Goal: Information Seeking & Learning: Compare options

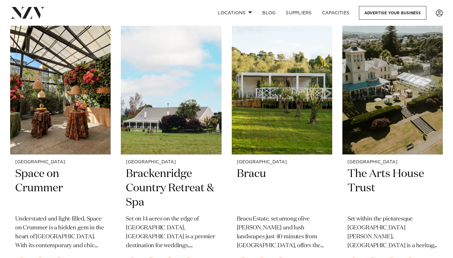
scroll to position [1242, 0]
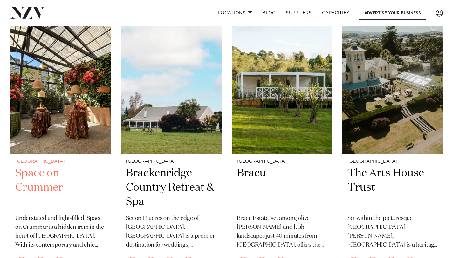
click at [77, 126] on img at bounding box center [60, 86] width 101 height 135
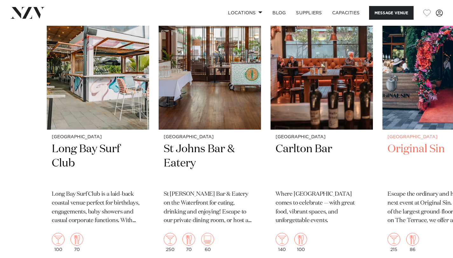
scroll to position [1356, 0]
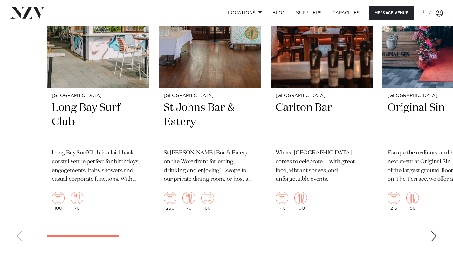
click at [427, 232] on swiper-container "[GEOGRAPHIC_DATA] Long Bay Surf Club [GEOGRAPHIC_DATA] is a laid-back coastal v…" at bounding box center [226, 98] width 453 height 295
click at [432, 232] on div "Next slide" at bounding box center [434, 236] width 6 height 10
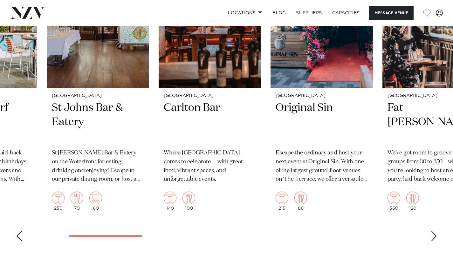
click at [433, 233] on div "Next slide" at bounding box center [434, 236] width 6 height 10
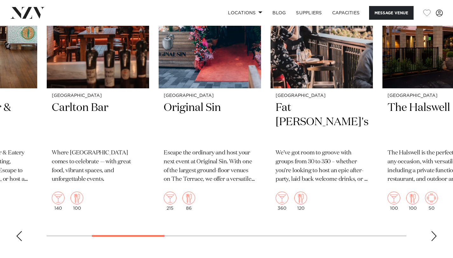
click at [433, 233] on div "Next slide" at bounding box center [434, 236] width 6 height 10
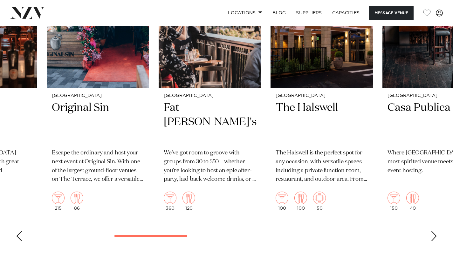
click at [433, 233] on div "Next slide" at bounding box center [434, 236] width 6 height 10
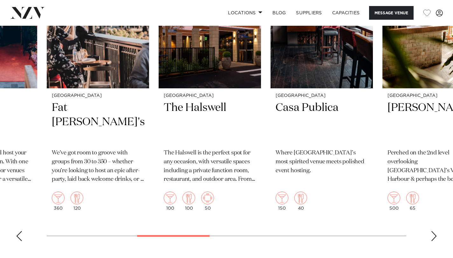
click at [433, 233] on div "Next slide" at bounding box center [434, 236] width 6 height 10
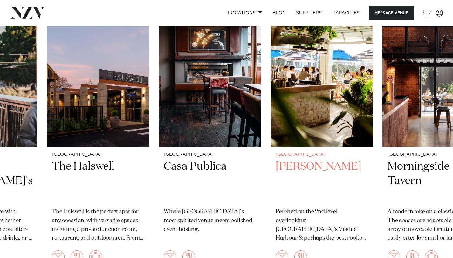
scroll to position [1352, 0]
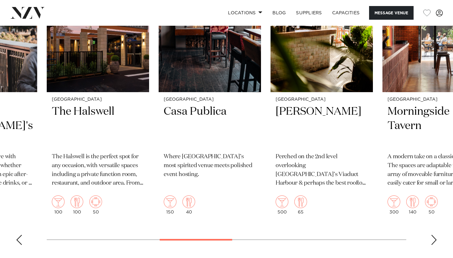
click at [431, 235] on swiper-container "[GEOGRAPHIC_DATA] Long Bay Surf Club [GEOGRAPHIC_DATA] is a laid-back coastal v…" at bounding box center [226, 102] width 453 height 295
click at [435, 243] on div "Next slide" at bounding box center [434, 240] width 6 height 10
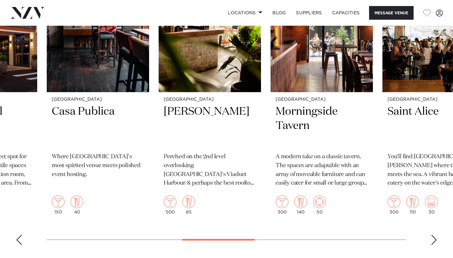
click at [435, 243] on div "Next slide" at bounding box center [434, 240] width 6 height 10
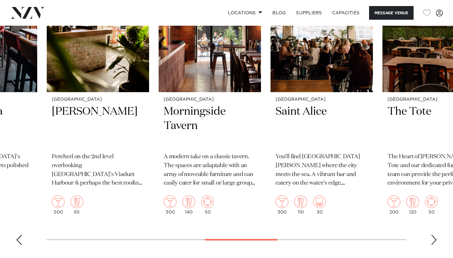
click at [435, 243] on div "Next slide" at bounding box center [434, 240] width 6 height 10
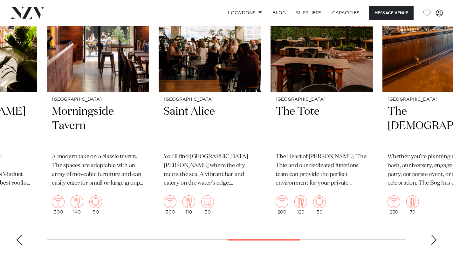
click at [435, 243] on div "Next slide" at bounding box center [434, 240] width 6 height 10
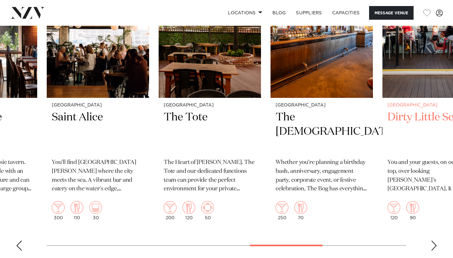
scroll to position [1353, 0]
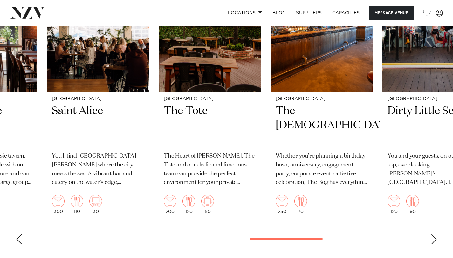
click at [429, 240] on swiper-container "[GEOGRAPHIC_DATA] Long Bay Surf Club [GEOGRAPHIC_DATA] is a laid-back coastal v…" at bounding box center [226, 101] width 453 height 295
click at [430, 240] on swiper-container "[GEOGRAPHIC_DATA] Long Bay Surf Club [GEOGRAPHIC_DATA] is a laid-back coastal v…" at bounding box center [226, 101] width 453 height 295
click at [436, 240] on div "Next slide" at bounding box center [434, 239] width 6 height 10
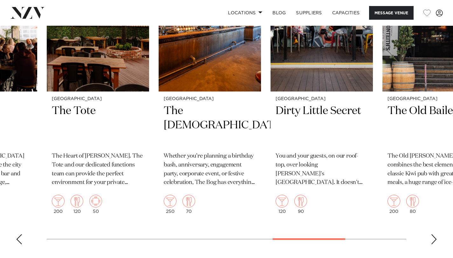
click at [433, 240] on div "Next slide" at bounding box center [434, 239] width 6 height 10
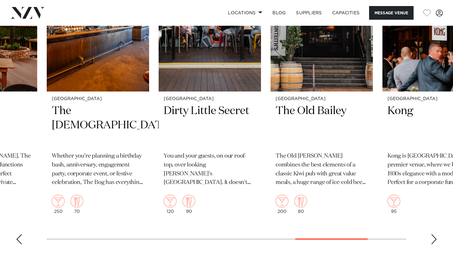
click at [433, 240] on div "Next slide" at bounding box center [434, 239] width 6 height 10
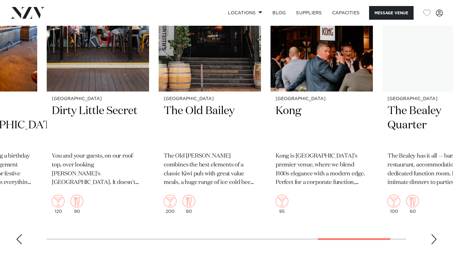
click at [433, 240] on div "Next slide" at bounding box center [434, 239] width 6 height 10
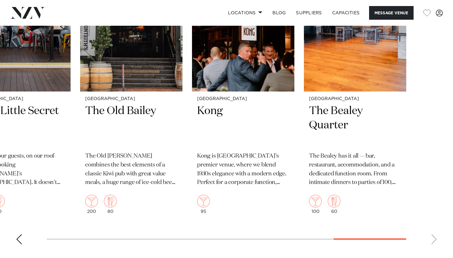
click at [433, 240] on swiper-container "[GEOGRAPHIC_DATA] Long Bay Surf Club [GEOGRAPHIC_DATA] is a laid-back coastal v…" at bounding box center [226, 101] width 453 height 295
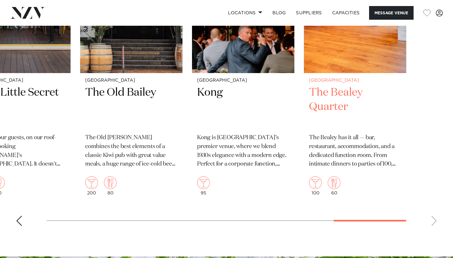
scroll to position [1372, 0]
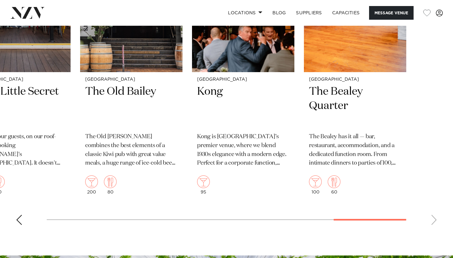
click at [19, 225] on div "Previous slide" at bounding box center [19, 220] width 6 height 10
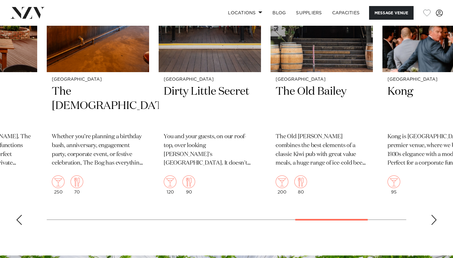
click at [19, 225] on div "Previous slide" at bounding box center [19, 220] width 6 height 10
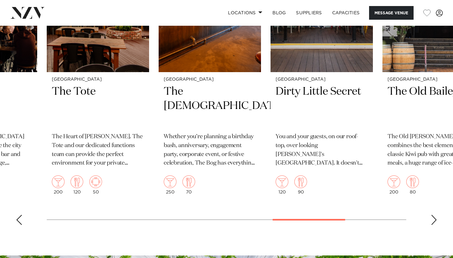
click at [19, 225] on div "Previous slide" at bounding box center [19, 220] width 6 height 10
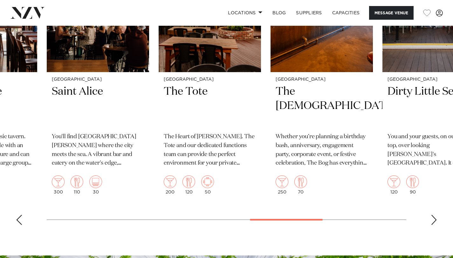
click at [19, 225] on div "Previous slide" at bounding box center [19, 220] width 6 height 10
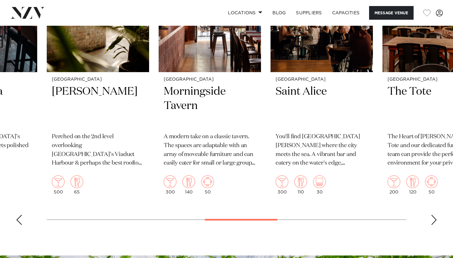
click at [19, 225] on div "Previous slide" at bounding box center [19, 220] width 6 height 10
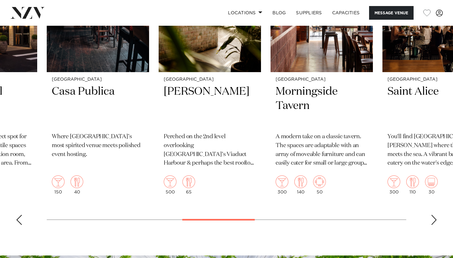
click at [19, 225] on div "Previous slide" at bounding box center [19, 220] width 6 height 10
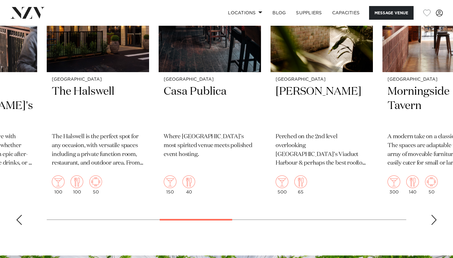
click at [19, 225] on div "Previous slide" at bounding box center [19, 220] width 6 height 10
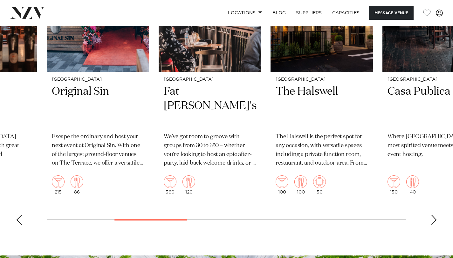
click at [19, 225] on div "Previous slide" at bounding box center [19, 220] width 6 height 10
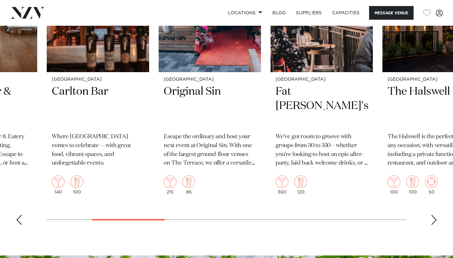
click at [19, 225] on div "Previous slide" at bounding box center [19, 220] width 6 height 10
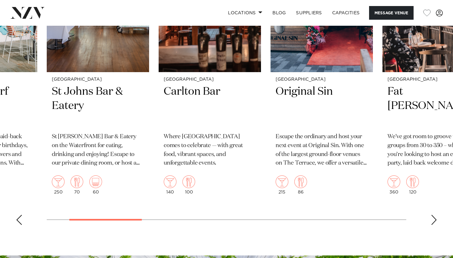
click at [19, 225] on div "Previous slide" at bounding box center [19, 220] width 6 height 10
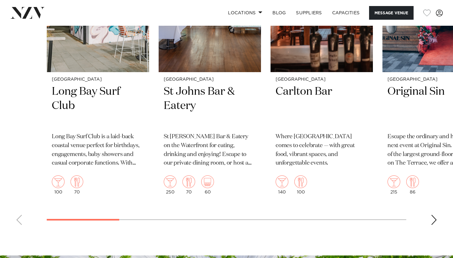
click at [19, 225] on swiper-container "Auckland Long Bay Surf Club Long Bay Surf Club is a laid-back coastal venue per…" at bounding box center [226, 82] width 453 height 295
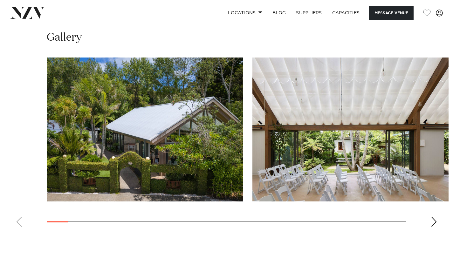
scroll to position [812, 0]
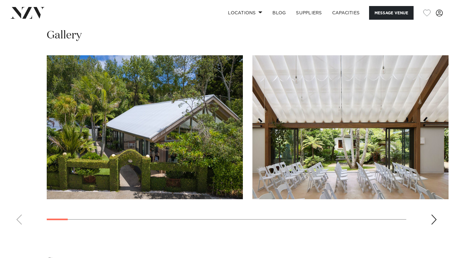
click at [436, 223] on div "Next slide" at bounding box center [434, 220] width 6 height 10
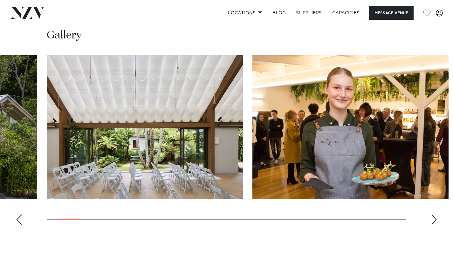
click at [436, 223] on div "Next slide" at bounding box center [434, 220] width 6 height 10
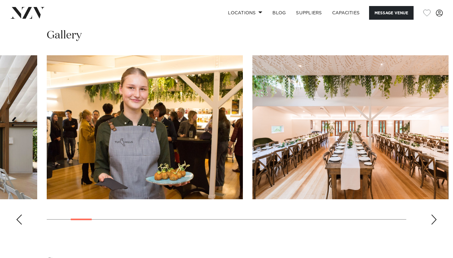
click at [436, 224] on div "Next slide" at bounding box center [434, 220] width 6 height 10
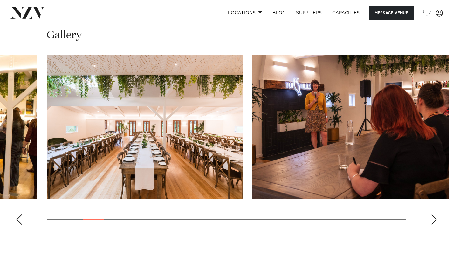
click at [436, 224] on div "Next slide" at bounding box center [434, 220] width 6 height 10
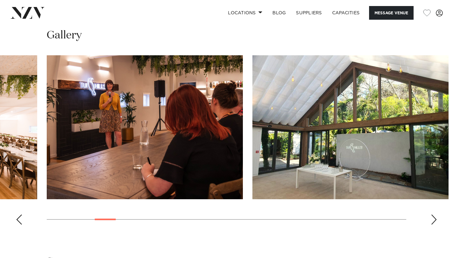
click at [436, 224] on div "Next slide" at bounding box center [434, 220] width 6 height 10
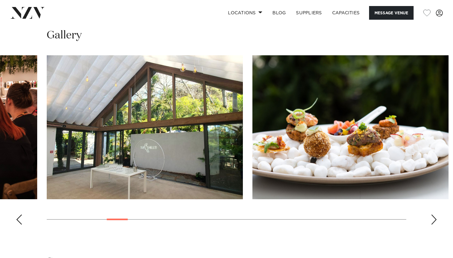
click at [436, 223] on div "Next slide" at bounding box center [434, 220] width 6 height 10
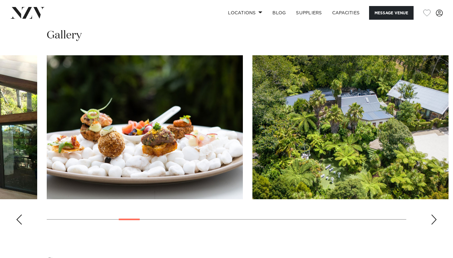
click at [436, 223] on div "Next slide" at bounding box center [434, 220] width 6 height 10
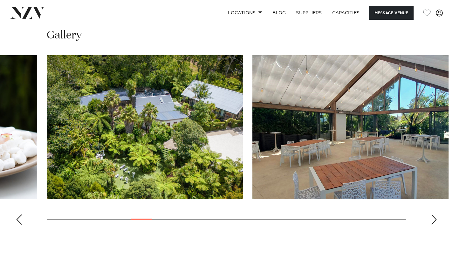
click at [436, 223] on div "Next slide" at bounding box center [434, 220] width 6 height 10
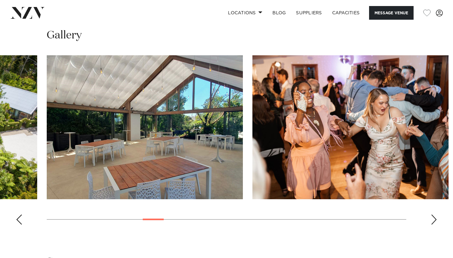
click at [436, 223] on div "Next slide" at bounding box center [434, 220] width 6 height 10
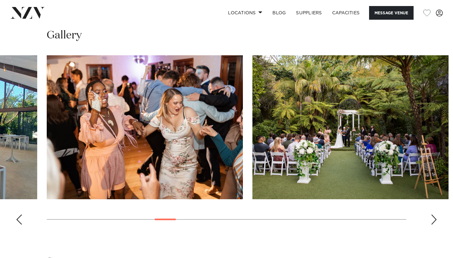
click at [436, 223] on div "Next slide" at bounding box center [434, 220] width 6 height 10
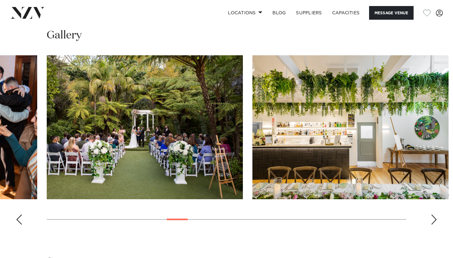
click at [436, 223] on div "Next slide" at bounding box center [434, 220] width 6 height 10
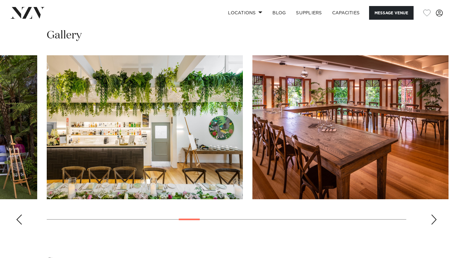
click at [436, 223] on div "Next slide" at bounding box center [434, 220] width 6 height 10
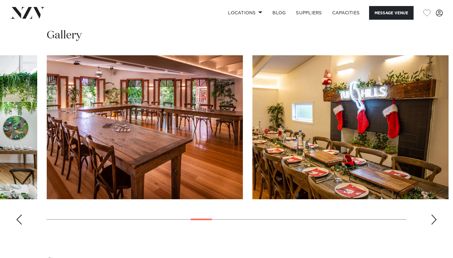
click at [436, 223] on div "Next slide" at bounding box center [434, 220] width 6 height 10
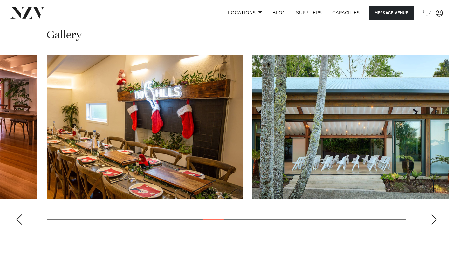
click at [436, 223] on div "Next slide" at bounding box center [434, 220] width 6 height 10
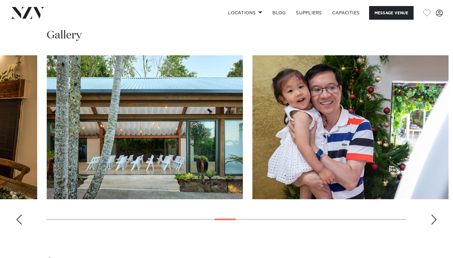
click at [436, 223] on div "Next slide" at bounding box center [434, 220] width 6 height 10
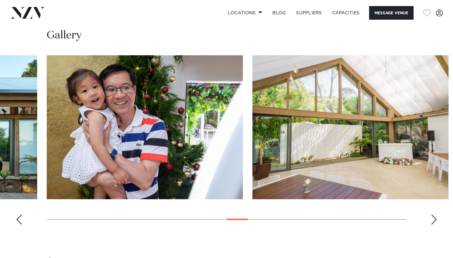
click at [438, 223] on swiper-container at bounding box center [226, 142] width 453 height 175
click at [433, 219] on div "Next slide" at bounding box center [434, 220] width 6 height 10
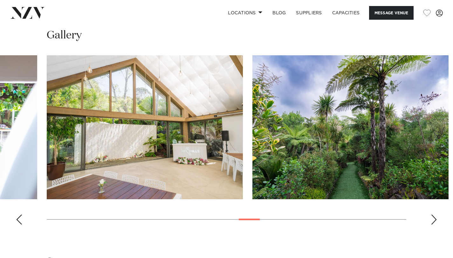
click at [433, 219] on div "Next slide" at bounding box center [434, 220] width 6 height 10
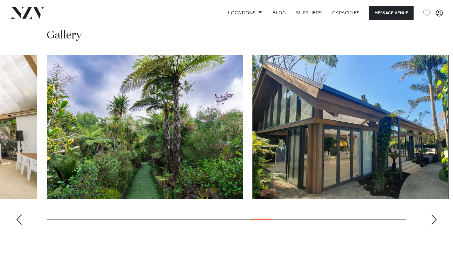
click at [434, 220] on div "Next slide" at bounding box center [434, 220] width 6 height 10
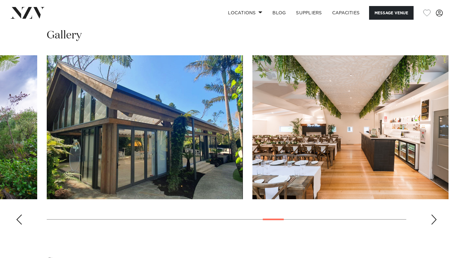
click at [434, 219] on div "Next slide" at bounding box center [434, 220] width 6 height 10
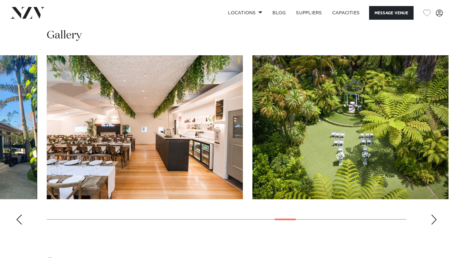
click at [434, 219] on div "Next slide" at bounding box center [434, 220] width 6 height 10
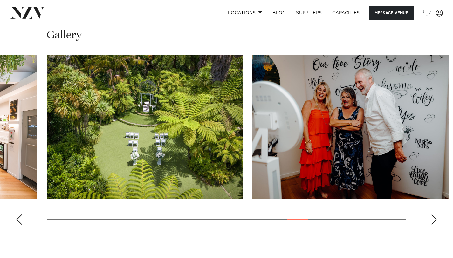
click at [434, 219] on div "Next slide" at bounding box center [434, 220] width 6 height 10
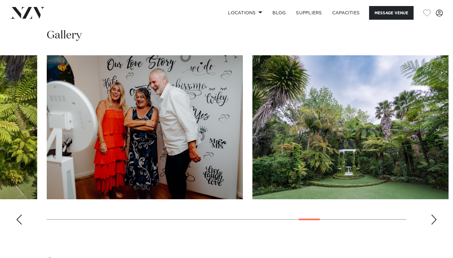
click at [433, 219] on div "Next slide" at bounding box center [434, 220] width 6 height 10
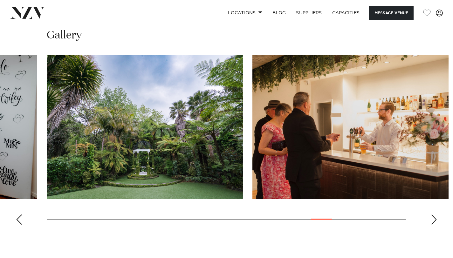
click at [436, 220] on div "Next slide" at bounding box center [434, 220] width 6 height 10
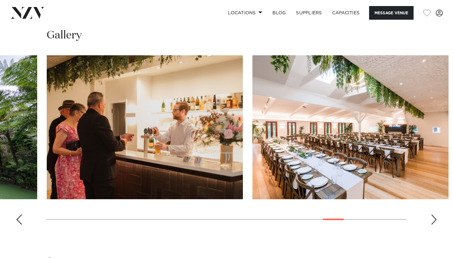
click at [436, 220] on div "Next slide" at bounding box center [434, 220] width 6 height 10
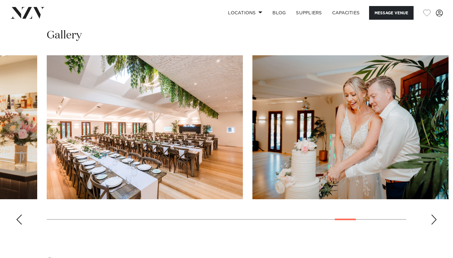
click at [436, 220] on div "Next slide" at bounding box center [434, 220] width 6 height 10
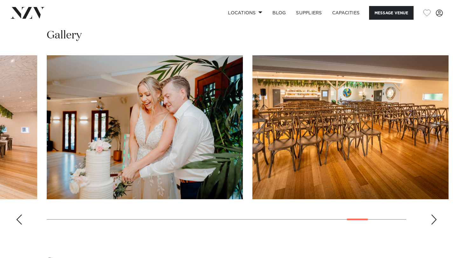
click at [436, 220] on div "Next slide" at bounding box center [434, 220] width 6 height 10
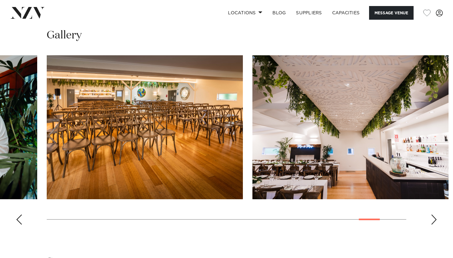
click at [436, 220] on div "Next slide" at bounding box center [434, 220] width 6 height 10
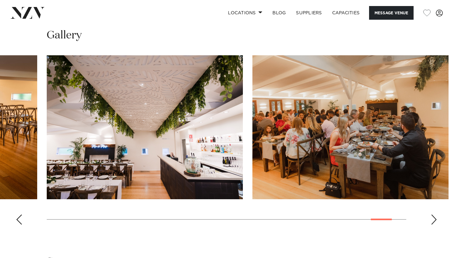
click at [436, 220] on div "Next slide" at bounding box center [434, 220] width 6 height 10
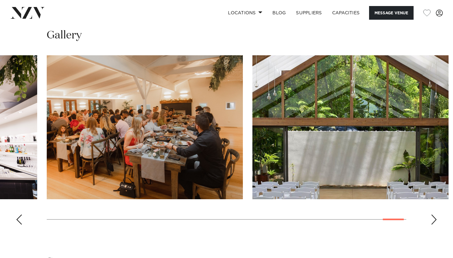
click at [436, 220] on div "Next slide" at bounding box center [434, 220] width 6 height 10
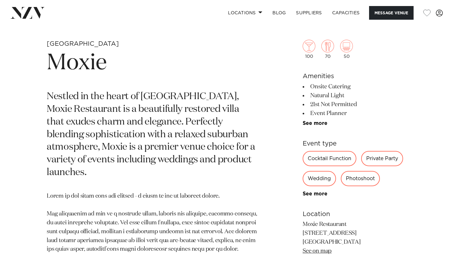
scroll to position [225, 0]
click at [310, 121] on link "See more" at bounding box center [328, 122] width 50 height 5
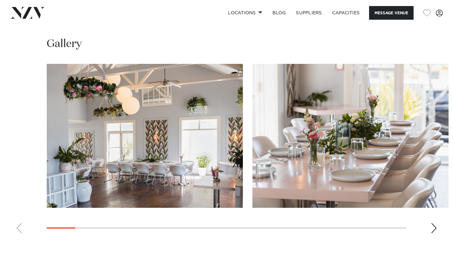
scroll to position [656, 0]
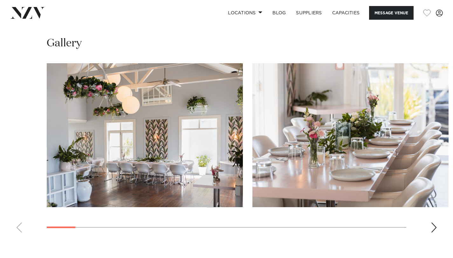
click at [429, 227] on swiper-container at bounding box center [226, 150] width 453 height 175
click at [435, 229] on div "Next slide" at bounding box center [434, 228] width 6 height 10
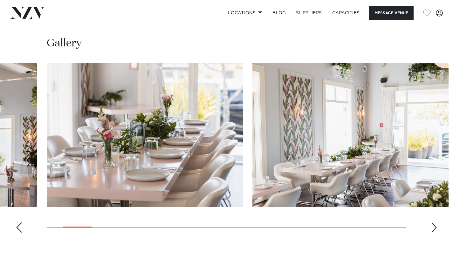
click at [435, 229] on div "Next slide" at bounding box center [434, 228] width 6 height 10
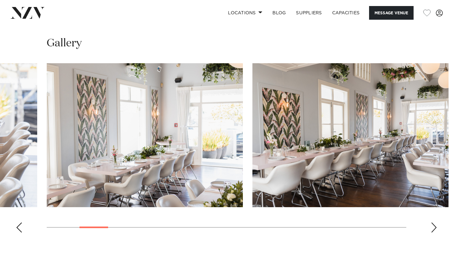
click at [435, 229] on div "Next slide" at bounding box center [434, 228] width 6 height 10
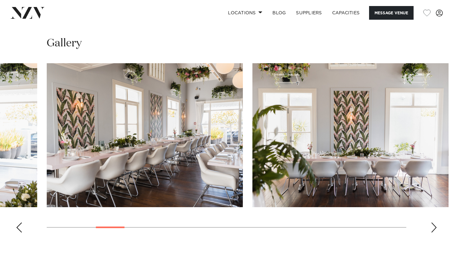
click at [435, 229] on div "Next slide" at bounding box center [434, 228] width 6 height 10
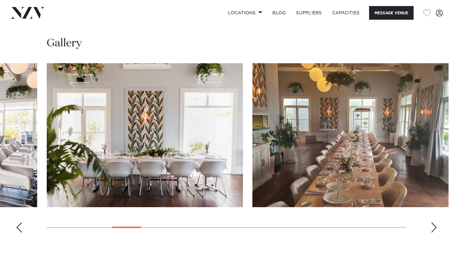
click at [435, 229] on div "Next slide" at bounding box center [434, 228] width 6 height 10
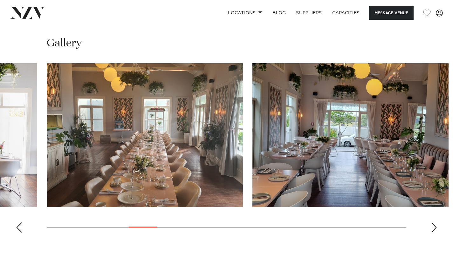
click at [435, 229] on div "Next slide" at bounding box center [434, 228] width 6 height 10
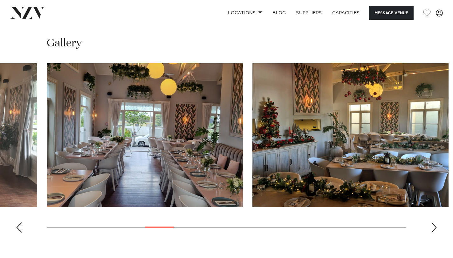
click at [435, 229] on div "Next slide" at bounding box center [434, 228] width 6 height 10
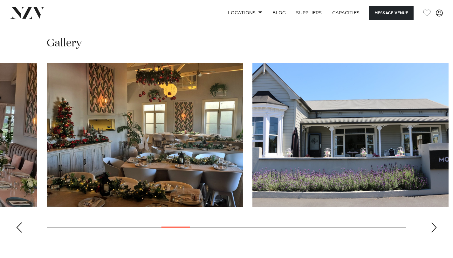
click at [435, 229] on div "Next slide" at bounding box center [434, 228] width 6 height 10
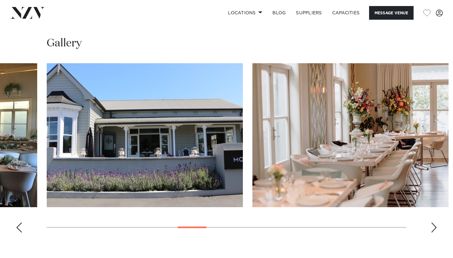
click at [435, 228] on div "Next slide" at bounding box center [434, 228] width 6 height 10
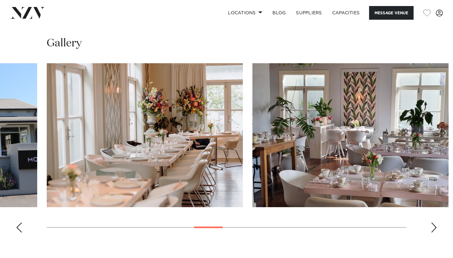
click at [435, 228] on div "Next slide" at bounding box center [434, 228] width 6 height 10
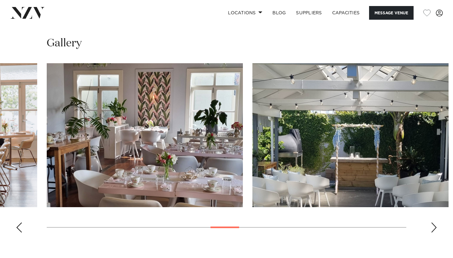
click at [435, 228] on div "Next slide" at bounding box center [434, 228] width 6 height 10
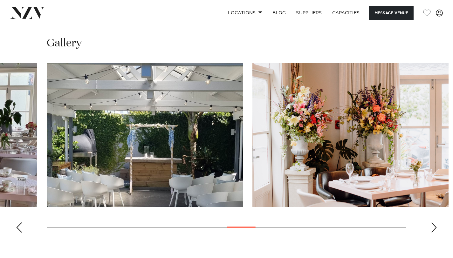
click at [435, 228] on div "Next slide" at bounding box center [434, 228] width 6 height 10
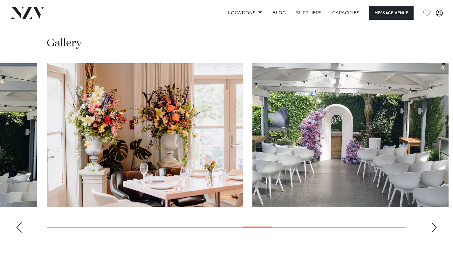
click at [435, 228] on div "Next slide" at bounding box center [434, 228] width 6 height 10
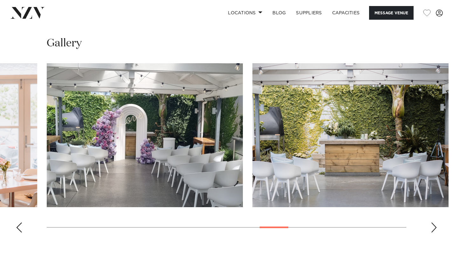
click at [435, 228] on div "Next slide" at bounding box center [434, 228] width 6 height 10
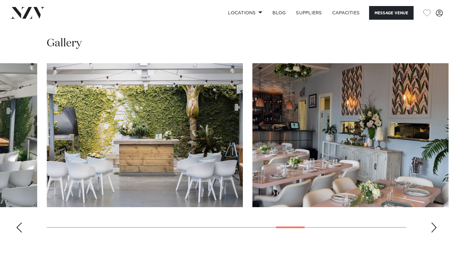
click at [435, 228] on div "Next slide" at bounding box center [434, 228] width 6 height 10
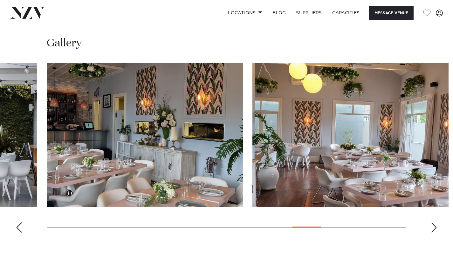
click at [435, 228] on div "Next slide" at bounding box center [434, 228] width 6 height 10
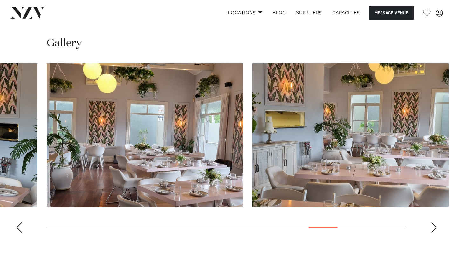
click at [435, 228] on div "Next slide" at bounding box center [434, 228] width 6 height 10
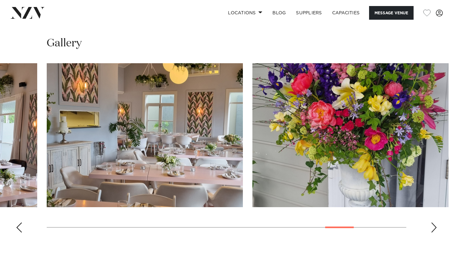
click at [435, 228] on div "Next slide" at bounding box center [434, 228] width 6 height 10
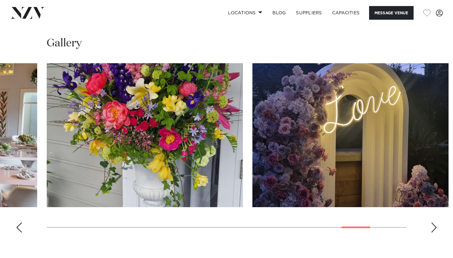
click at [435, 228] on div "Next slide" at bounding box center [434, 228] width 6 height 10
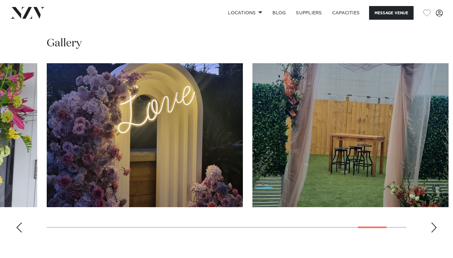
click at [432, 227] on div "Next slide" at bounding box center [434, 228] width 6 height 10
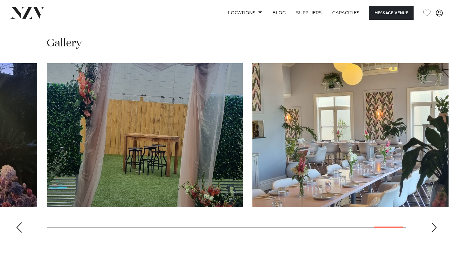
click at [432, 227] on div "Next slide" at bounding box center [434, 228] width 6 height 10
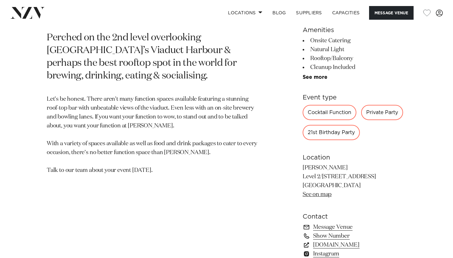
scroll to position [283, 0]
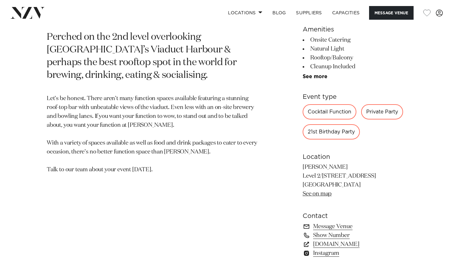
click at [308, 80] on div "500 65 Amenities Onsite Catering Natural Light Rooftop/Balcony Cleanup Included…" at bounding box center [355, 133] width 104 height 333
click at [306, 79] on link "See more" at bounding box center [328, 76] width 50 height 5
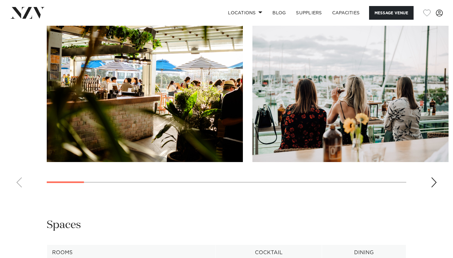
scroll to position [671, 0]
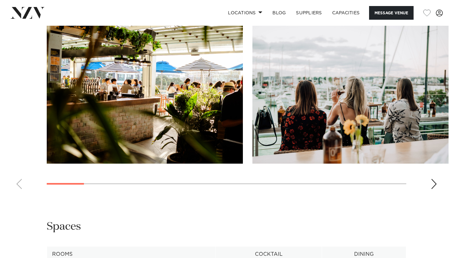
click at [429, 184] on swiper-container at bounding box center [226, 107] width 453 height 175
click at [436, 186] on div "Next slide" at bounding box center [434, 184] width 6 height 10
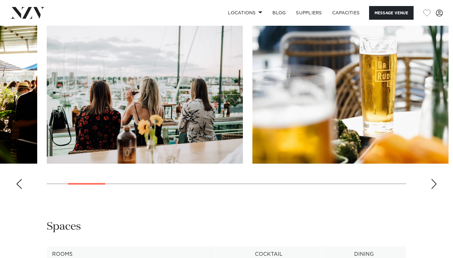
click at [436, 186] on div "Next slide" at bounding box center [434, 184] width 6 height 10
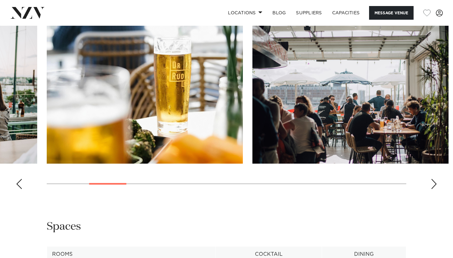
click at [436, 186] on div "Next slide" at bounding box center [434, 184] width 6 height 10
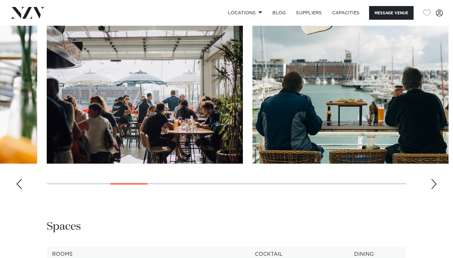
click at [436, 186] on div "Next slide" at bounding box center [434, 184] width 6 height 10
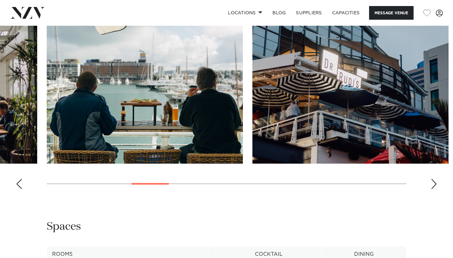
click at [436, 186] on div "Next slide" at bounding box center [434, 184] width 6 height 10
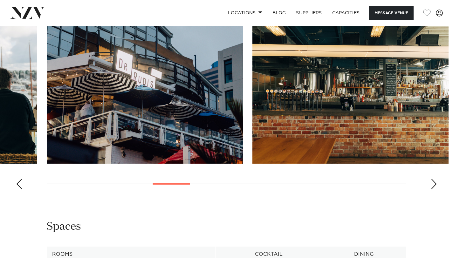
click at [436, 186] on div "Next slide" at bounding box center [434, 184] width 6 height 10
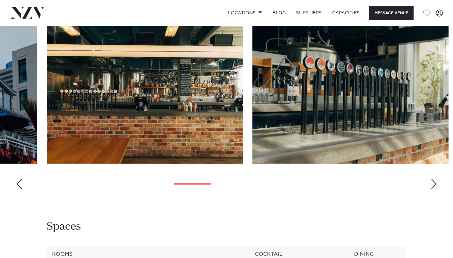
click at [436, 186] on div "Next slide" at bounding box center [434, 184] width 6 height 10
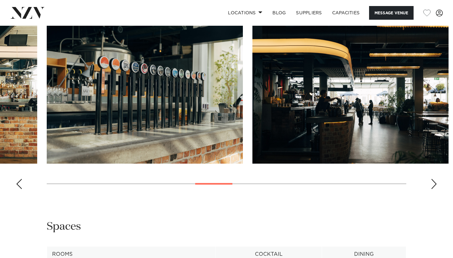
click at [436, 186] on div "Next slide" at bounding box center [434, 184] width 6 height 10
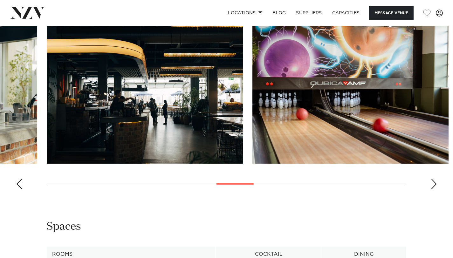
click at [436, 186] on div "Next slide" at bounding box center [434, 184] width 6 height 10
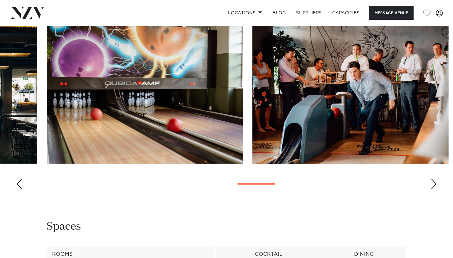
click at [436, 186] on div "Next slide" at bounding box center [434, 184] width 6 height 10
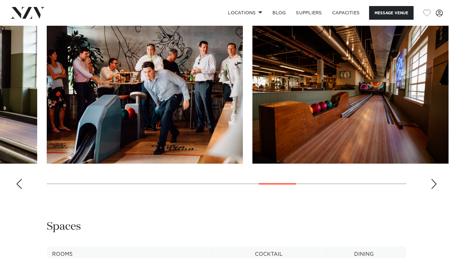
click at [436, 186] on div "Next slide" at bounding box center [434, 184] width 6 height 10
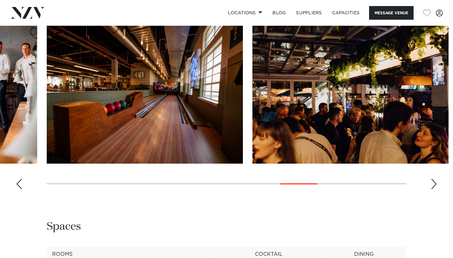
click at [436, 186] on div "Next slide" at bounding box center [434, 184] width 6 height 10
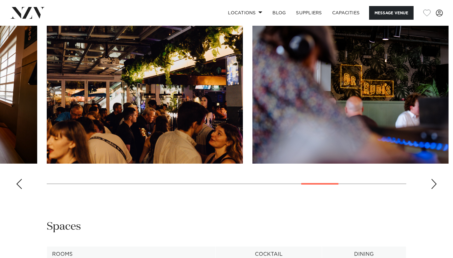
click at [436, 186] on div "Next slide" at bounding box center [434, 184] width 6 height 10
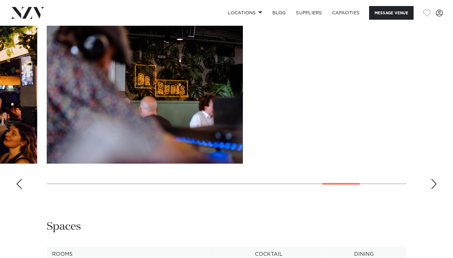
click at [436, 186] on div "Next slide" at bounding box center [434, 184] width 6 height 10
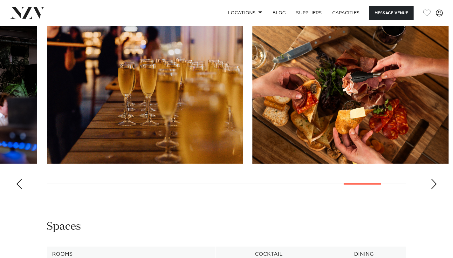
click at [436, 186] on div "Next slide" at bounding box center [434, 184] width 6 height 10
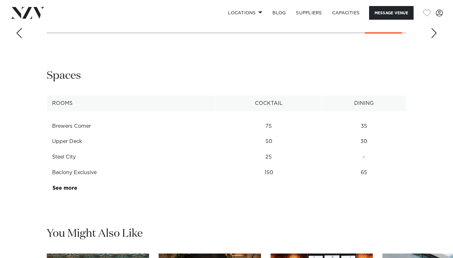
scroll to position [835, 0]
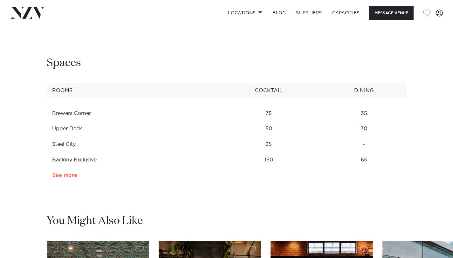
click at [68, 176] on link "See more" at bounding box center [77, 175] width 50 height 5
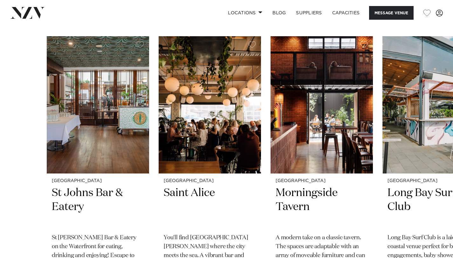
scroll to position [1073, 0]
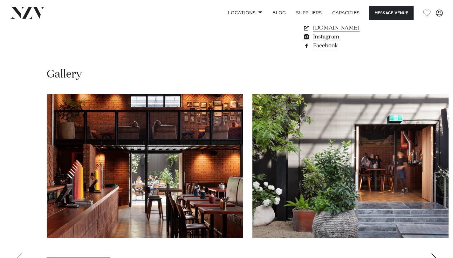
scroll to position [550, 0]
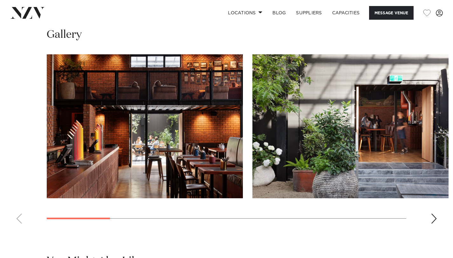
click at [434, 224] on div "Next slide" at bounding box center [434, 219] width 6 height 10
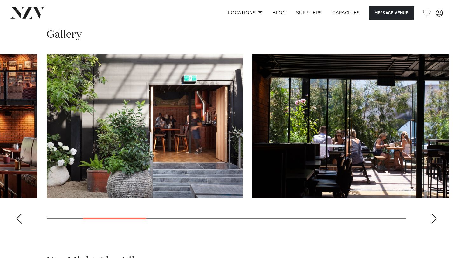
click at [434, 224] on div "Next slide" at bounding box center [434, 219] width 6 height 10
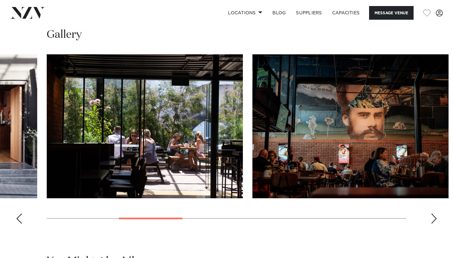
click at [435, 224] on div "Next slide" at bounding box center [434, 219] width 6 height 10
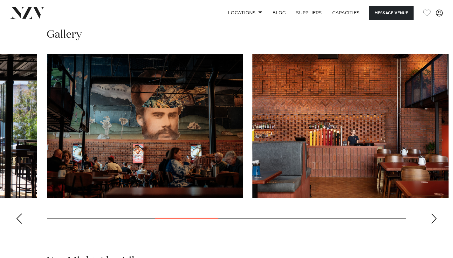
click at [435, 224] on div "Next slide" at bounding box center [434, 219] width 6 height 10
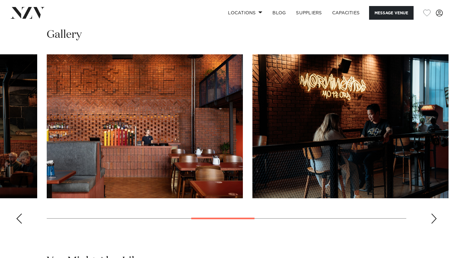
click at [435, 224] on div "Next slide" at bounding box center [434, 219] width 6 height 10
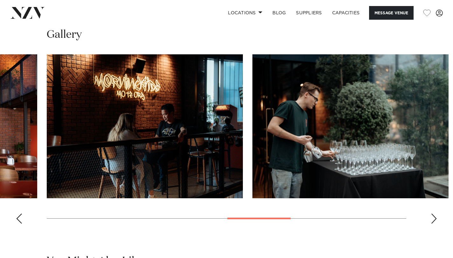
click at [435, 224] on div "Next slide" at bounding box center [434, 219] width 6 height 10
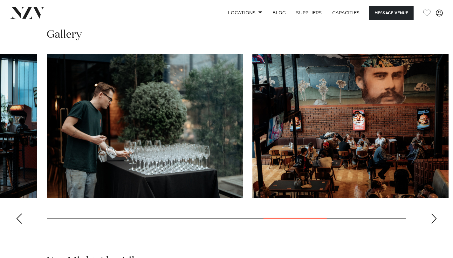
click at [435, 224] on div "Next slide" at bounding box center [434, 219] width 6 height 10
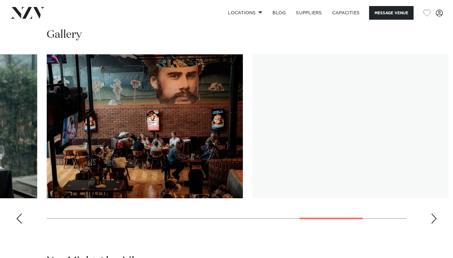
click at [435, 224] on div "Next slide" at bounding box center [434, 219] width 6 height 10
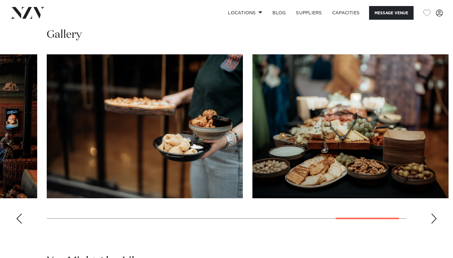
click at [435, 224] on div "Next slide" at bounding box center [434, 219] width 6 height 10
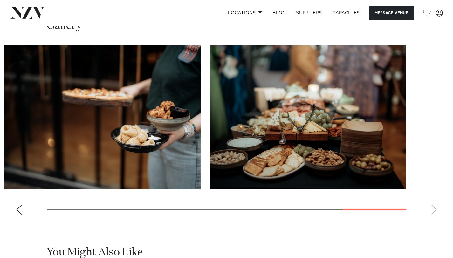
scroll to position [550, 0]
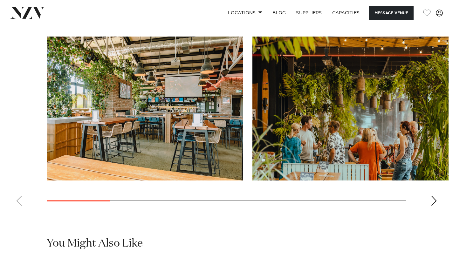
scroll to position [616, 0]
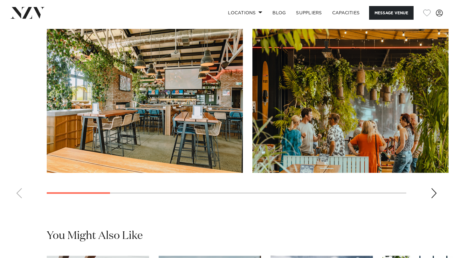
click at [433, 196] on div "Next slide" at bounding box center [434, 193] width 6 height 10
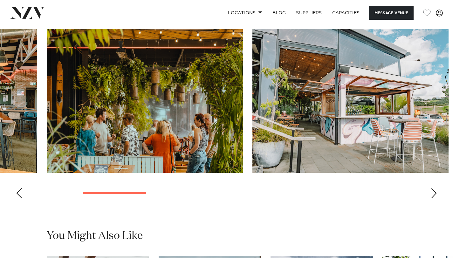
click at [433, 196] on div "Next slide" at bounding box center [434, 193] width 6 height 10
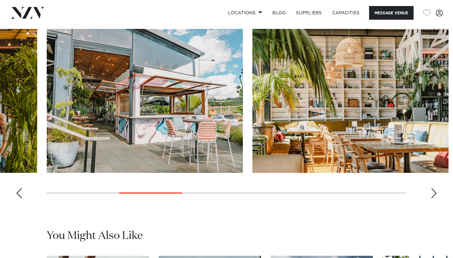
click at [433, 196] on div "Next slide" at bounding box center [434, 193] width 6 height 10
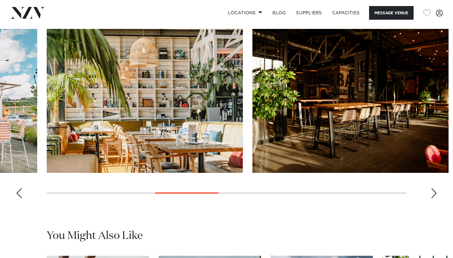
click at [433, 196] on div "Next slide" at bounding box center [434, 193] width 6 height 10
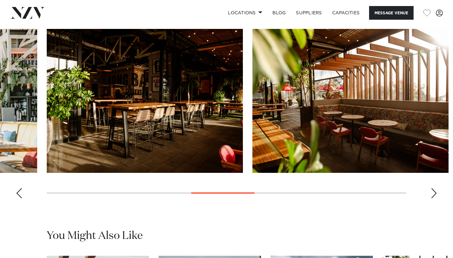
click at [433, 196] on div "Next slide" at bounding box center [434, 193] width 6 height 10
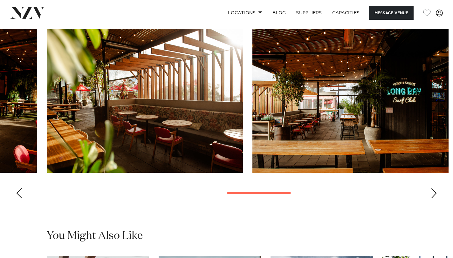
click at [433, 196] on div "Next slide" at bounding box center [434, 193] width 6 height 10
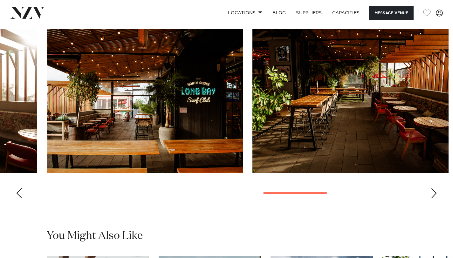
click at [433, 196] on div "Next slide" at bounding box center [434, 193] width 6 height 10
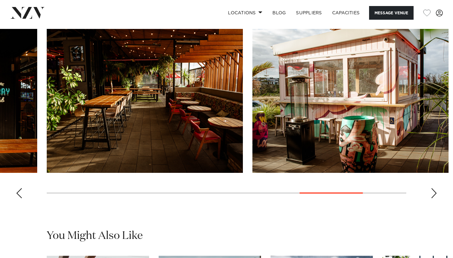
click at [433, 196] on div "Next slide" at bounding box center [434, 193] width 6 height 10
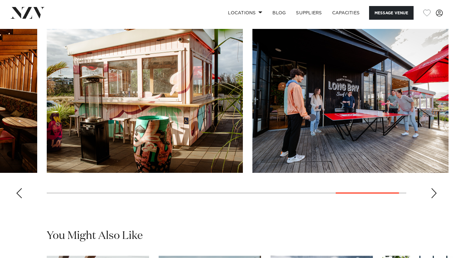
click at [433, 196] on div "Next slide" at bounding box center [434, 193] width 6 height 10
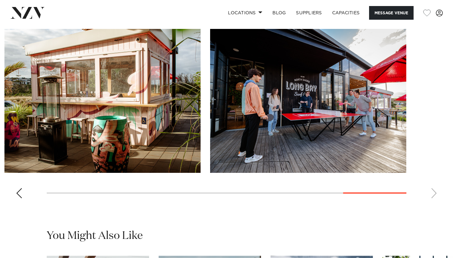
click at [17, 196] on div "Previous slide" at bounding box center [19, 193] width 6 height 10
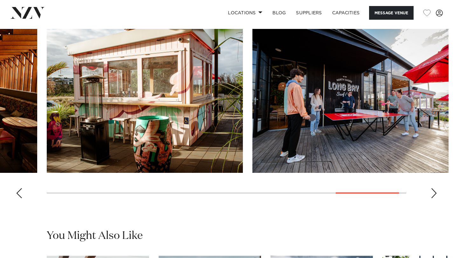
click at [17, 196] on div "Previous slide" at bounding box center [19, 193] width 6 height 10
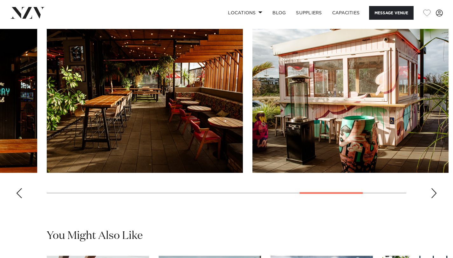
click at [17, 196] on div "Previous slide" at bounding box center [19, 193] width 6 height 10
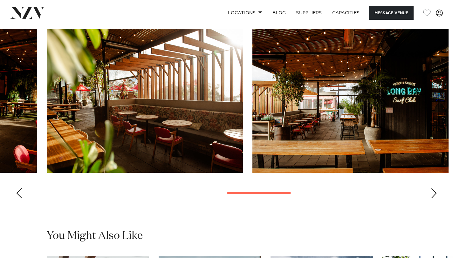
click at [17, 196] on div "Previous slide" at bounding box center [19, 193] width 6 height 10
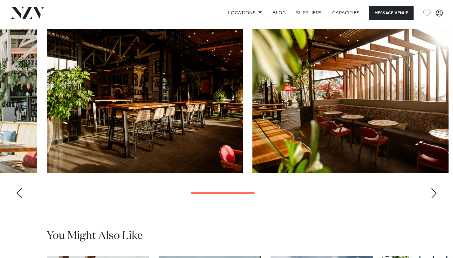
click at [17, 196] on div "Previous slide" at bounding box center [19, 193] width 6 height 10
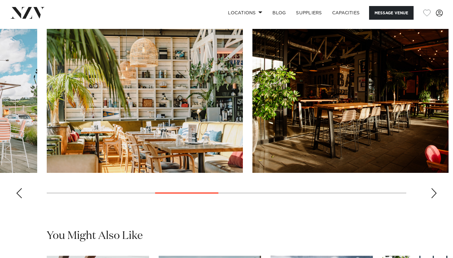
click at [17, 196] on div "Previous slide" at bounding box center [19, 193] width 6 height 10
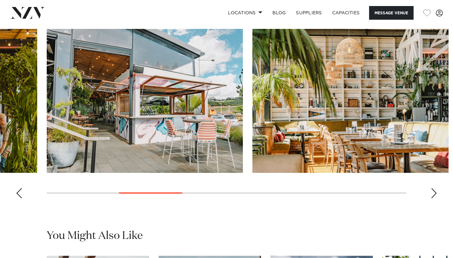
click at [17, 196] on div "Previous slide" at bounding box center [19, 193] width 6 height 10
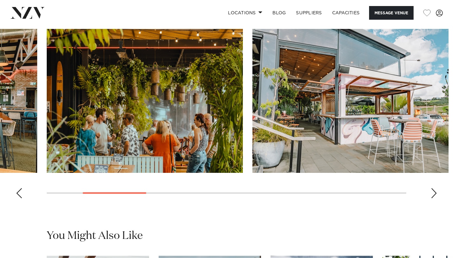
click at [17, 196] on div "Previous slide" at bounding box center [19, 193] width 6 height 10
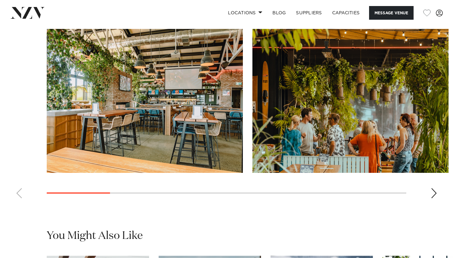
click at [17, 196] on swiper-container at bounding box center [226, 116] width 453 height 175
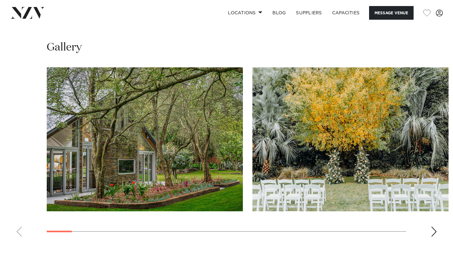
scroll to position [632, 0]
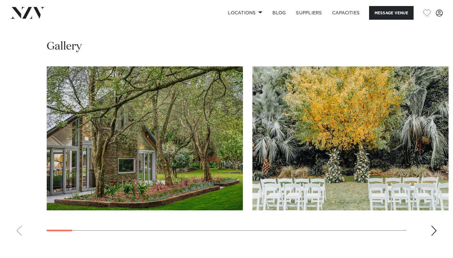
click at [433, 226] on div "Next slide" at bounding box center [434, 231] width 6 height 10
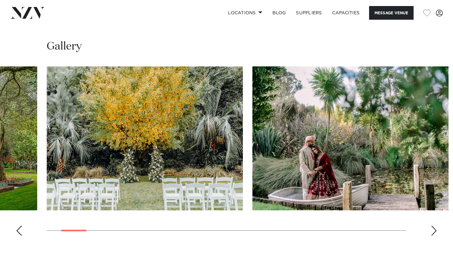
click at [433, 226] on div "Next slide" at bounding box center [434, 231] width 6 height 10
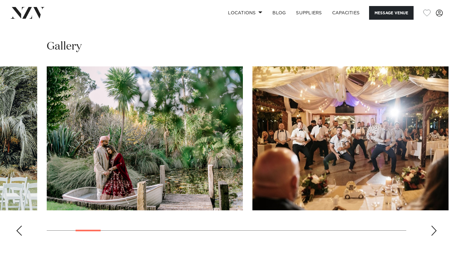
click at [433, 226] on div "Next slide" at bounding box center [434, 231] width 6 height 10
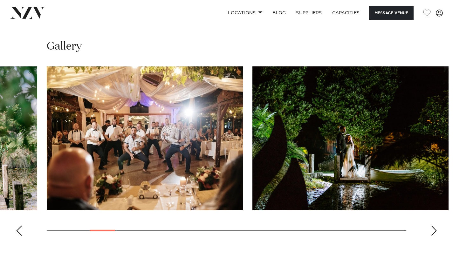
click at [433, 226] on div "Next slide" at bounding box center [434, 231] width 6 height 10
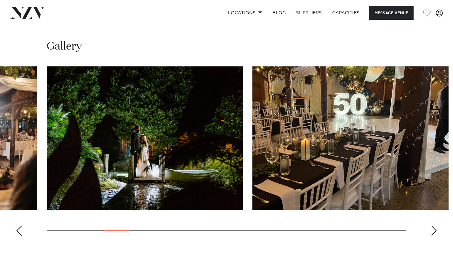
click at [433, 226] on div "Next slide" at bounding box center [434, 231] width 6 height 10
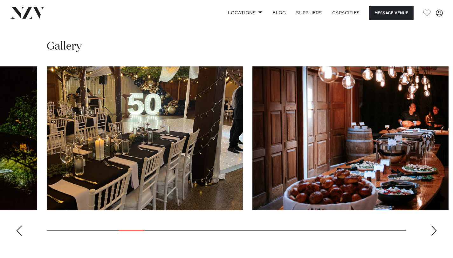
click at [433, 226] on div "Next slide" at bounding box center [434, 231] width 6 height 10
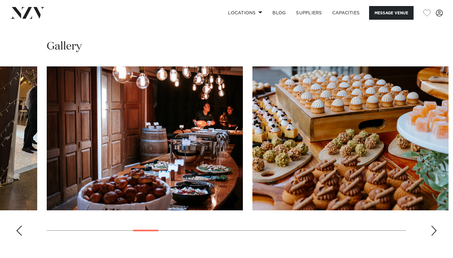
click at [433, 226] on div "Next slide" at bounding box center [434, 231] width 6 height 10
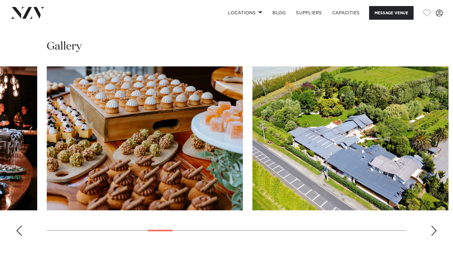
click at [433, 226] on div "Next slide" at bounding box center [434, 231] width 6 height 10
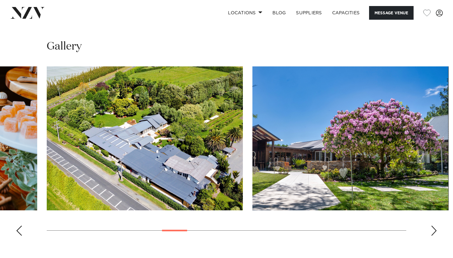
click at [433, 226] on div "Next slide" at bounding box center [434, 231] width 6 height 10
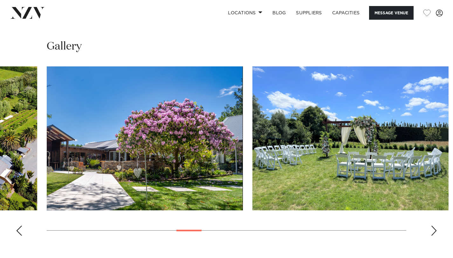
click at [433, 226] on div "Next slide" at bounding box center [434, 231] width 6 height 10
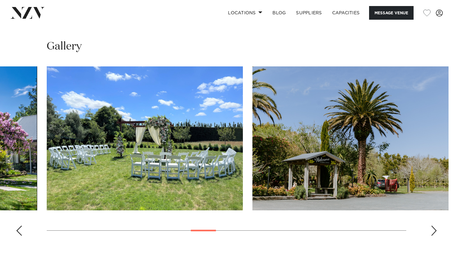
click at [409, 224] on swiper-container at bounding box center [226, 153] width 453 height 175
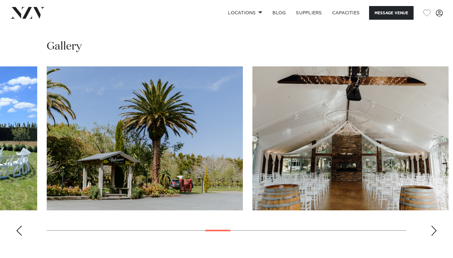
click at [436, 226] on div "Next slide" at bounding box center [434, 231] width 6 height 10
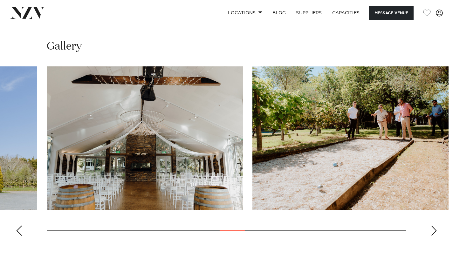
click at [436, 226] on div "Next slide" at bounding box center [434, 231] width 6 height 10
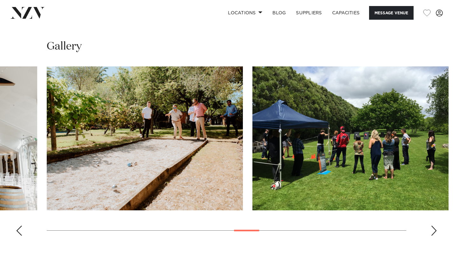
click at [436, 226] on div "Next slide" at bounding box center [434, 231] width 6 height 10
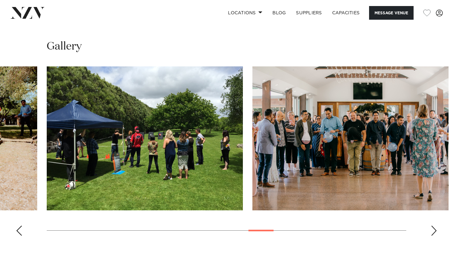
click at [436, 226] on div "Next slide" at bounding box center [434, 231] width 6 height 10
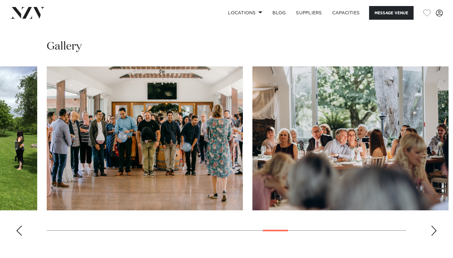
click at [436, 226] on div "Next slide" at bounding box center [434, 231] width 6 height 10
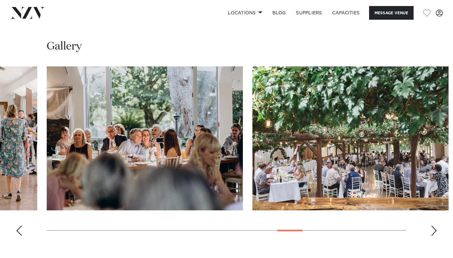
click at [436, 226] on div "Next slide" at bounding box center [434, 231] width 6 height 10
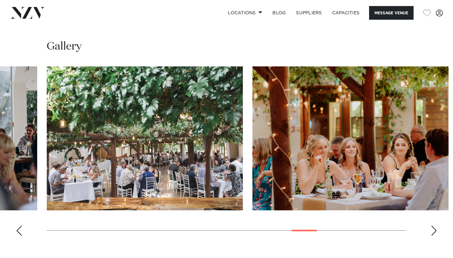
click at [436, 226] on div "Next slide" at bounding box center [434, 231] width 6 height 10
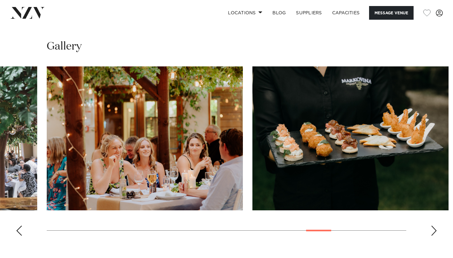
click at [436, 226] on div "Next slide" at bounding box center [434, 231] width 6 height 10
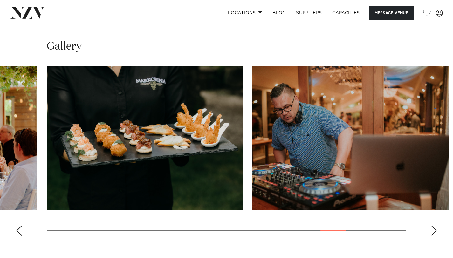
click at [436, 226] on div "Next slide" at bounding box center [434, 231] width 6 height 10
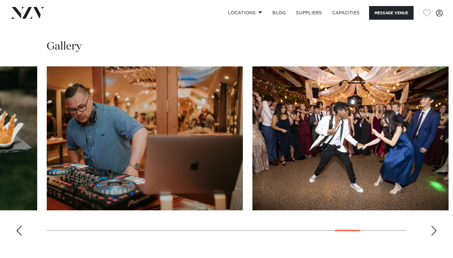
click at [436, 226] on div "Next slide" at bounding box center [434, 231] width 6 height 10
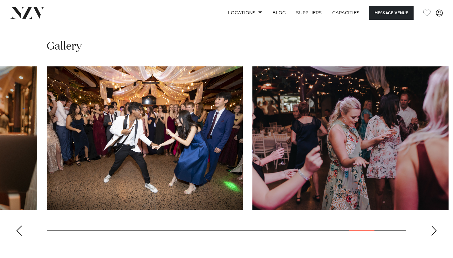
click at [436, 226] on div "Next slide" at bounding box center [434, 231] width 6 height 10
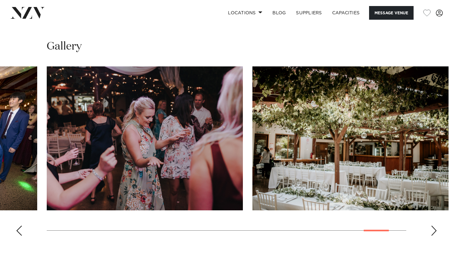
click at [436, 226] on div "Next slide" at bounding box center [434, 231] width 6 height 10
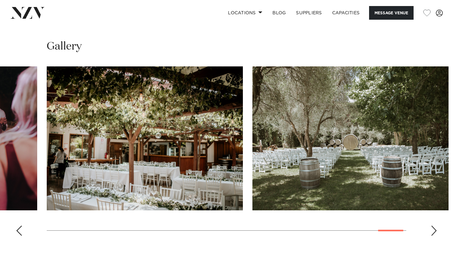
click at [436, 226] on div "Next slide" at bounding box center [434, 231] width 6 height 10
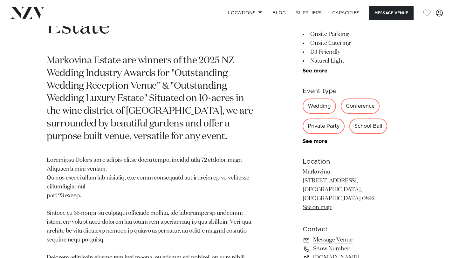
scroll to position [287, 0]
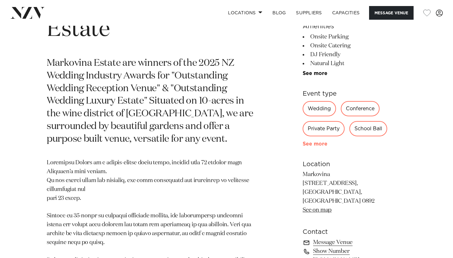
click at [312, 146] on link "See more" at bounding box center [328, 144] width 50 height 5
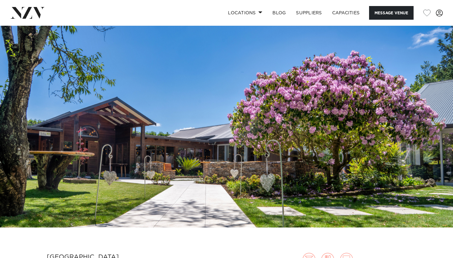
scroll to position [0, 0]
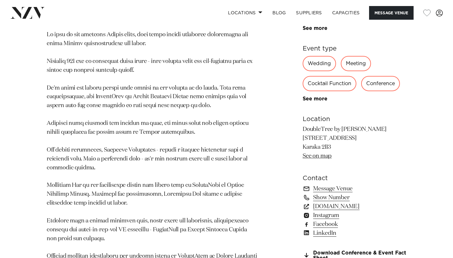
scroll to position [404, 0]
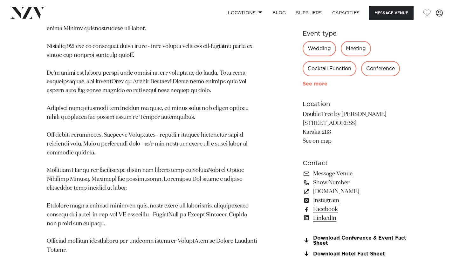
click at [310, 87] on link "See more" at bounding box center [328, 83] width 50 height 5
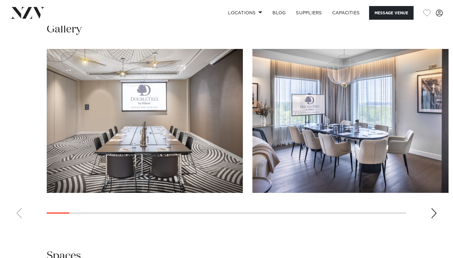
scroll to position [715, 0]
click at [434, 215] on div "Next slide" at bounding box center [434, 213] width 6 height 10
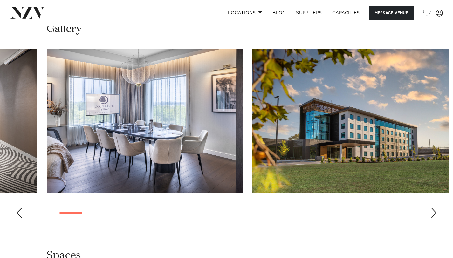
click at [434, 215] on div "Next slide" at bounding box center [434, 213] width 6 height 10
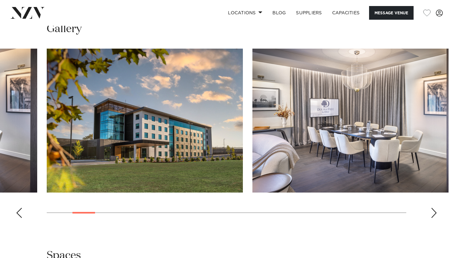
click at [434, 215] on div "Next slide" at bounding box center [434, 213] width 6 height 10
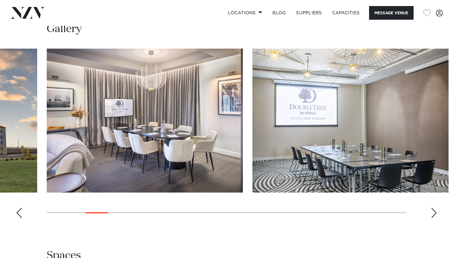
click at [434, 215] on div "Next slide" at bounding box center [434, 213] width 6 height 10
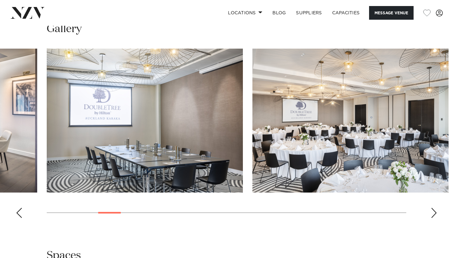
click at [434, 215] on div "Next slide" at bounding box center [434, 213] width 6 height 10
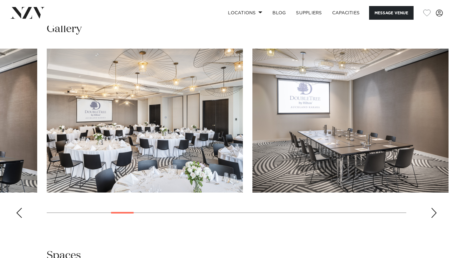
click at [434, 215] on div "Next slide" at bounding box center [434, 213] width 6 height 10
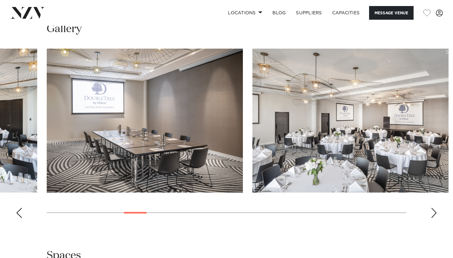
click at [434, 215] on div "Next slide" at bounding box center [434, 213] width 6 height 10
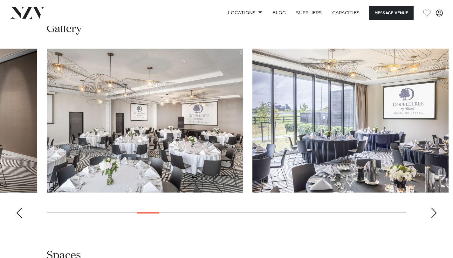
click at [434, 215] on div "Next slide" at bounding box center [434, 213] width 6 height 10
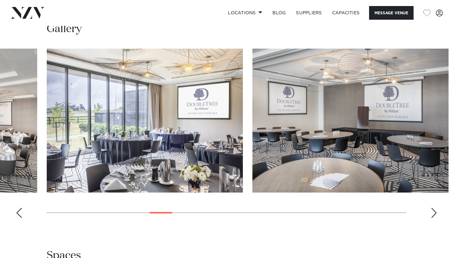
click at [434, 215] on div "Next slide" at bounding box center [434, 213] width 6 height 10
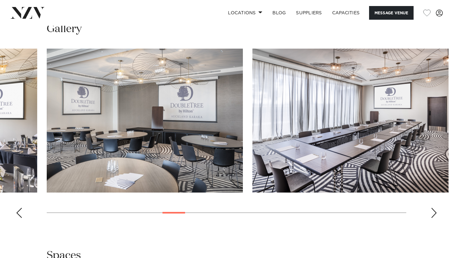
click at [434, 215] on div "Next slide" at bounding box center [434, 213] width 6 height 10
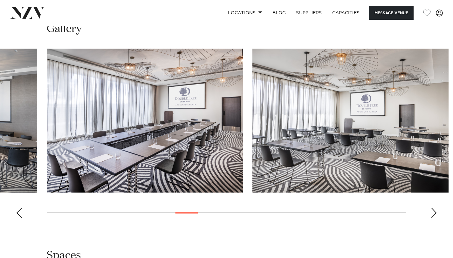
click at [434, 215] on div "Next slide" at bounding box center [434, 213] width 6 height 10
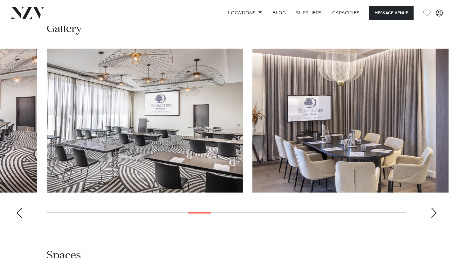
click at [434, 215] on div "Next slide" at bounding box center [434, 213] width 6 height 10
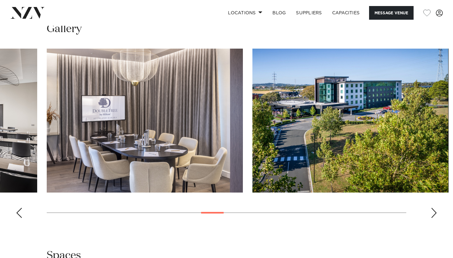
click at [434, 215] on div "Next slide" at bounding box center [434, 213] width 6 height 10
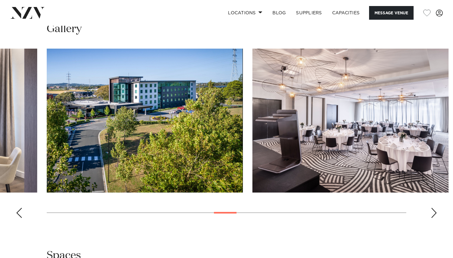
click at [434, 215] on div "Next slide" at bounding box center [434, 213] width 6 height 10
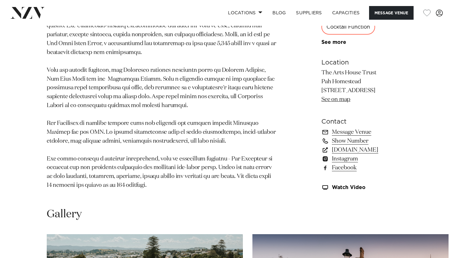
scroll to position [411, 0]
click at [322, 45] on div "See more" at bounding box center [364, 43] width 85 height 6
click at [322, 45] on link "See more" at bounding box center [347, 42] width 50 height 5
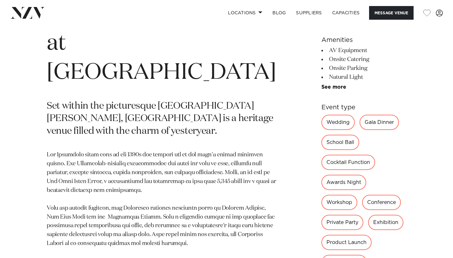
scroll to position [270, 0]
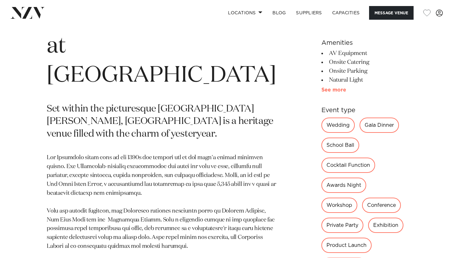
click at [322, 89] on link "See more" at bounding box center [347, 89] width 50 height 5
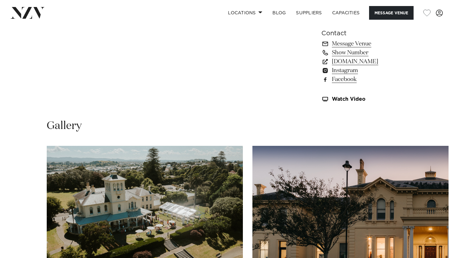
scroll to position [774, 0]
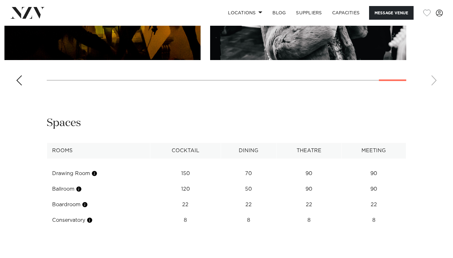
scroll to position [987, 0]
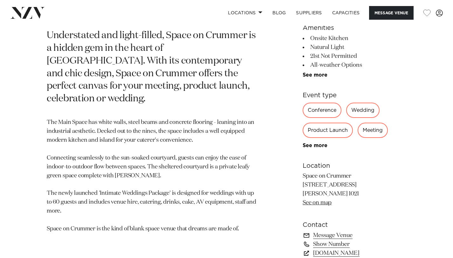
scroll to position [285, 0]
click at [318, 145] on link "See more" at bounding box center [328, 145] width 50 height 5
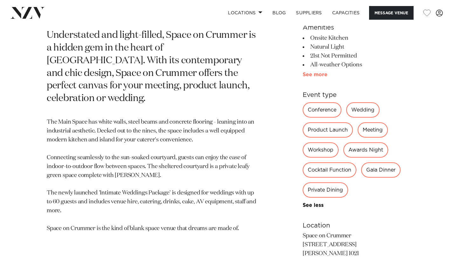
click at [318, 75] on link "See more" at bounding box center [328, 74] width 50 height 5
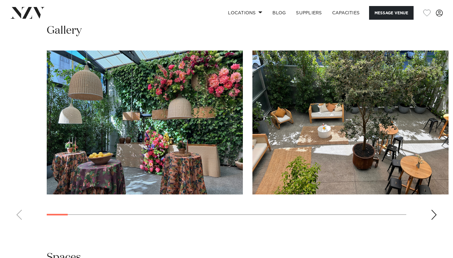
scroll to position [691, 0]
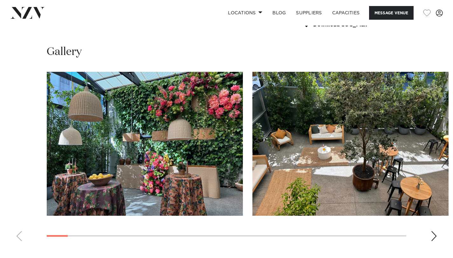
click at [434, 241] on div "Next slide" at bounding box center [434, 236] width 6 height 10
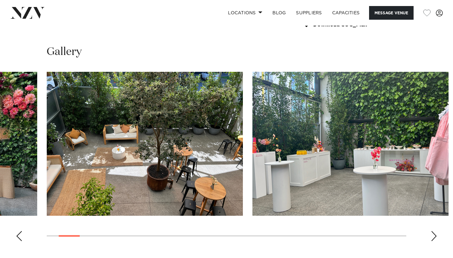
click at [434, 241] on div "Next slide" at bounding box center [434, 236] width 6 height 10
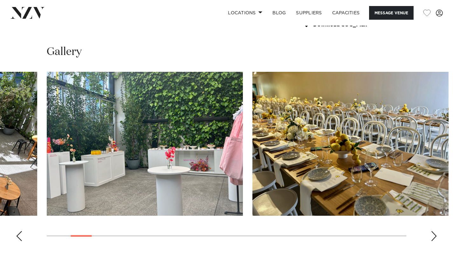
click at [434, 241] on div "Next slide" at bounding box center [434, 236] width 6 height 10
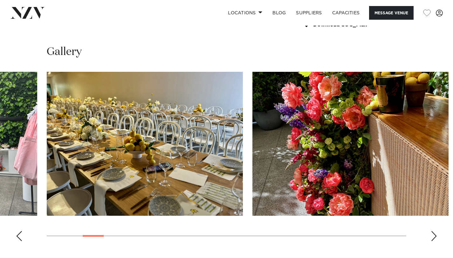
click at [434, 241] on div "Next slide" at bounding box center [434, 236] width 6 height 10
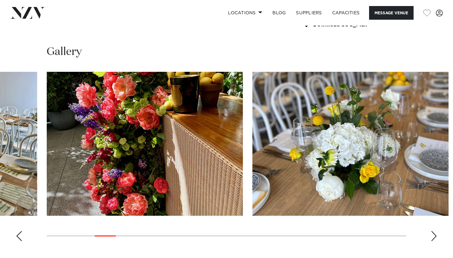
click at [434, 241] on div "Next slide" at bounding box center [434, 236] width 6 height 10
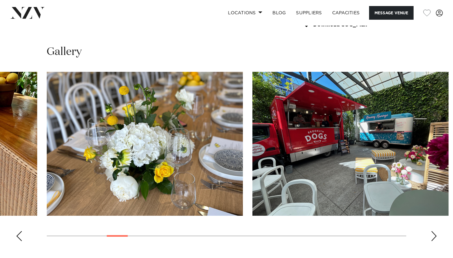
click at [434, 241] on div "Next slide" at bounding box center [434, 236] width 6 height 10
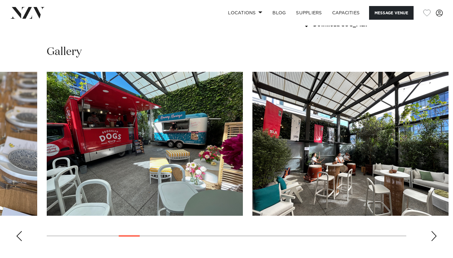
click at [434, 241] on div "Next slide" at bounding box center [434, 236] width 6 height 10
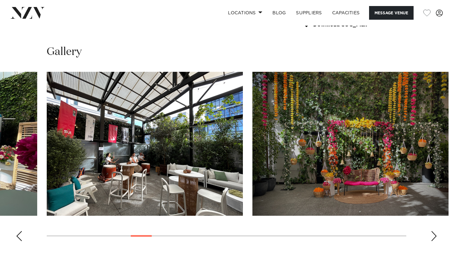
click at [434, 241] on div "Next slide" at bounding box center [434, 236] width 6 height 10
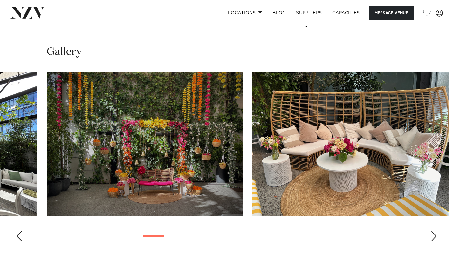
click at [434, 241] on div "Next slide" at bounding box center [434, 236] width 6 height 10
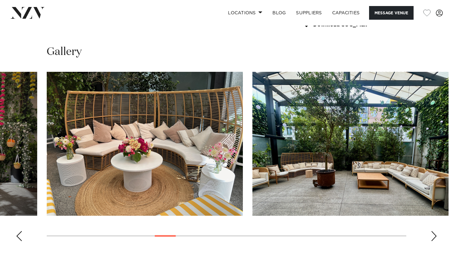
click at [434, 241] on div "Next slide" at bounding box center [434, 236] width 6 height 10
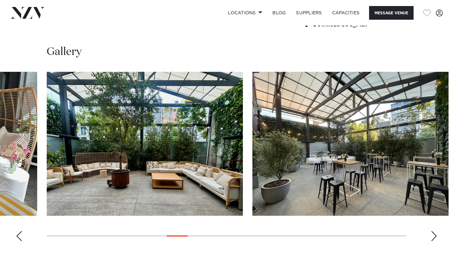
click at [434, 241] on div "Next slide" at bounding box center [434, 236] width 6 height 10
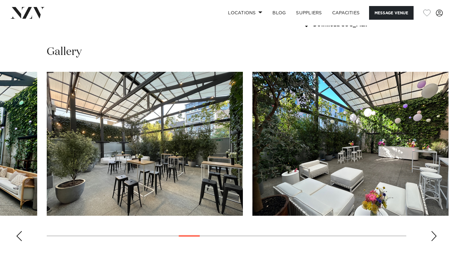
click at [434, 241] on div "Next slide" at bounding box center [434, 236] width 6 height 10
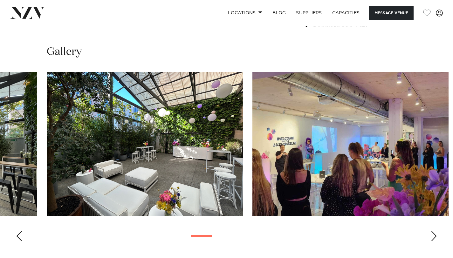
click at [434, 241] on div "Next slide" at bounding box center [434, 236] width 6 height 10
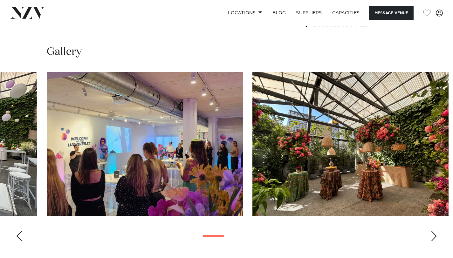
click at [434, 241] on div "Next slide" at bounding box center [434, 236] width 6 height 10
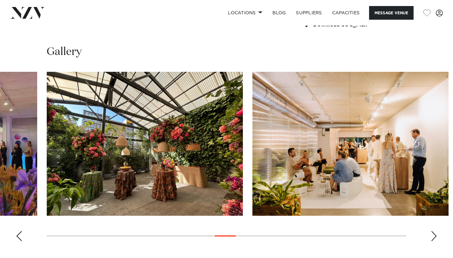
click at [434, 241] on div "Next slide" at bounding box center [434, 236] width 6 height 10
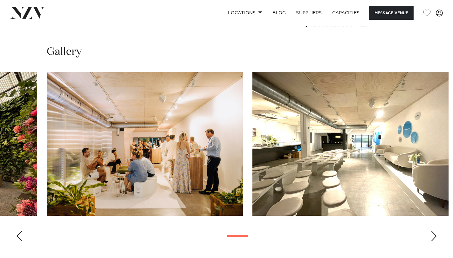
click at [434, 241] on div "Next slide" at bounding box center [434, 236] width 6 height 10
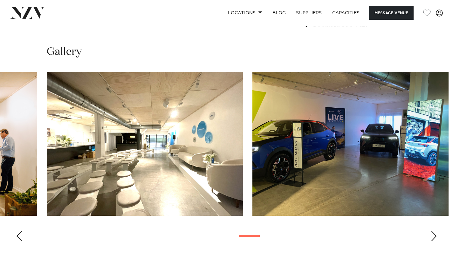
click at [434, 241] on div "Next slide" at bounding box center [434, 236] width 6 height 10
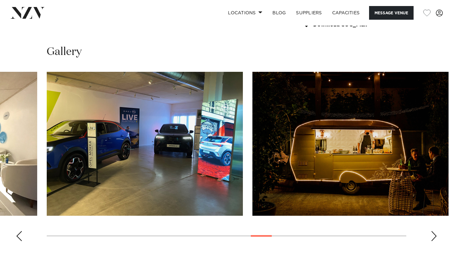
click at [434, 241] on div "Next slide" at bounding box center [434, 236] width 6 height 10
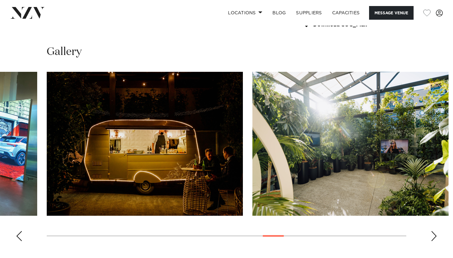
click at [434, 241] on div "Next slide" at bounding box center [434, 236] width 6 height 10
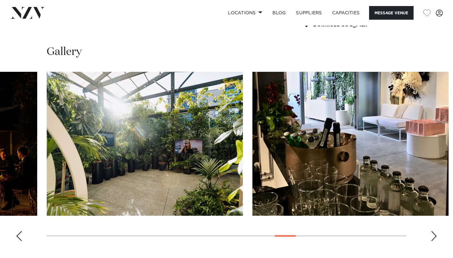
click at [434, 241] on div "Next slide" at bounding box center [434, 236] width 6 height 10
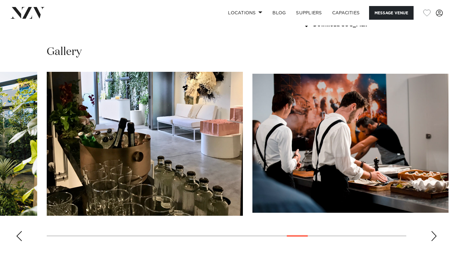
click at [434, 241] on div "Next slide" at bounding box center [434, 236] width 6 height 10
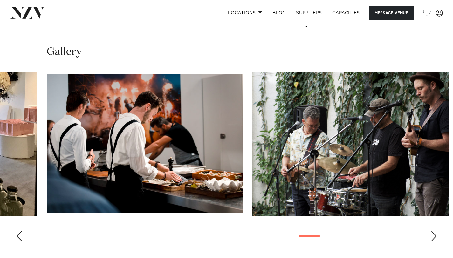
click at [434, 241] on div "Next slide" at bounding box center [434, 236] width 6 height 10
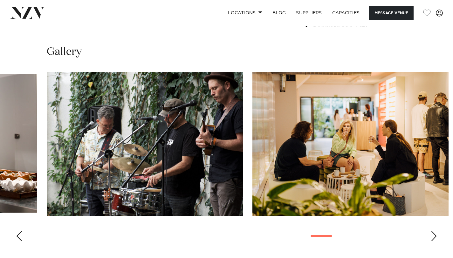
click at [434, 241] on div "Next slide" at bounding box center [434, 236] width 6 height 10
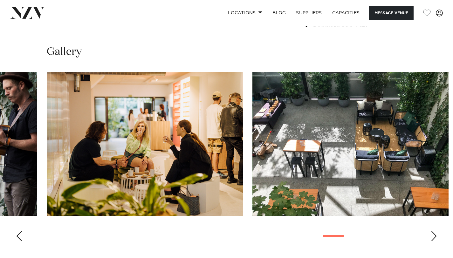
click at [434, 241] on div "Next slide" at bounding box center [434, 236] width 6 height 10
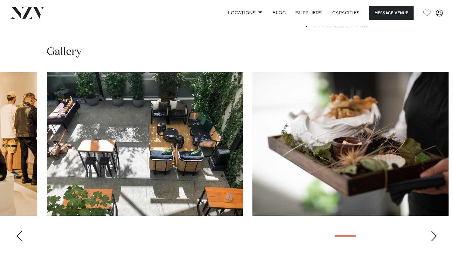
click at [434, 241] on div "Next slide" at bounding box center [434, 236] width 6 height 10
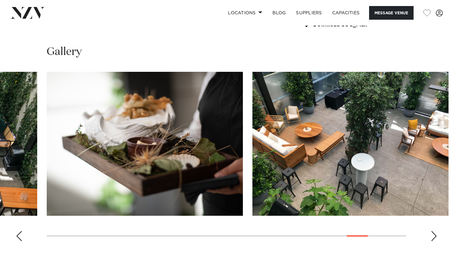
click at [434, 241] on div "Next slide" at bounding box center [434, 236] width 6 height 10
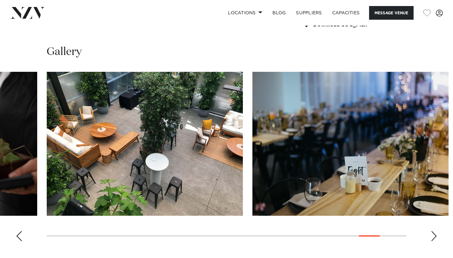
click at [434, 241] on div "Next slide" at bounding box center [434, 236] width 6 height 10
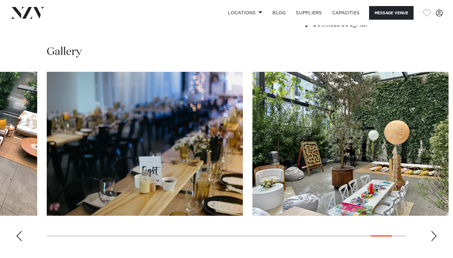
click at [434, 241] on div "Next slide" at bounding box center [434, 236] width 6 height 10
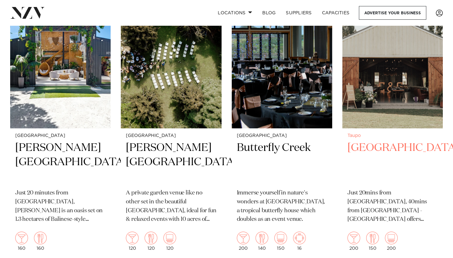
scroll to position [2899, 0]
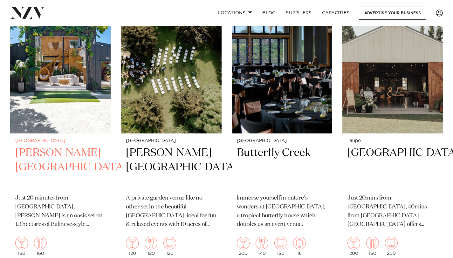
click at [33, 173] on h2 "[PERSON_NAME][GEOGRAPHIC_DATA]" at bounding box center [60, 167] width 90 height 43
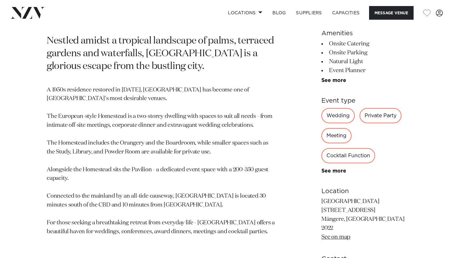
scroll to position [278, 0]
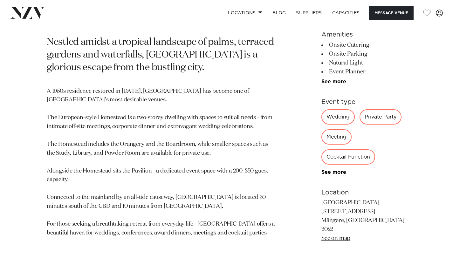
click at [322, 86] on div "350 300 300 24 Amenities Onsite Catering Onsite Parking Natural Light Event Pla…" at bounding box center [364, 161] width 85 height 378
click at [322, 84] on link "See more" at bounding box center [347, 81] width 50 height 5
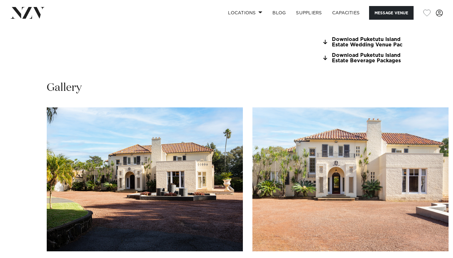
scroll to position [731, 0]
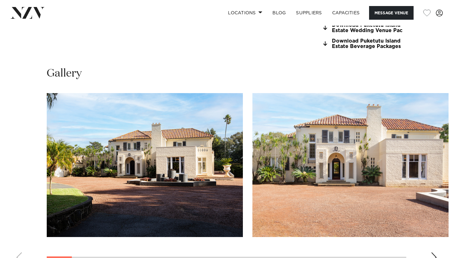
click at [433, 253] on div "Next slide" at bounding box center [434, 258] width 6 height 10
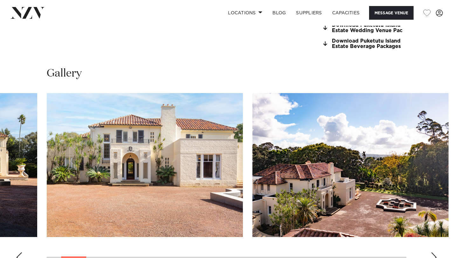
click at [434, 253] on div "Next slide" at bounding box center [434, 258] width 6 height 10
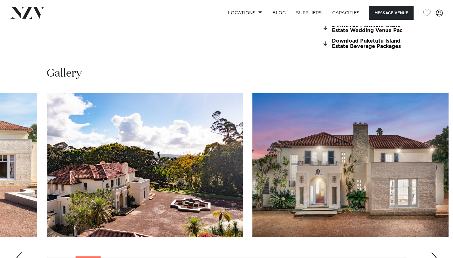
click at [434, 253] on div "Next slide" at bounding box center [434, 258] width 6 height 10
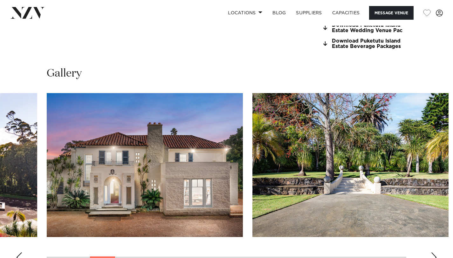
click at [434, 253] on div "Next slide" at bounding box center [434, 258] width 6 height 10
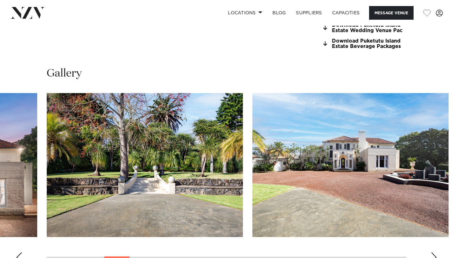
click at [434, 253] on div "Next slide" at bounding box center [434, 258] width 6 height 10
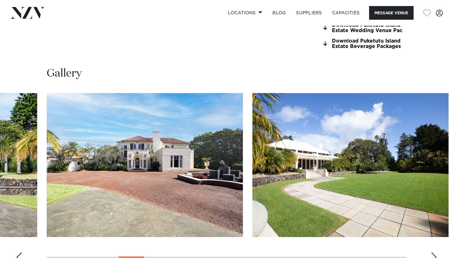
click at [434, 253] on div "Next slide" at bounding box center [434, 258] width 6 height 10
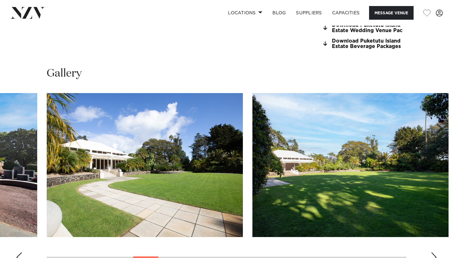
click at [434, 253] on div "Next slide" at bounding box center [434, 258] width 6 height 10
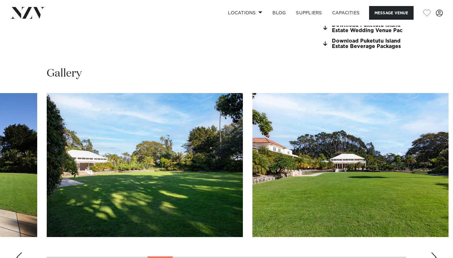
click at [434, 253] on div "Next slide" at bounding box center [434, 258] width 6 height 10
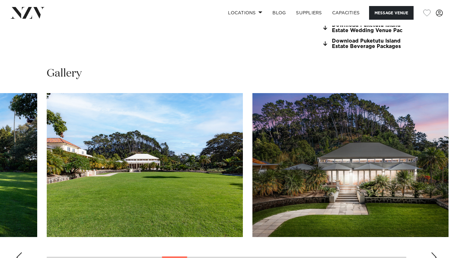
click at [434, 253] on div "Next slide" at bounding box center [434, 258] width 6 height 10
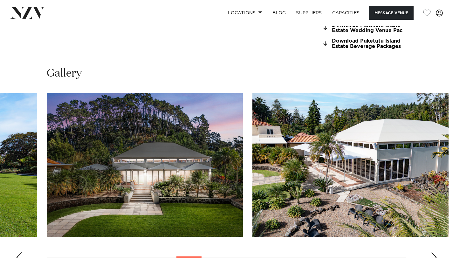
click at [434, 253] on div "Next slide" at bounding box center [434, 258] width 6 height 10
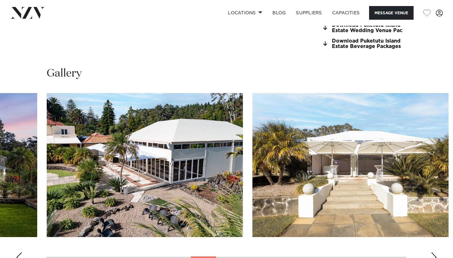
click at [434, 253] on div "Next slide" at bounding box center [434, 258] width 6 height 10
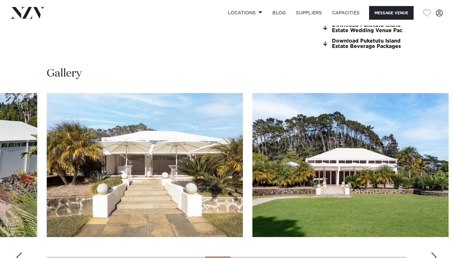
click at [434, 253] on div "Next slide" at bounding box center [434, 258] width 6 height 10
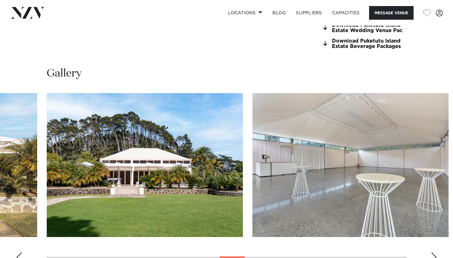
click at [434, 253] on div "Next slide" at bounding box center [434, 258] width 6 height 10
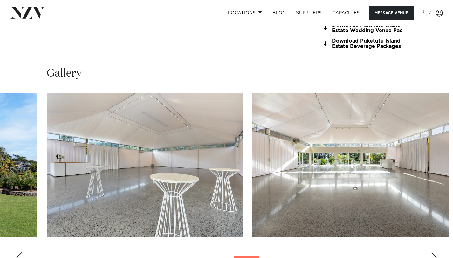
click at [434, 253] on div "Next slide" at bounding box center [434, 258] width 6 height 10
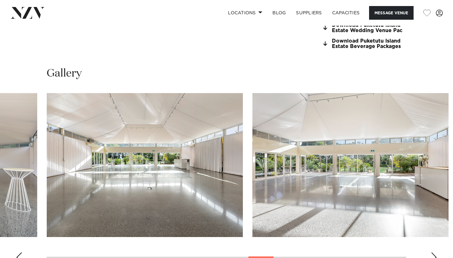
click at [434, 253] on div "Next slide" at bounding box center [434, 258] width 6 height 10
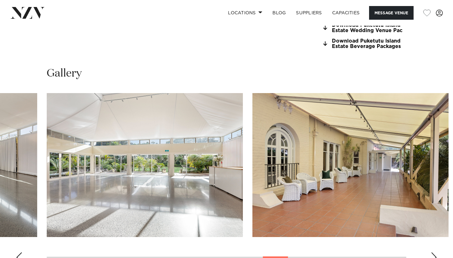
click at [434, 253] on div "Next slide" at bounding box center [434, 258] width 6 height 10
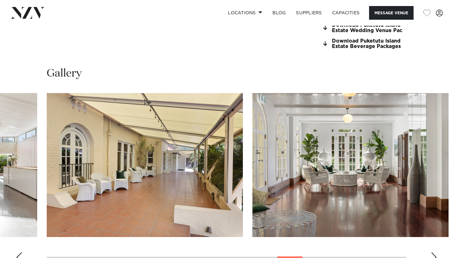
click at [434, 253] on div "Next slide" at bounding box center [434, 258] width 6 height 10
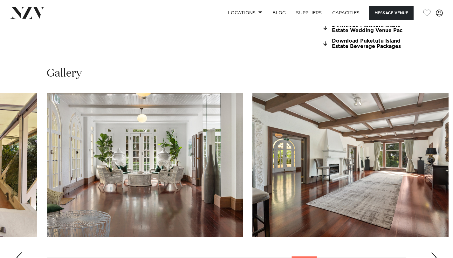
click at [434, 253] on div "Next slide" at bounding box center [434, 258] width 6 height 10
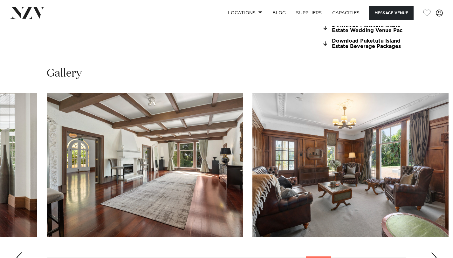
click at [434, 253] on div "Next slide" at bounding box center [434, 258] width 6 height 10
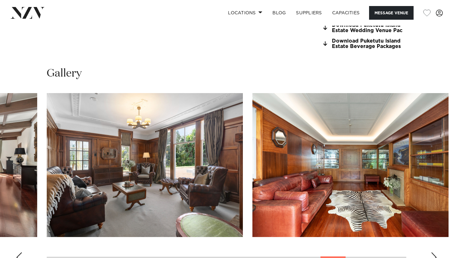
click at [434, 253] on div "Next slide" at bounding box center [434, 258] width 6 height 10
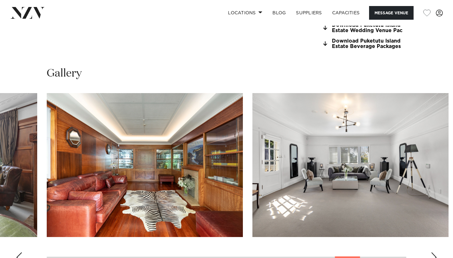
click at [434, 253] on div "Next slide" at bounding box center [434, 258] width 6 height 10
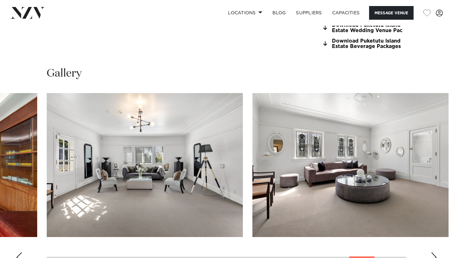
click at [434, 253] on div "Next slide" at bounding box center [434, 258] width 6 height 10
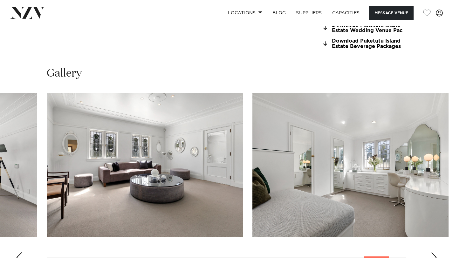
click at [434, 253] on div "Next slide" at bounding box center [434, 258] width 6 height 10
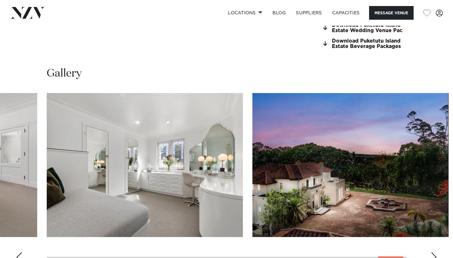
click at [434, 253] on div "Next slide" at bounding box center [434, 258] width 6 height 10
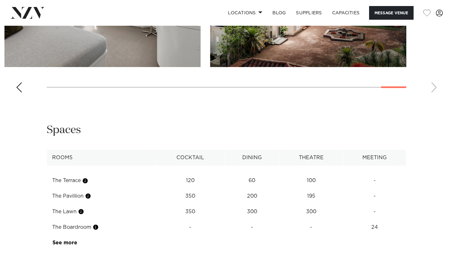
scroll to position [923, 0]
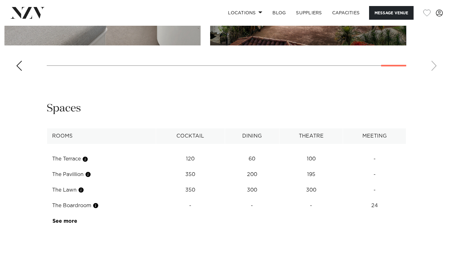
click at [63, 214] on td "See more" at bounding box center [77, 222] width 60 height 16
click at [63, 219] on link "See more" at bounding box center [77, 221] width 50 height 5
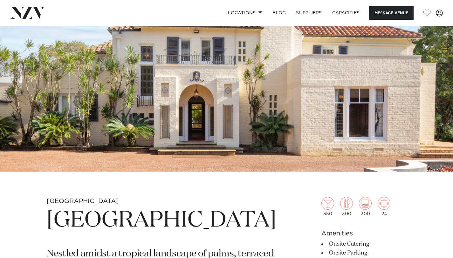
scroll to position [0, 0]
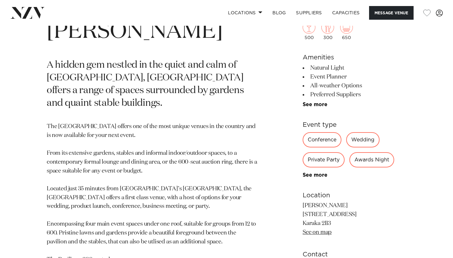
scroll to position [256, 0]
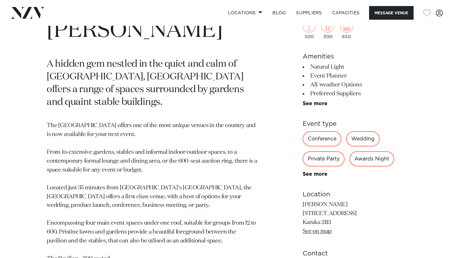
click at [311, 108] on div "500 300 650 Amenities Natural Light Event Planner All-weather Options Preferred…" at bounding box center [355, 153] width 104 height 319
click at [309, 105] on link "See more" at bounding box center [328, 103] width 50 height 5
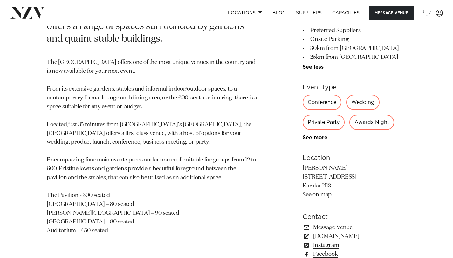
scroll to position [321, 0]
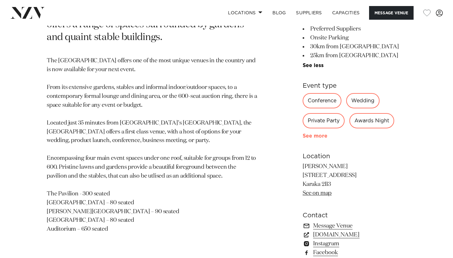
click at [311, 138] on link "See more" at bounding box center [328, 136] width 50 height 5
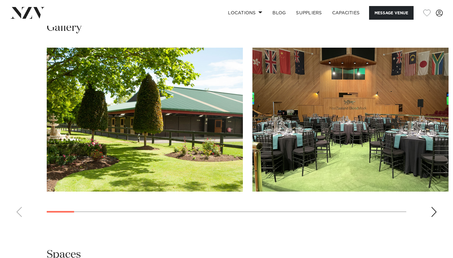
scroll to position [674, 0]
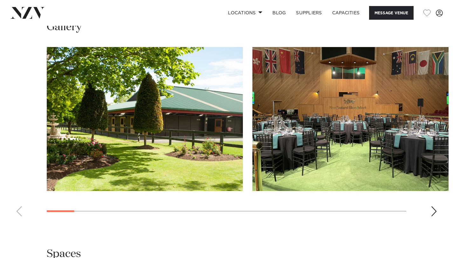
click at [429, 212] on swiper-container at bounding box center [226, 134] width 453 height 175
click at [436, 212] on div "Next slide" at bounding box center [434, 211] width 6 height 10
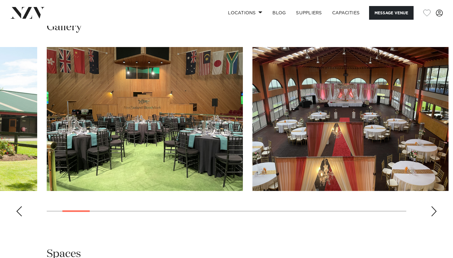
click at [437, 213] on div "Next slide" at bounding box center [434, 211] width 6 height 10
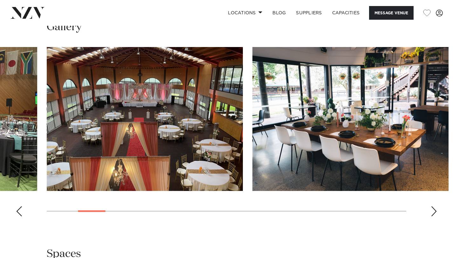
click at [438, 213] on swiper-container at bounding box center [226, 134] width 453 height 175
click at [434, 212] on div "Next slide" at bounding box center [434, 211] width 6 height 10
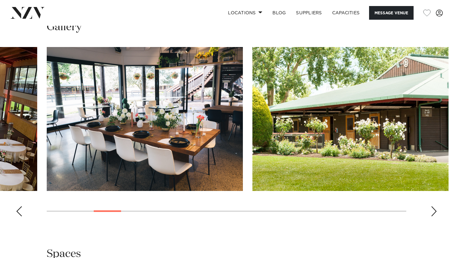
click at [434, 212] on div "Next slide" at bounding box center [434, 211] width 6 height 10
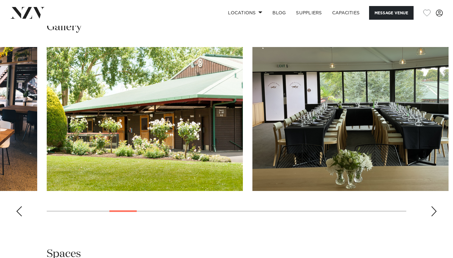
click at [434, 212] on div "Next slide" at bounding box center [434, 211] width 6 height 10
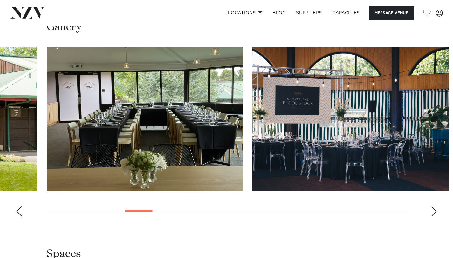
click at [434, 212] on div "Next slide" at bounding box center [434, 211] width 6 height 10
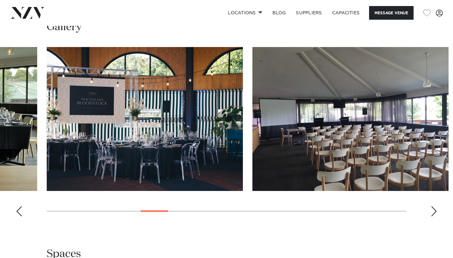
click at [434, 212] on div "Next slide" at bounding box center [434, 211] width 6 height 10
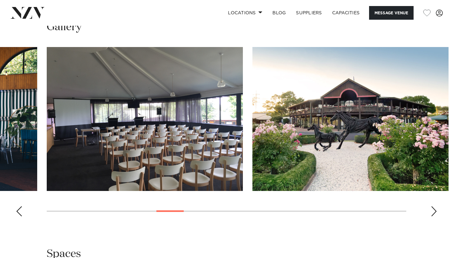
click at [434, 212] on div "Next slide" at bounding box center [434, 211] width 6 height 10
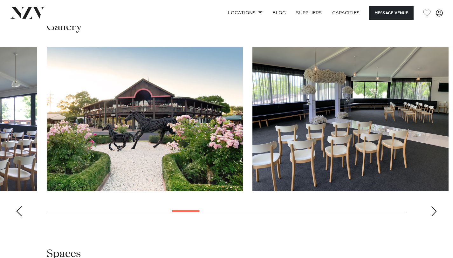
click at [434, 212] on div "Next slide" at bounding box center [434, 211] width 6 height 10
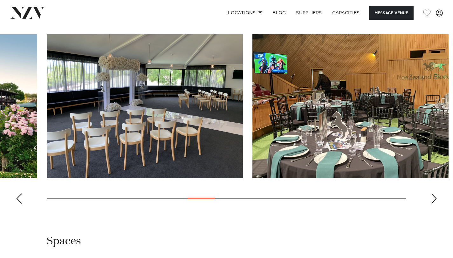
scroll to position [699, 0]
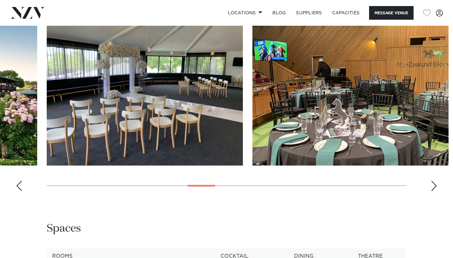
click at [433, 187] on div "Next slide" at bounding box center [434, 186] width 6 height 10
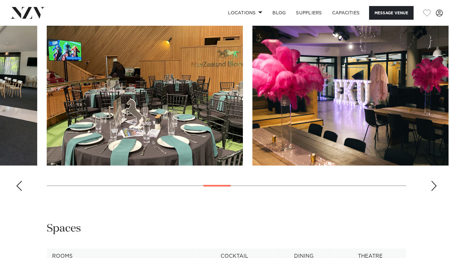
scroll to position [678, 0]
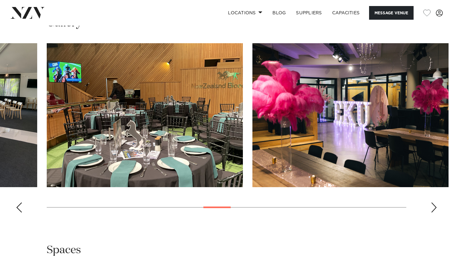
click at [436, 212] on div "Next slide" at bounding box center [434, 208] width 6 height 10
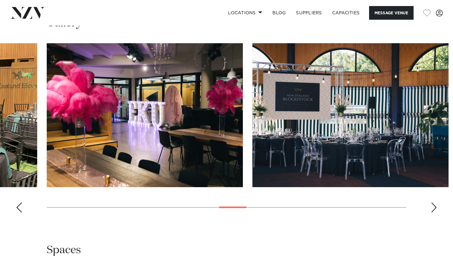
click at [436, 212] on div "Next slide" at bounding box center [434, 208] width 6 height 10
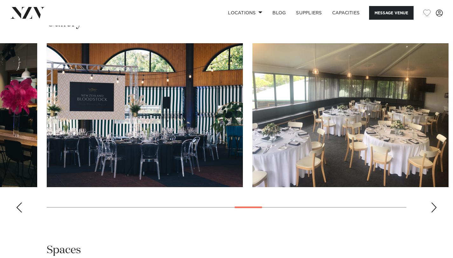
click at [436, 212] on div "Next slide" at bounding box center [434, 208] width 6 height 10
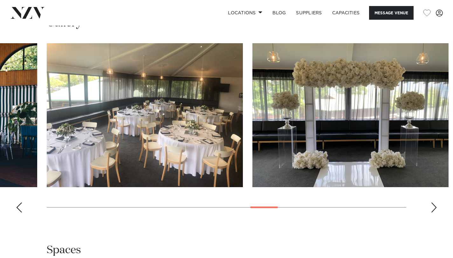
click at [436, 212] on div "Next slide" at bounding box center [434, 208] width 6 height 10
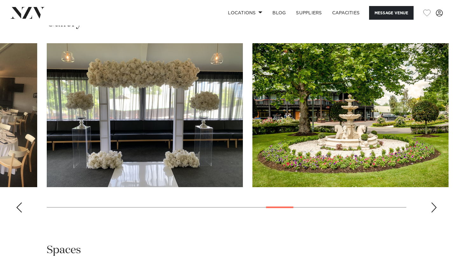
click at [436, 212] on div "Next slide" at bounding box center [434, 208] width 6 height 10
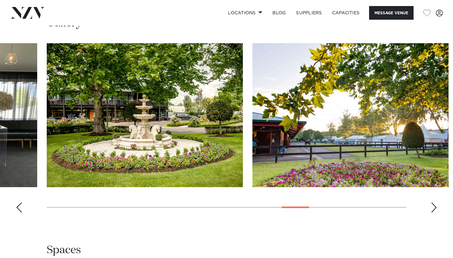
click at [436, 212] on div "Next slide" at bounding box center [434, 208] width 6 height 10
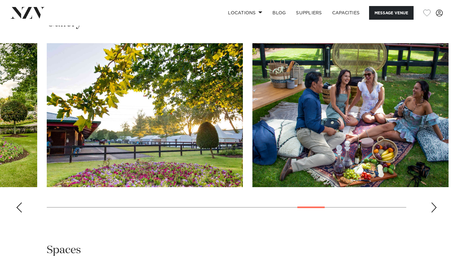
click at [436, 212] on div "Next slide" at bounding box center [434, 208] width 6 height 10
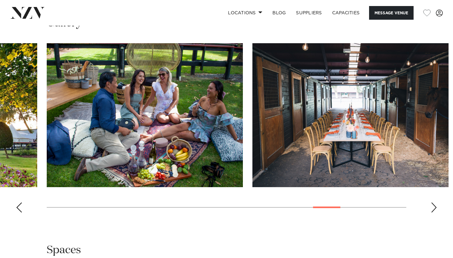
click at [436, 212] on div "Next slide" at bounding box center [434, 208] width 6 height 10
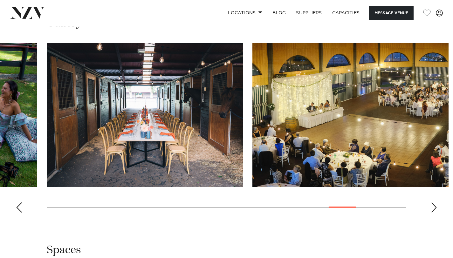
click at [436, 212] on div "Next slide" at bounding box center [434, 208] width 6 height 10
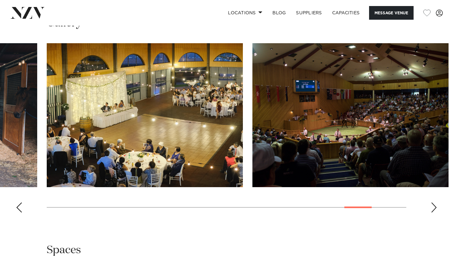
click at [436, 212] on div "Next slide" at bounding box center [434, 208] width 6 height 10
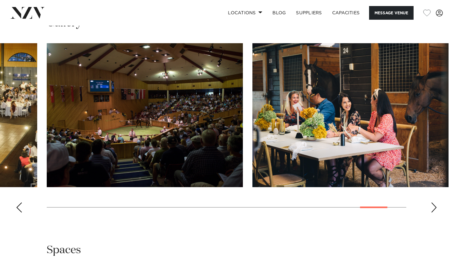
click at [436, 212] on div "Next slide" at bounding box center [434, 208] width 6 height 10
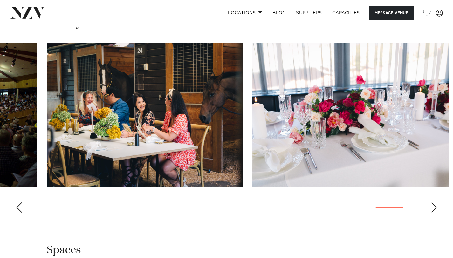
click at [436, 212] on div "Next slide" at bounding box center [434, 208] width 6 height 10
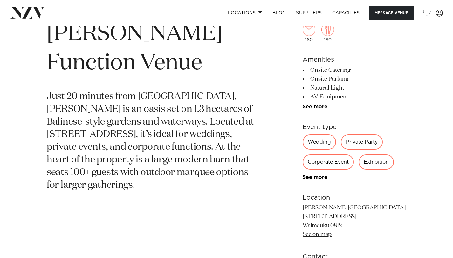
scroll to position [254, 0]
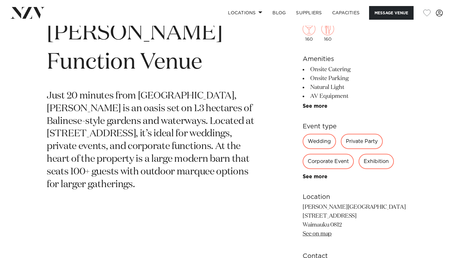
click at [313, 109] on li "See more" at bounding box center [355, 106] width 104 height 6
click at [308, 104] on link "See more" at bounding box center [328, 106] width 50 height 5
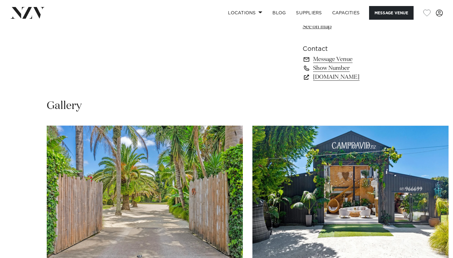
scroll to position [595, 0]
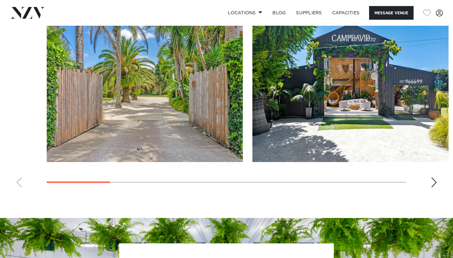
click at [432, 188] on div "Next slide" at bounding box center [434, 182] width 6 height 10
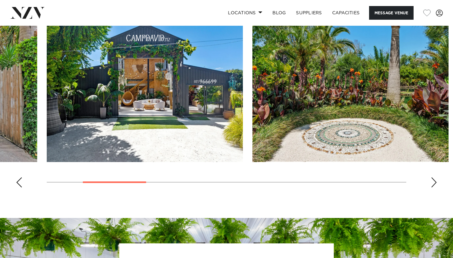
click at [434, 186] on div "Next slide" at bounding box center [434, 182] width 6 height 10
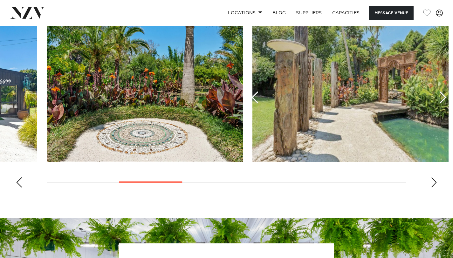
click at [434, 186] on div "Next slide" at bounding box center [434, 182] width 6 height 10
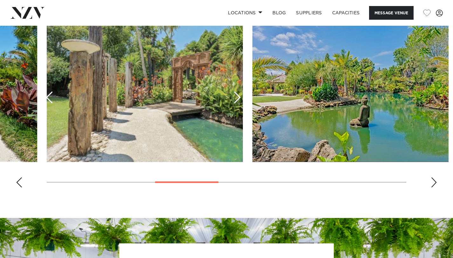
click at [434, 186] on div "Next slide" at bounding box center [434, 182] width 6 height 10
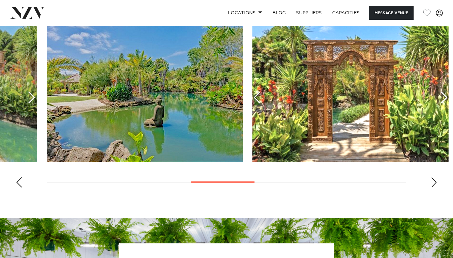
click at [434, 186] on div "Next slide" at bounding box center [434, 182] width 6 height 10
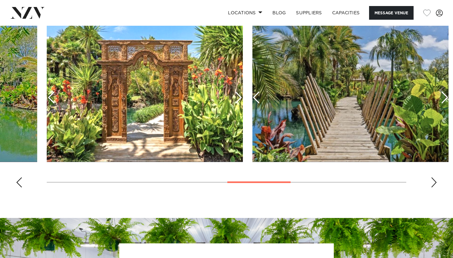
click at [434, 186] on div "Next slide" at bounding box center [434, 182] width 6 height 10
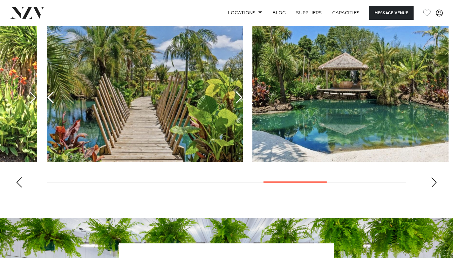
click at [434, 186] on div "Next slide" at bounding box center [434, 182] width 6 height 10
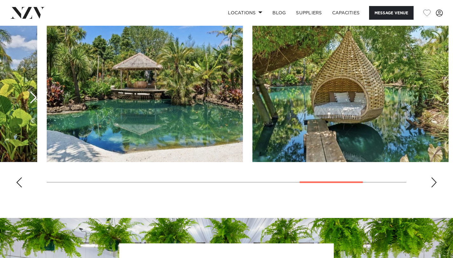
click at [434, 186] on div "Next slide" at bounding box center [434, 182] width 6 height 10
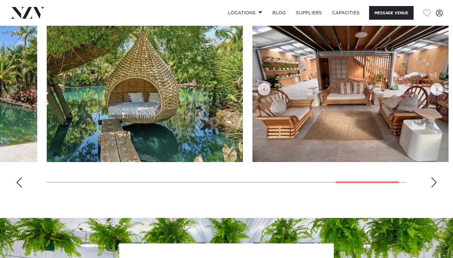
click at [434, 186] on div "Next slide" at bounding box center [434, 182] width 6 height 10
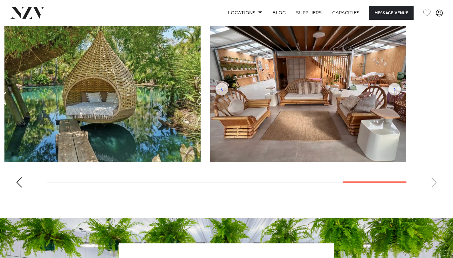
click at [434, 186] on swiper-container at bounding box center [226, 105] width 453 height 175
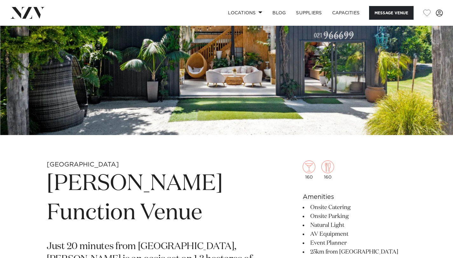
scroll to position [0, 0]
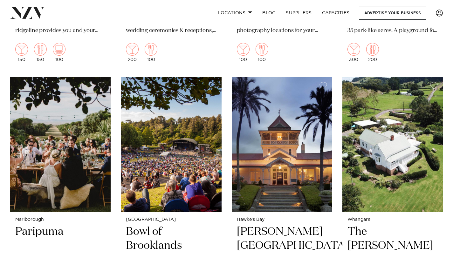
scroll to position [3639, 0]
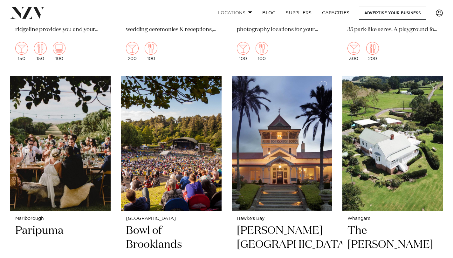
click at [228, 14] on link "Locations" at bounding box center [235, 13] width 45 height 14
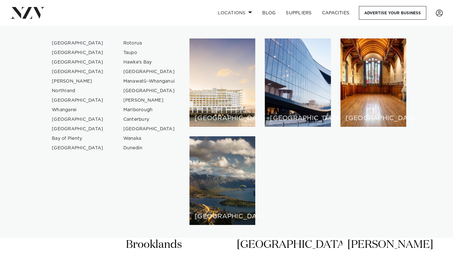
click at [70, 43] on link "[GEOGRAPHIC_DATA]" at bounding box center [78, 43] width 62 height 10
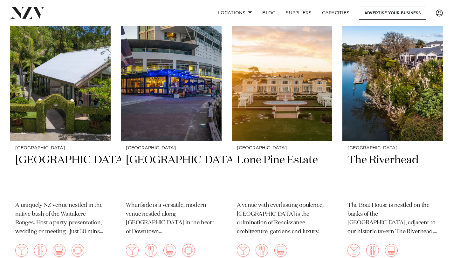
scroll to position [553, 0]
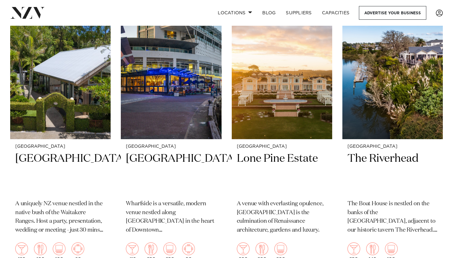
click at [301, 139] on div "[GEOGRAPHIC_DATA] [GEOGRAPHIC_DATA] A venue with everlasting opulence, [GEOGRAP…" at bounding box center [282, 203] width 101 height 128
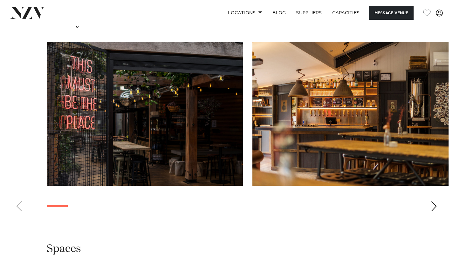
scroll to position [642, 0]
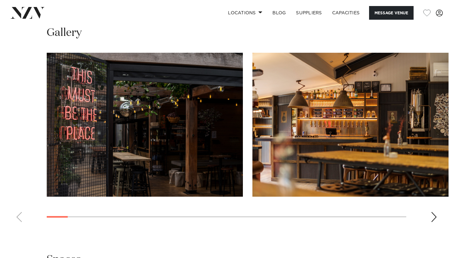
click at [444, 205] on swiper-container at bounding box center [226, 140] width 453 height 175
click at [436, 212] on div "Next slide" at bounding box center [434, 217] width 6 height 10
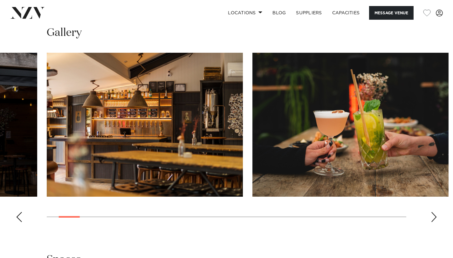
click at [436, 212] on div "Next slide" at bounding box center [434, 217] width 6 height 10
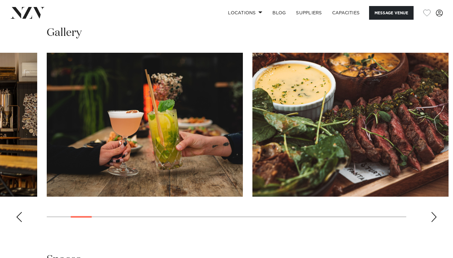
click at [436, 212] on div "Next slide" at bounding box center [434, 217] width 6 height 10
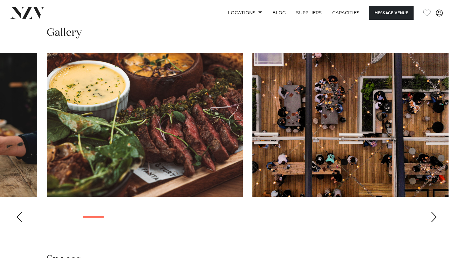
click at [436, 212] on div "Next slide" at bounding box center [434, 217] width 6 height 10
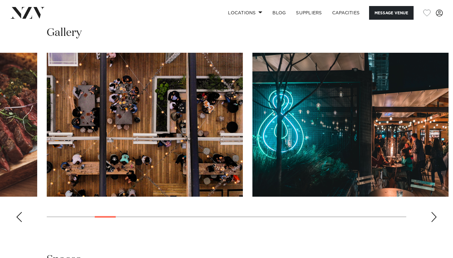
click at [436, 212] on div "Next slide" at bounding box center [434, 217] width 6 height 10
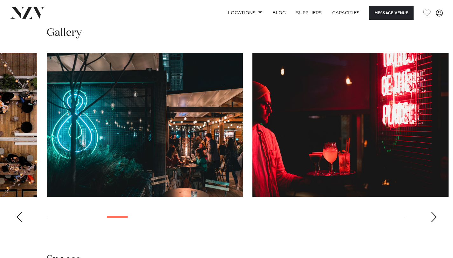
click at [436, 212] on div "Next slide" at bounding box center [434, 217] width 6 height 10
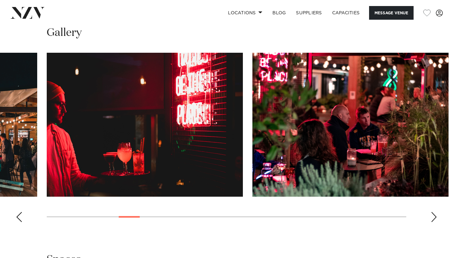
click at [436, 212] on div "Next slide" at bounding box center [434, 217] width 6 height 10
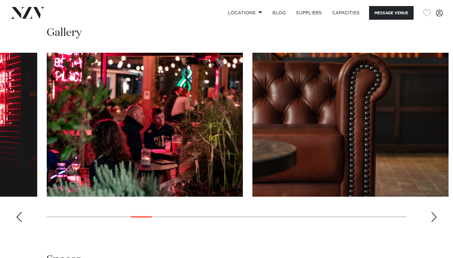
click at [436, 212] on div "Next slide" at bounding box center [434, 217] width 6 height 10
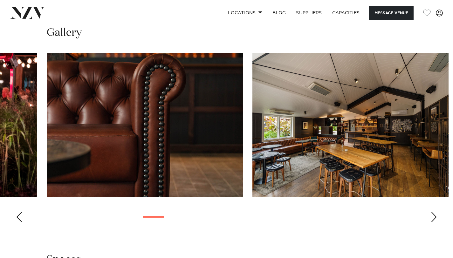
click at [436, 212] on div "Next slide" at bounding box center [434, 217] width 6 height 10
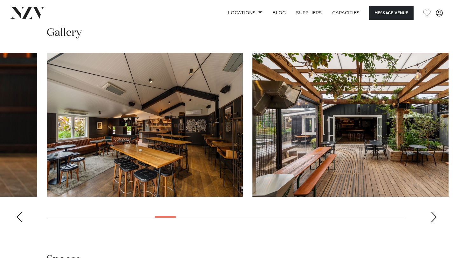
click at [436, 212] on div "Next slide" at bounding box center [434, 217] width 6 height 10
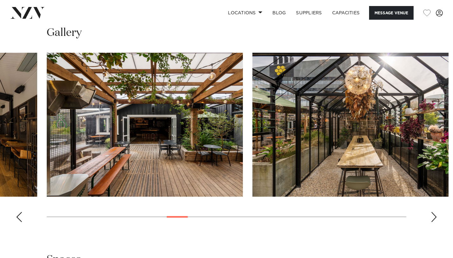
click at [436, 212] on div "Next slide" at bounding box center [434, 217] width 6 height 10
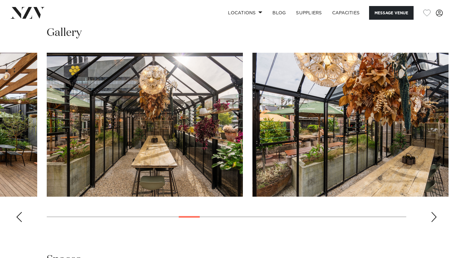
click at [436, 212] on div "Next slide" at bounding box center [434, 217] width 6 height 10
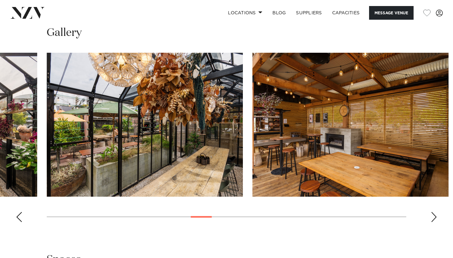
click at [436, 212] on div "Next slide" at bounding box center [434, 217] width 6 height 10
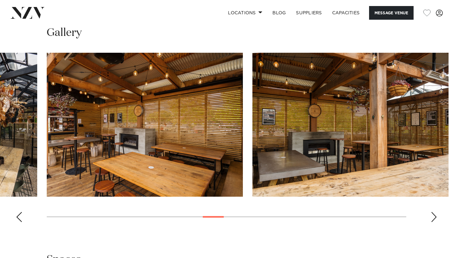
click at [436, 212] on div "Next slide" at bounding box center [434, 217] width 6 height 10
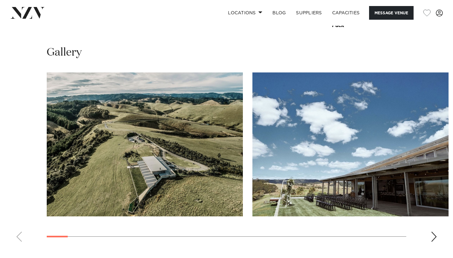
scroll to position [620, 0]
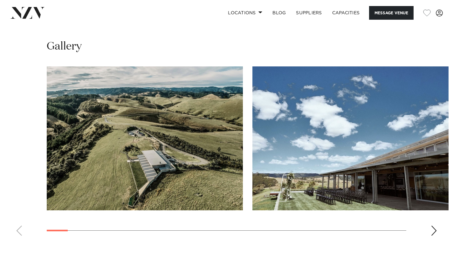
click at [431, 193] on swiper-container at bounding box center [226, 153] width 453 height 175
click at [434, 226] on div "Next slide" at bounding box center [434, 231] width 6 height 10
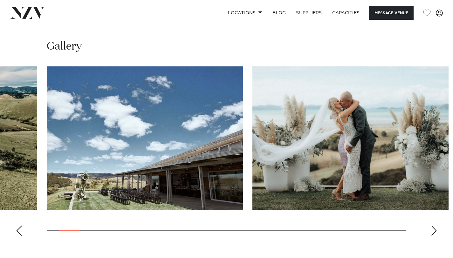
click at [434, 226] on div "Next slide" at bounding box center [434, 231] width 6 height 10
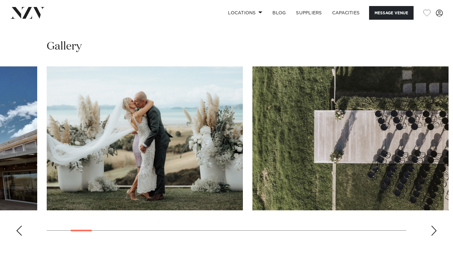
click at [434, 226] on div "Next slide" at bounding box center [434, 231] width 6 height 10
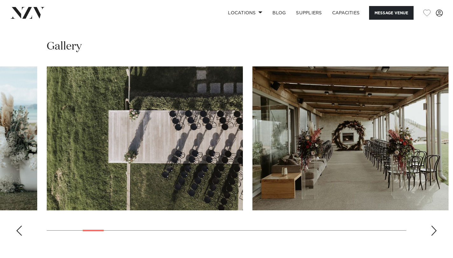
click at [434, 226] on div "Next slide" at bounding box center [434, 231] width 6 height 10
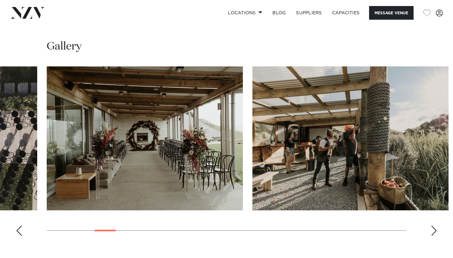
click at [434, 226] on div "Next slide" at bounding box center [434, 231] width 6 height 10
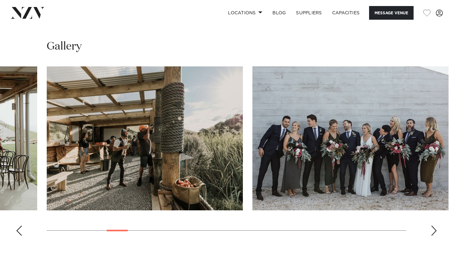
click at [434, 226] on div "Next slide" at bounding box center [434, 231] width 6 height 10
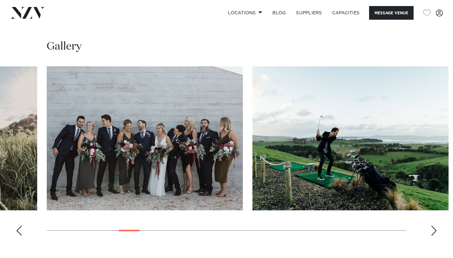
click at [434, 226] on div "Next slide" at bounding box center [434, 231] width 6 height 10
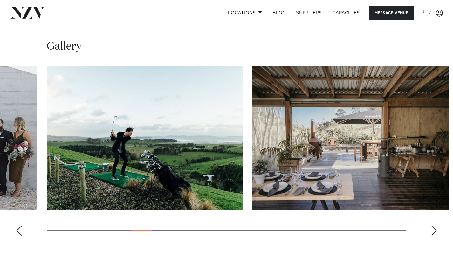
click at [434, 226] on div "Next slide" at bounding box center [434, 231] width 6 height 10
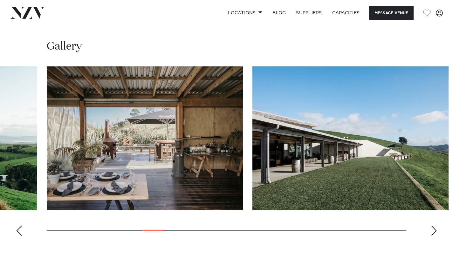
click at [434, 226] on div "Next slide" at bounding box center [434, 231] width 6 height 10
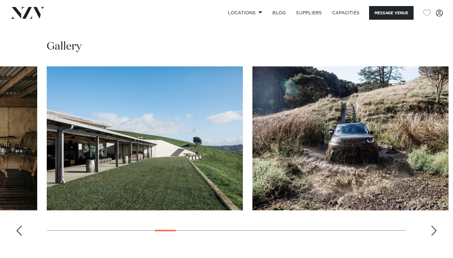
click at [434, 226] on div "Next slide" at bounding box center [434, 231] width 6 height 10
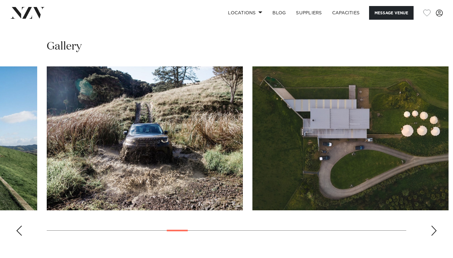
click at [434, 226] on div "Next slide" at bounding box center [434, 231] width 6 height 10
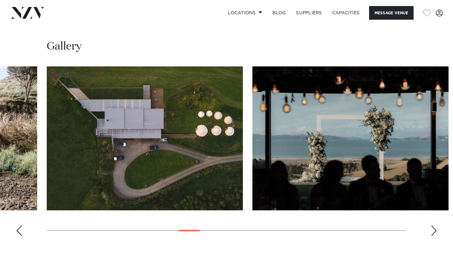
click at [434, 226] on div "Next slide" at bounding box center [434, 231] width 6 height 10
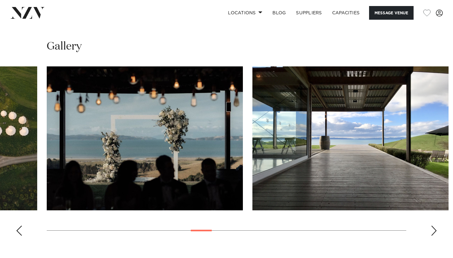
click at [434, 226] on div "Next slide" at bounding box center [434, 231] width 6 height 10
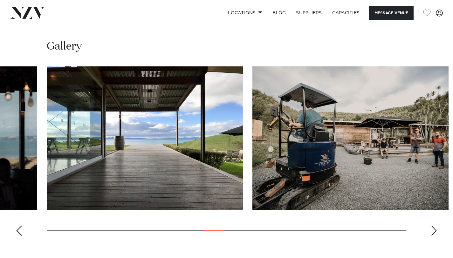
click at [434, 226] on div "Next slide" at bounding box center [434, 231] width 6 height 10
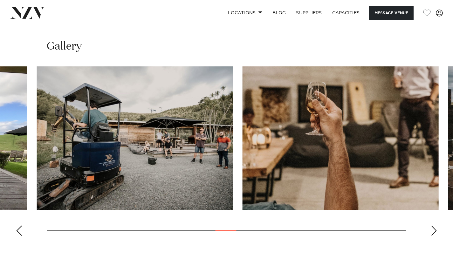
click at [189, 195] on swiper-container at bounding box center [226, 153] width 453 height 175
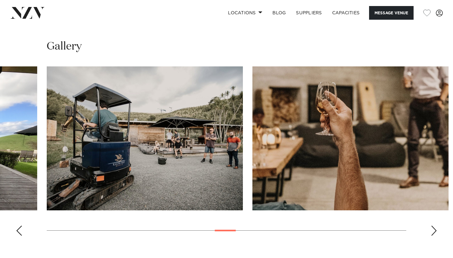
click at [426, 190] on swiper-container at bounding box center [226, 153] width 453 height 175
click at [434, 226] on div "Next slide" at bounding box center [434, 231] width 6 height 10
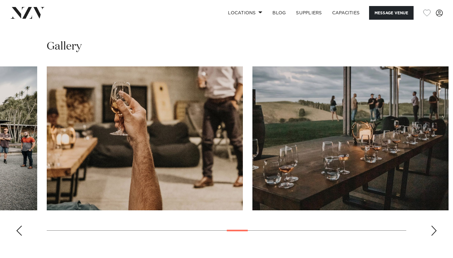
click at [434, 226] on div "Next slide" at bounding box center [434, 231] width 6 height 10
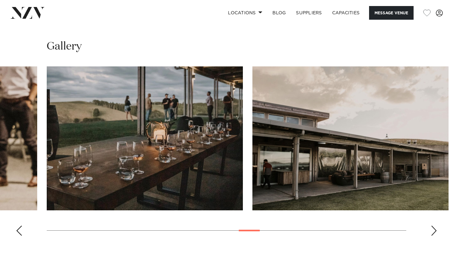
click at [433, 226] on div "Next slide" at bounding box center [434, 231] width 6 height 10
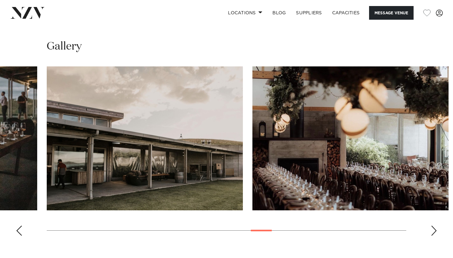
click at [433, 226] on div "Next slide" at bounding box center [434, 231] width 6 height 10
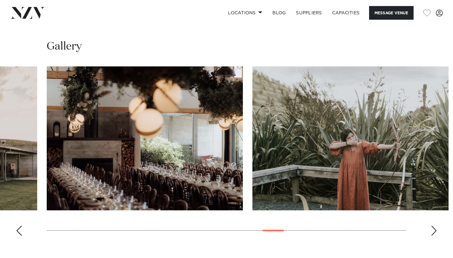
click at [433, 226] on div "Next slide" at bounding box center [434, 231] width 6 height 10
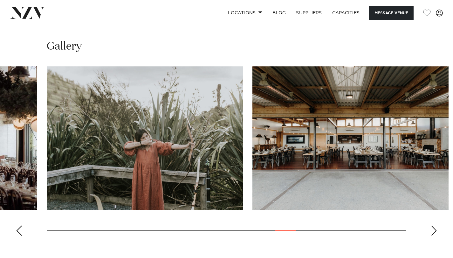
click at [433, 226] on div "Next slide" at bounding box center [434, 231] width 6 height 10
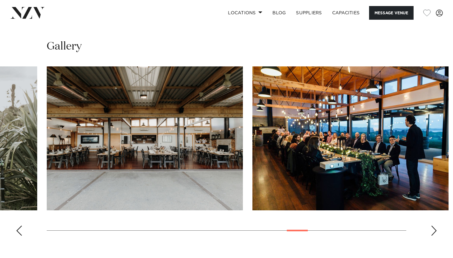
click at [433, 226] on div "Next slide" at bounding box center [434, 231] width 6 height 10
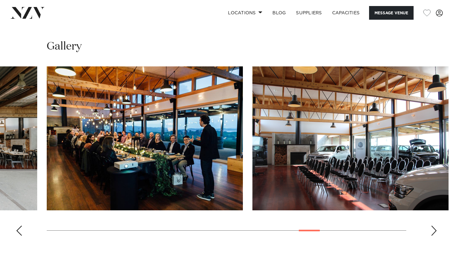
click at [433, 226] on div "Next slide" at bounding box center [434, 231] width 6 height 10
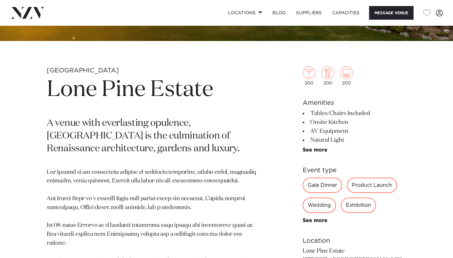
scroll to position [216, 0]
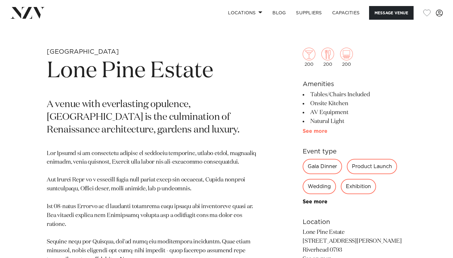
click at [312, 132] on link "See more" at bounding box center [328, 131] width 50 height 5
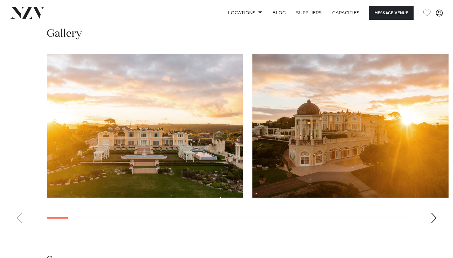
scroll to position [721, 0]
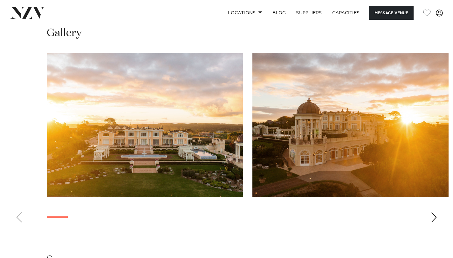
click at [434, 218] on div "Next slide" at bounding box center [434, 217] width 6 height 10
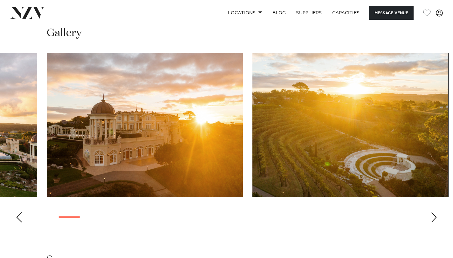
click at [433, 218] on div "Next slide" at bounding box center [434, 217] width 6 height 10
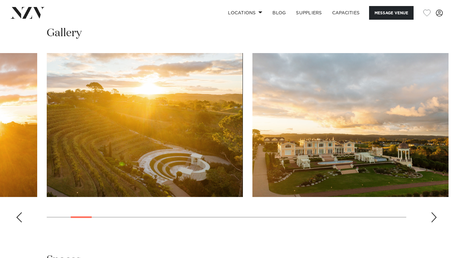
click at [433, 218] on div "Next slide" at bounding box center [434, 217] width 6 height 10
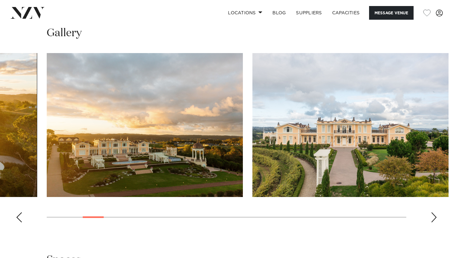
click at [433, 218] on div "Next slide" at bounding box center [434, 217] width 6 height 10
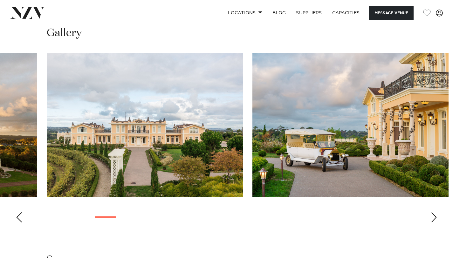
click at [432, 218] on div "Next slide" at bounding box center [434, 217] width 6 height 10
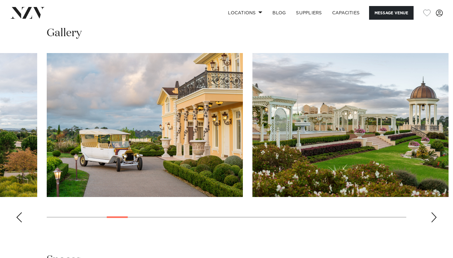
click at [433, 218] on div "Next slide" at bounding box center [434, 217] width 6 height 10
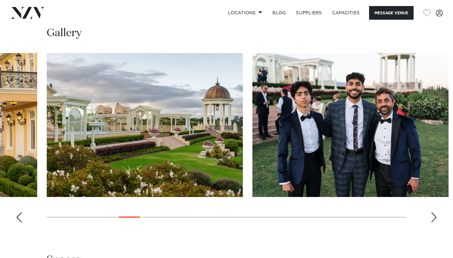
click at [432, 218] on div "Next slide" at bounding box center [434, 217] width 6 height 10
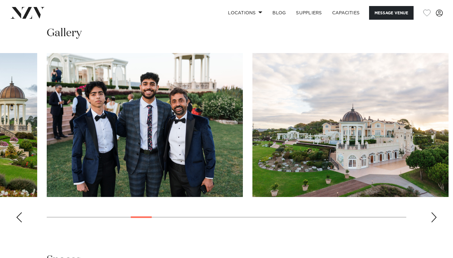
click at [432, 218] on div "Next slide" at bounding box center [434, 217] width 6 height 10
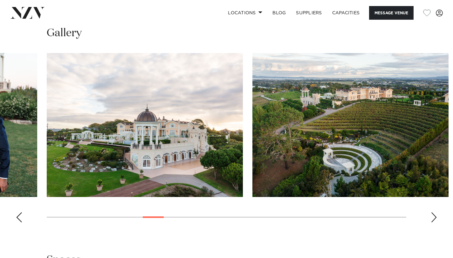
click at [432, 218] on div "Next slide" at bounding box center [434, 217] width 6 height 10
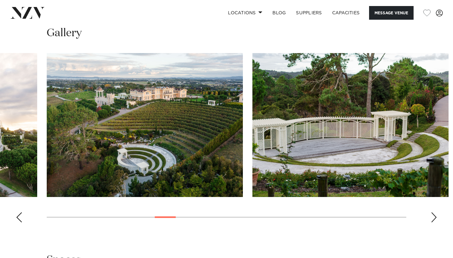
click at [432, 218] on div "Next slide" at bounding box center [434, 217] width 6 height 10
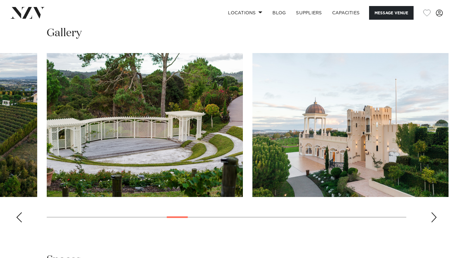
click at [432, 218] on div "Next slide" at bounding box center [434, 217] width 6 height 10
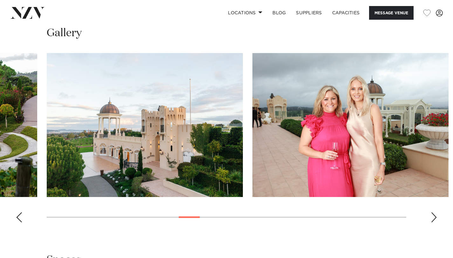
click at [431, 221] on div "Next slide" at bounding box center [434, 217] width 6 height 10
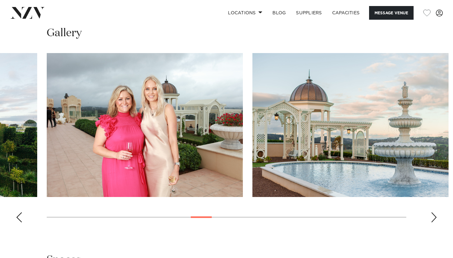
click at [432, 220] on div "Next slide" at bounding box center [434, 217] width 6 height 10
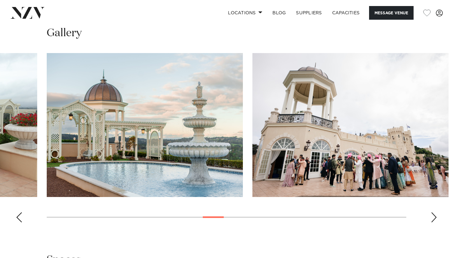
click at [432, 219] on div "Next slide" at bounding box center [434, 217] width 6 height 10
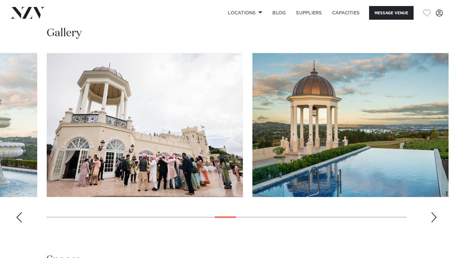
click at [432, 219] on div "Next slide" at bounding box center [434, 217] width 6 height 10
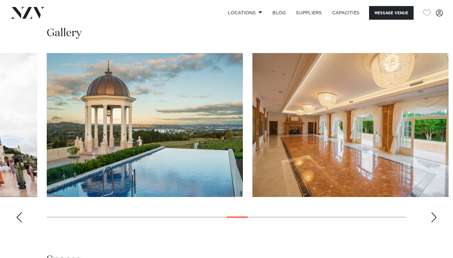
click at [432, 219] on div "Next slide" at bounding box center [434, 217] width 6 height 10
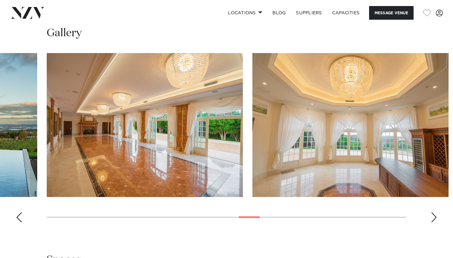
click at [432, 219] on div "Next slide" at bounding box center [434, 217] width 6 height 10
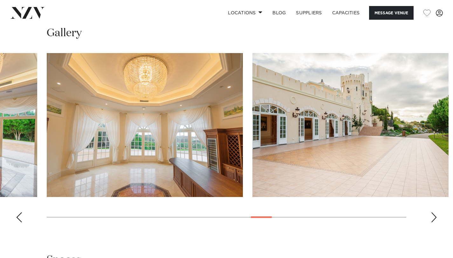
click at [432, 219] on div "Next slide" at bounding box center [434, 217] width 6 height 10
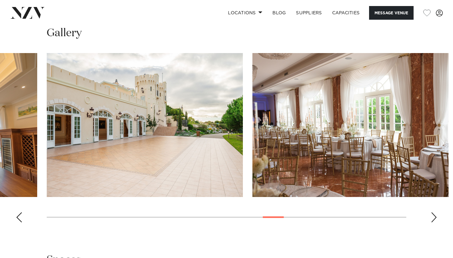
click at [432, 219] on div "Next slide" at bounding box center [434, 217] width 6 height 10
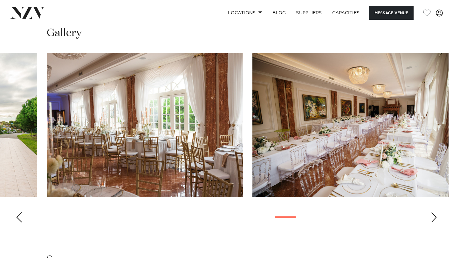
click at [432, 219] on div "Next slide" at bounding box center [434, 217] width 6 height 10
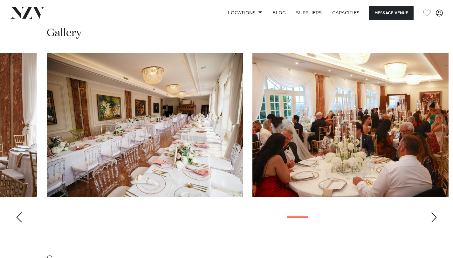
click at [432, 219] on div "Next slide" at bounding box center [434, 217] width 6 height 10
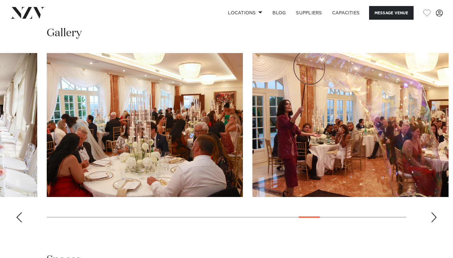
click at [432, 219] on div "Next slide" at bounding box center [434, 217] width 6 height 10
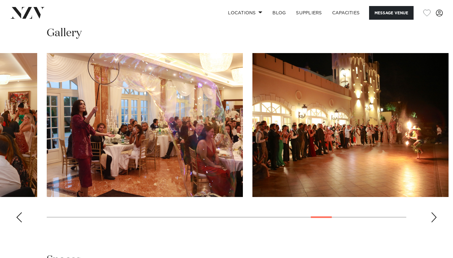
click at [432, 219] on div "Next slide" at bounding box center [434, 217] width 6 height 10
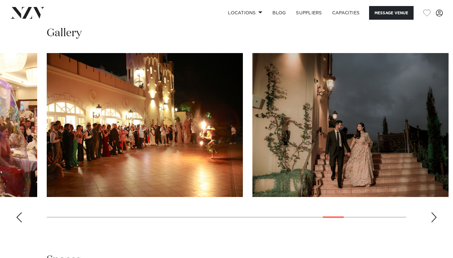
click at [432, 219] on div "Next slide" at bounding box center [434, 217] width 6 height 10
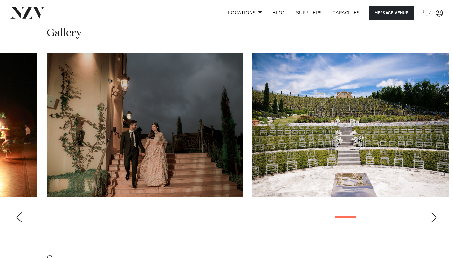
click at [432, 219] on div "Next slide" at bounding box center [434, 217] width 6 height 10
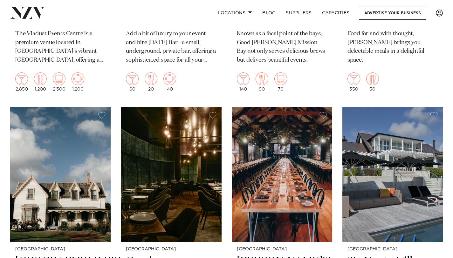
scroll to position [6485, 0]
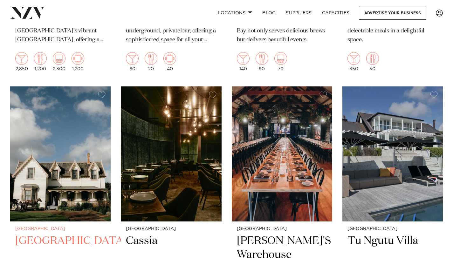
click at [81, 143] on img at bounding box center [60, 154] width 101 height 135
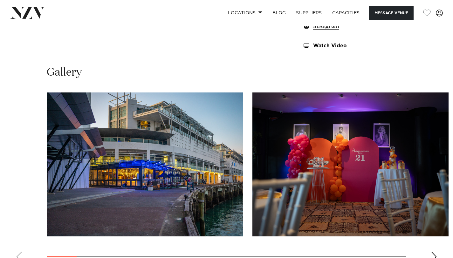
scroll to position [546, 0]
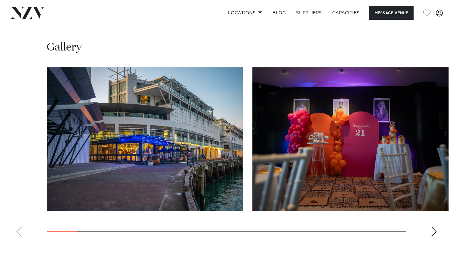
click at [431, 234] on div "Next slide" at bounding box center [434, 232] width 6 height 10
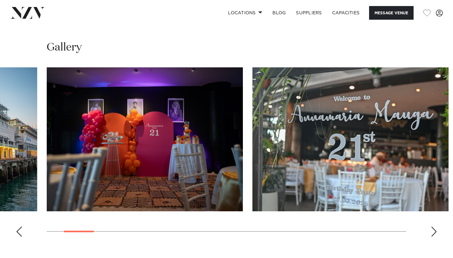
click at [431, 234] on div "Next slide" at bounding box center [434, 232] width 6 height 10
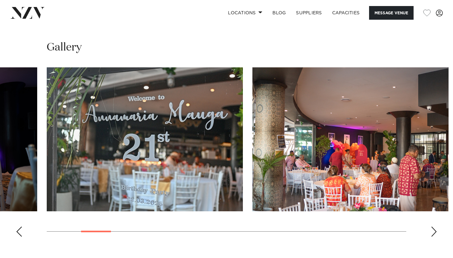
click at [431, 234] on div "Next slide" at bounding box center [434, 232] width 6 height 10
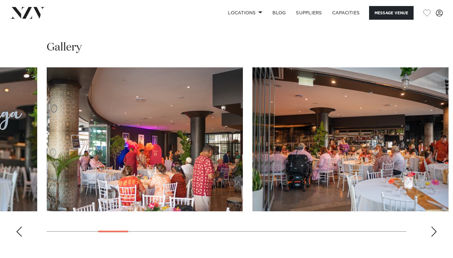
click at [431, 234] on div "Next slide" at bounding box center [434, 232] width 6 height 10
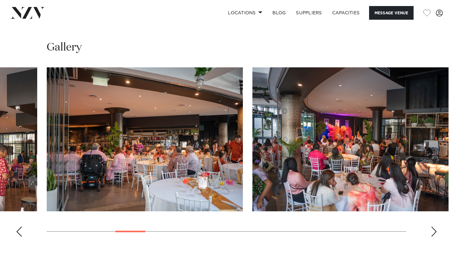
click at [431, 234] on div "Next slide" at bounding box center [434, 232] width 6 height 10
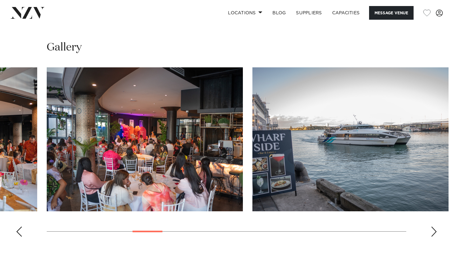
click at [431, 234] on div "Next slide" at bounding box center [434, 232] width 6 height 10
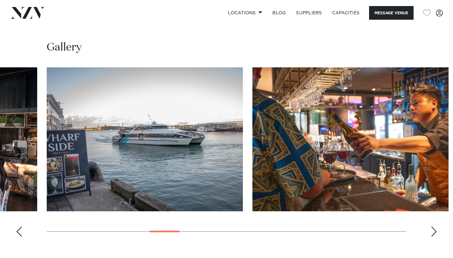
click at [431, 234] on div "Next slide" at bounding box center [434, 232] width 6 height 10
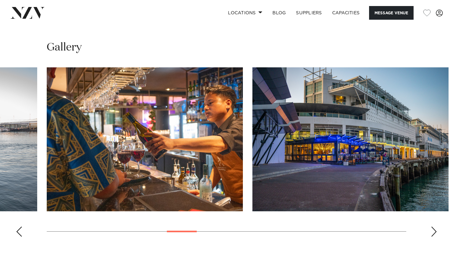
click at [431, 234] on div "Next slide" at bounding box center [434, 232] width 6 height 10
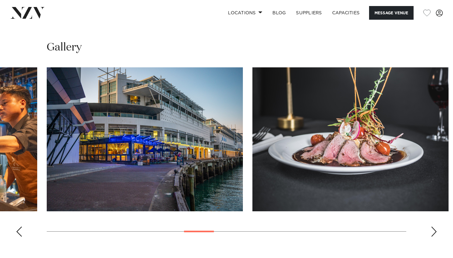
click at [431, 234] on div "Next slide" at bounding box center [434, 232] width 6 height 10
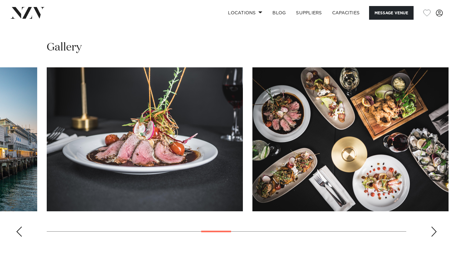
click at [431, 234] on div "Next slide" at bounding box center [434, 232] width 6 height 10
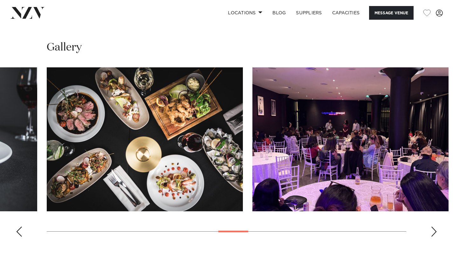
click at [431, 234] on div "Next slide" at bounding box center [434, 232] width 6 height 10
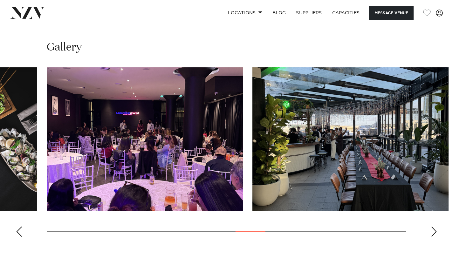
click at [431, 234] on div "Next slide" at bounding box center [434, 232] width 6 height 10
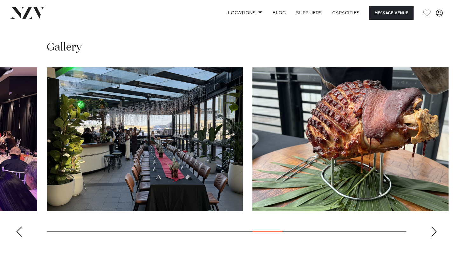
click at [431, 234] on div "Next slide" at bounding box center [434, 232] width 6 height 10
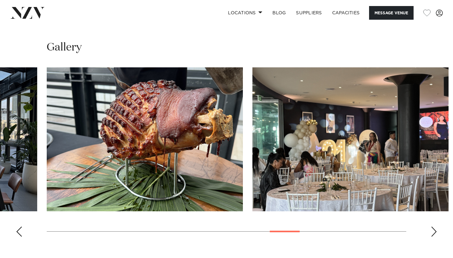
click at [431, 234] on div "Next slide" at bounding box center [434, 232] width 6 height 10
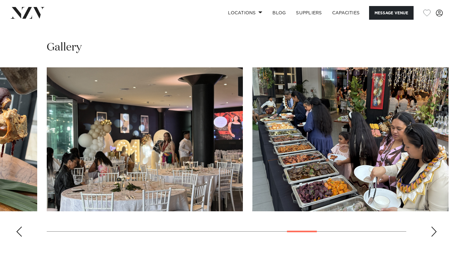
click at [431, 234] on div "Next slide" at bounding box center [434, 232] width 6 height 10
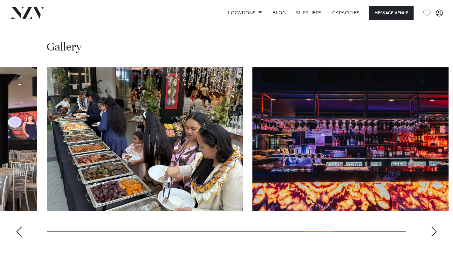
click at [431, 234] on div "Next slide" at bounding box center [434, 232] width 6 height 10
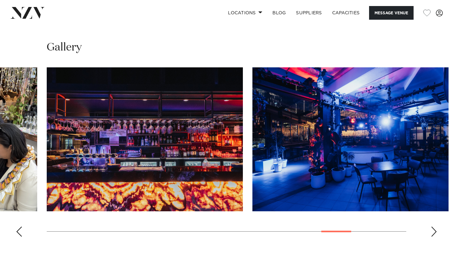
click at [431, 234] on div "Next slide" at bounding box center [434, 232] width 6 height 10
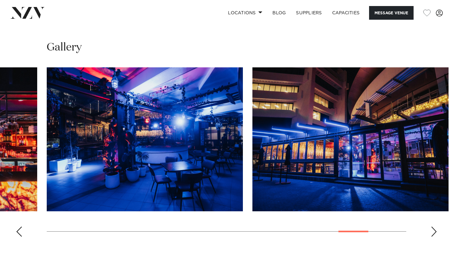
click at [431, 234] on div "Next slide" at bounding box center [434, 232] width 6 height 10
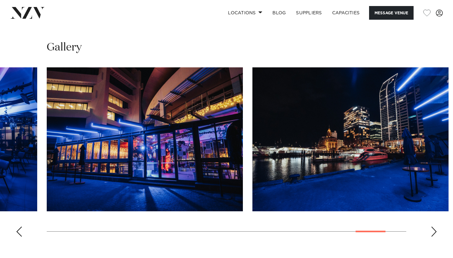
click at [431, 234] on div "Next slide" at bounding box center [434, 232] width 6 height 10
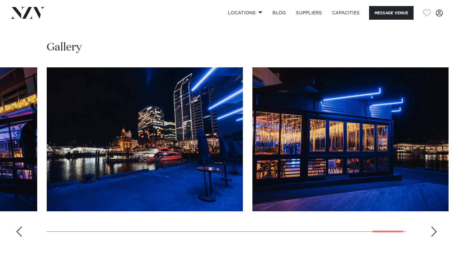
click at [431, 234] on div "Next slide" at bounding box center [434, 232] width 6 height 10
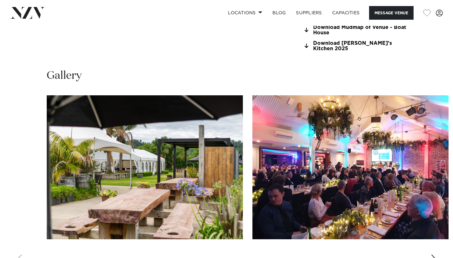
scroll to position [590, 0]
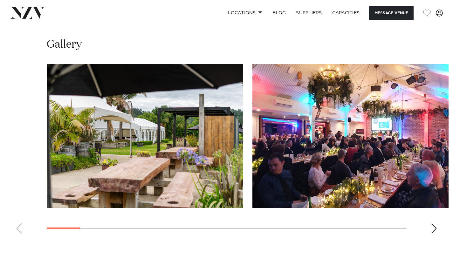
click at [434, 224] on div "Next slide" at bounding box center [434, 229] width 6 height 10
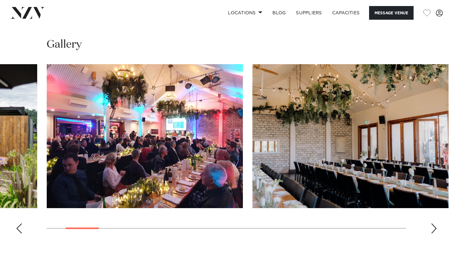
click at [434, 224] on div "Next slide" at bounding box center [434, 229] width 6 height 10
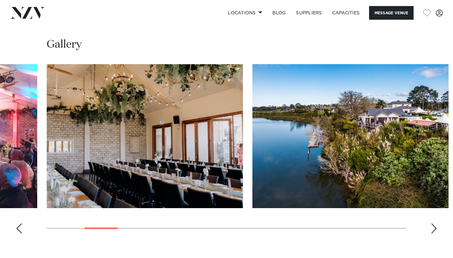
click at [434, 224] on div "Next slide" at bounding box center [434, 229] width 6 height 10
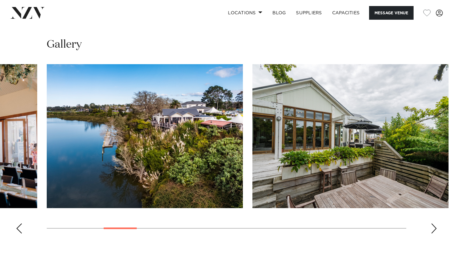
click at [434, 224] on div "Next slide" at bounding box center [434, 229] width 6 height 10
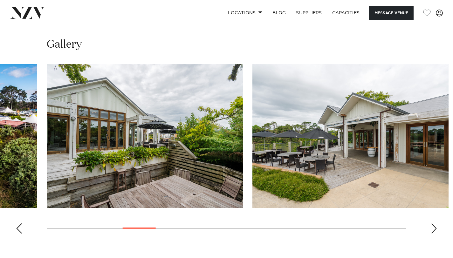
click at [434, 224] on div "Next slide" at bounding box center [434, 229] width 6 height 10
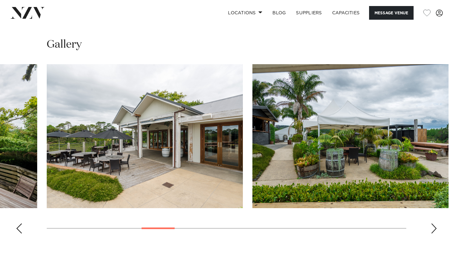
click at [434, 224] on div "Next slide" at bounding box center [434, 229] width 6 height 10
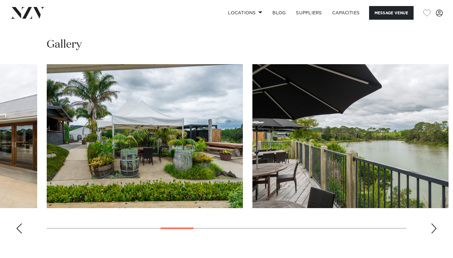
click at [434, 224] on div "Next slide" at bounding box center [434, 229] width 6 height 10
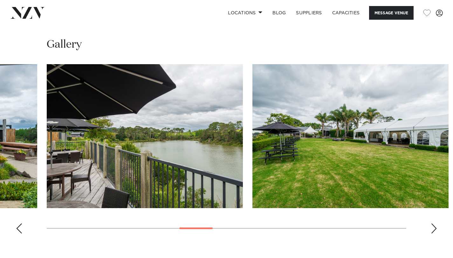
click at [434, 224] on div "Next slide" at bounding box center [434, 229] width 6 height 10
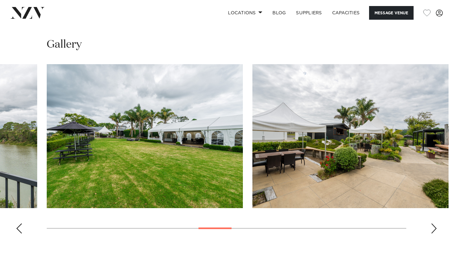
click at [434, 224] on div "Next slide" at bounding box center [434, 229] width 6 height 10
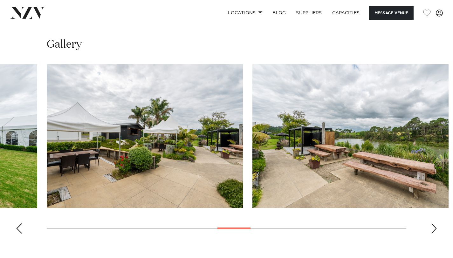
click at [434, 224] on div "Next slide" at bounding box center [434, 229] width 6 height 10
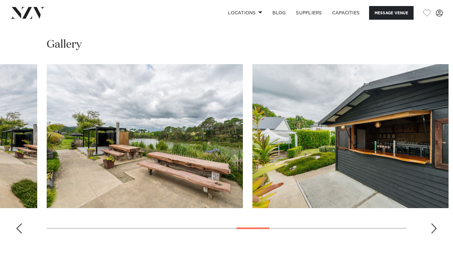
click at [434, 224] on div "Next slide" at bounding box center [434, 229] width 6 height 10
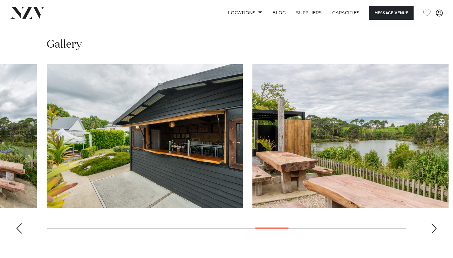
click at [434, 224] on div "Next slide" at bounding box center [434, 229] width 6 height 10
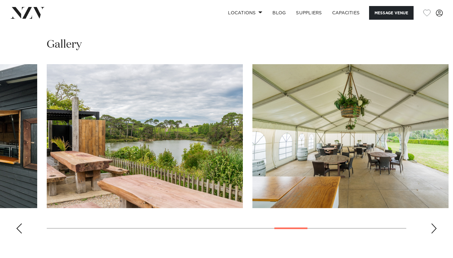
click at [434, 224] on div "Next slide" at bounding box center [434, 229] width 6 height 10
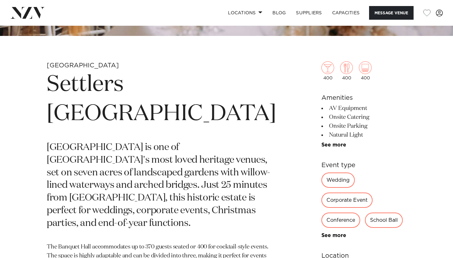
scroll to position [204, 0]
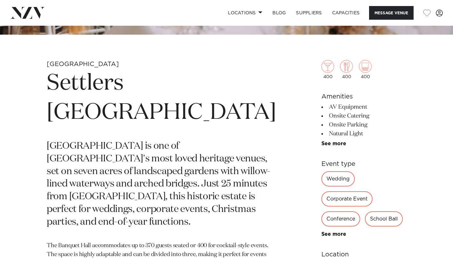
click at [322, 148] on div "400 400 400 Amenities AV Equipment Onsite Catering Onsite Parking Natural Light…" at bounding box center [364, 224] width 85 height 380
click at [322, 145] on link "See more" at bounding box center [347, 143] width 50 height 5
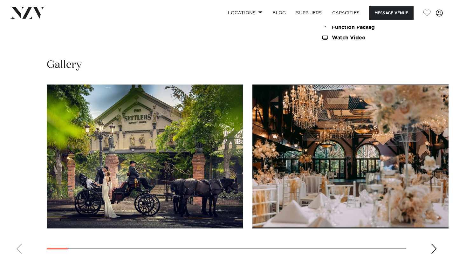
scroll to position [740, 0]
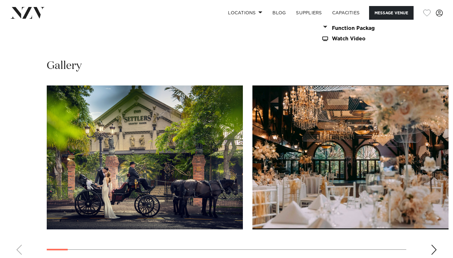
click at [429, 208] on swiper-container at bounding box center [226, 173] width 453 height 175
click at [434, 245] on div "Next slide" at bounding box center [434, 250] width 6 height 10
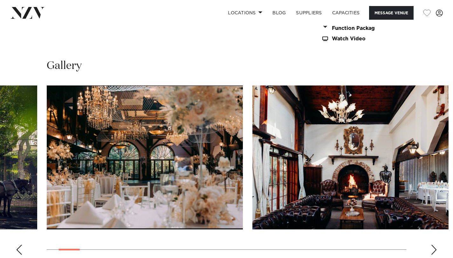
click at [434, 245] on div "Next slide" at bounding box center [434, 250] width 6 height 10
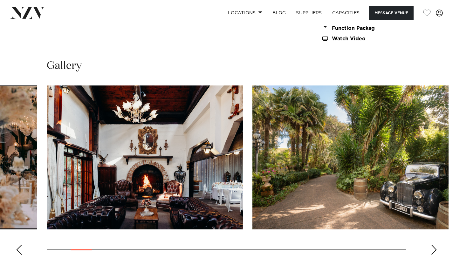
click at [434, 245] on div "Next slide" at bounding box center [434, 250] width 6 height 10
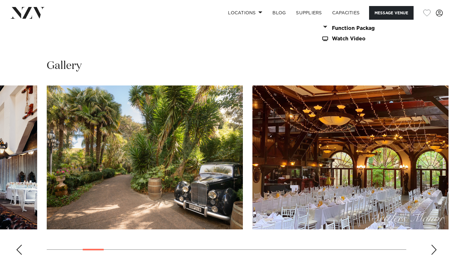
click at [434, 245] on div "Next slide" at bounding box center [434, 250] width 6 height 10
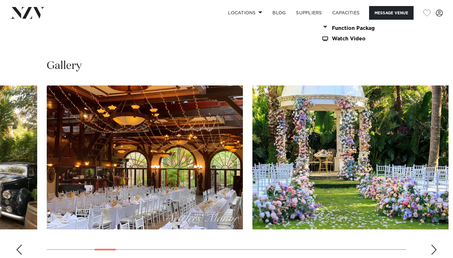
click at [434, 245] on div "Next slide" at bounding box center [434, 250] width 6 height 10
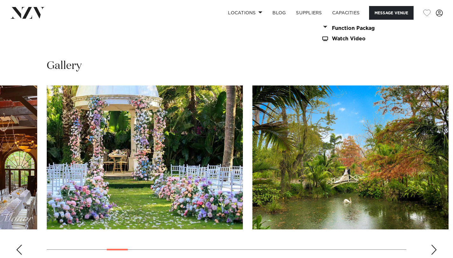
click at [434, 245] on div "Next slide" at bounding box center [434, 250] width 6 height 10
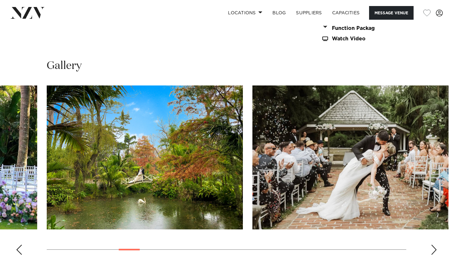
click at [434, 245] on div "Next slide" at bounding box center [434, 250] width 6 height 10
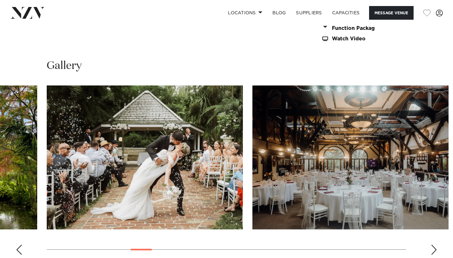
click at [434, 245] on div "Next slide" at bounding box center [434, 250] width 6 height 10
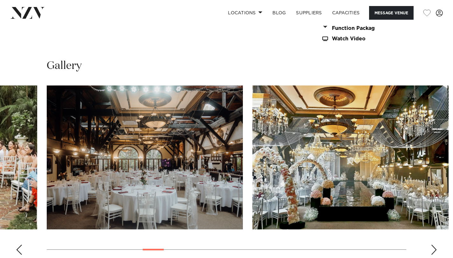
click at [434, 245] on div "Next slide" at bounding box center [434, 250] width 6 height 10
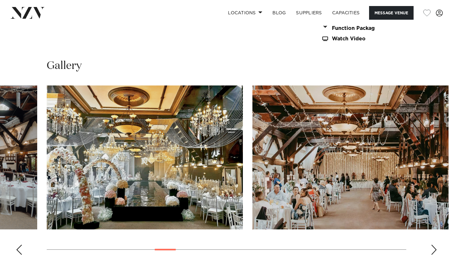
click at [434, 245] on div "Next slide" at bounding box center [434, 250] width 6 height 10
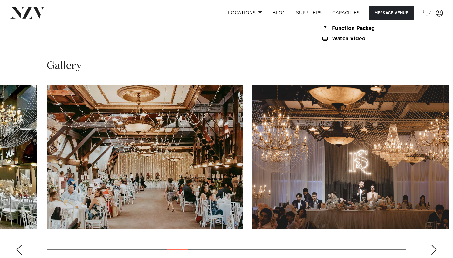
click at [434, 245] on div "Next slide" at bounding box center [434, 250] width 6 height 10
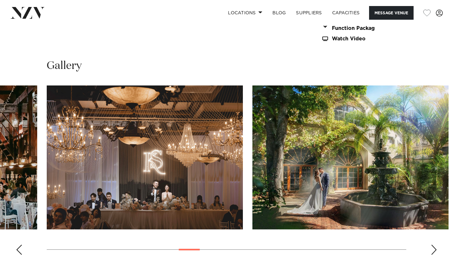
click at [434, 245] on div "Next slide" at bounding box center [434, 250] width 6 height 10
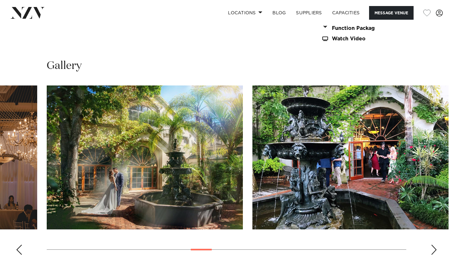
click at [434, 245] on div "Next slide" at bounding box center [434, 250] width 6 height 10
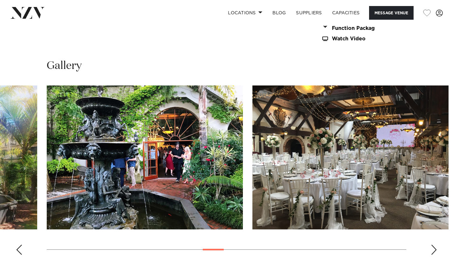
click at [434, 245] on div "Next slide" at bounding box center [434, 250] width 6 height 10
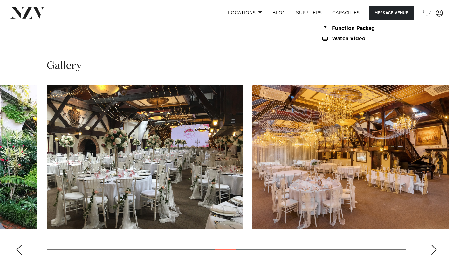
click at [434, 245] on div "Next slide" at bounding box center [434, 250] width 6 height 10
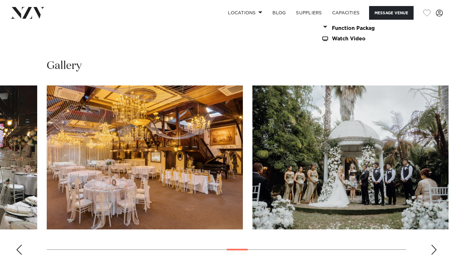
click at [434, 245] on div "Next slide" at bounding box center [434, 250] width 6 height 10
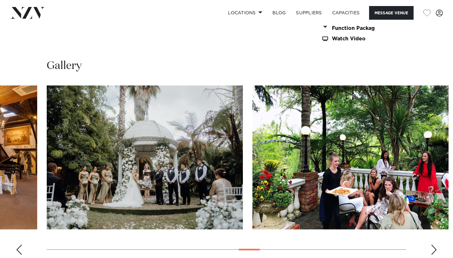
click at [434, 245] on div "Next slide" at bounding box center [434, 250] width 6 height 10
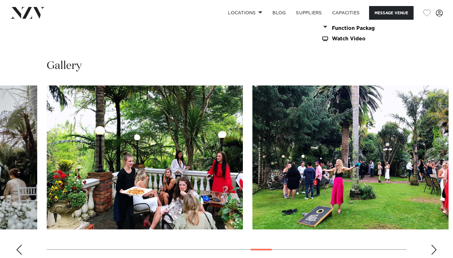
click at [434, 245] on div "Next slide" at bounding box center [434, 250] width 6 height 10
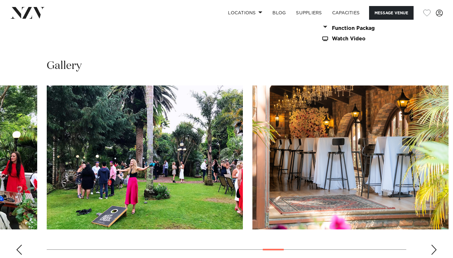
click at [434, 245] on div "Next slide" at bounding box center [434, 250] width 6 height 10
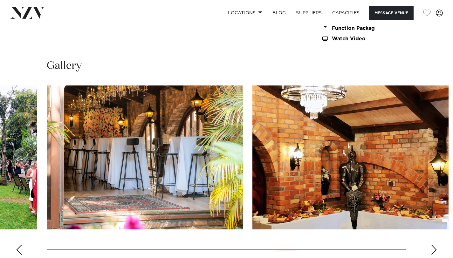
click at [434, 245] on div "Next slide" at bounding box center [434, 250] width 6 height 10
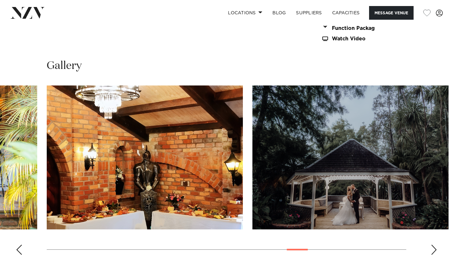
click at [434, 245] on div "Next slide" at bounding box center [434, 250] width 6 height 10
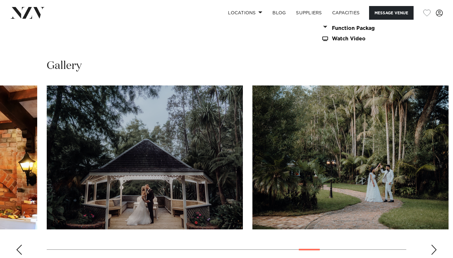
click at [434, 245] on div "Next slide" at bounding box center [434, 250] width 6 height 10
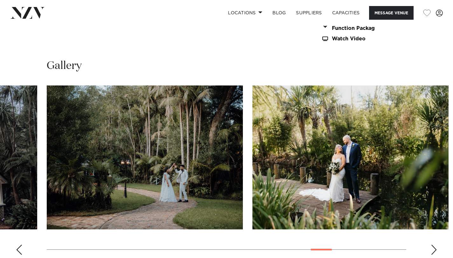
click at [434, 245] on div "Next slide" at bounding box center [434, 250] width 6 height 10
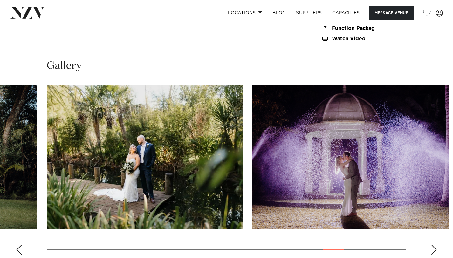
click at [434, 245] on div "Next slide" at bounding box center [434, 250] width 6 height 10
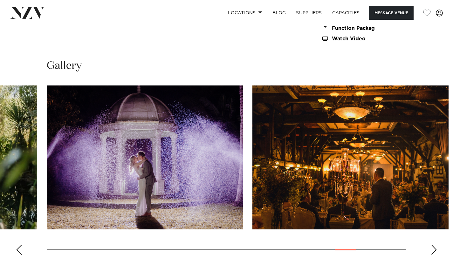
click at [434, 245] on div "Next slide" at bounding box center [434, 250] width 6 height 10
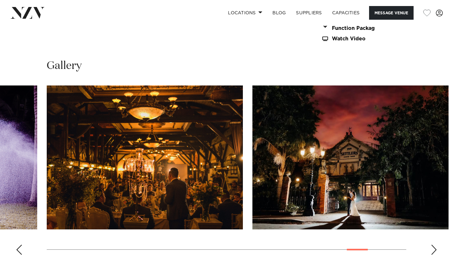
click at [434, 245] on div "Next slide" at bounding box center [434, 250] width 6 height 10
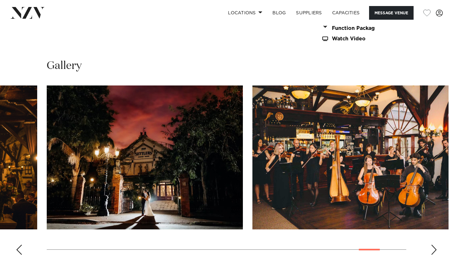
click at [434, 245] on div "Next slide" at bounding box center [434, 250] width 6 height 10
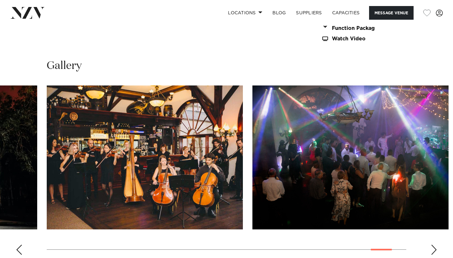
click at [434, 245] on div "Next slide" at bounding box center [434, 250] width 6 height 10
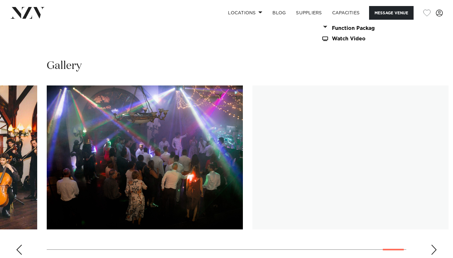
click at [434, 245] on div "Next slide" at bounding box center [434, 250] width 6 height 10
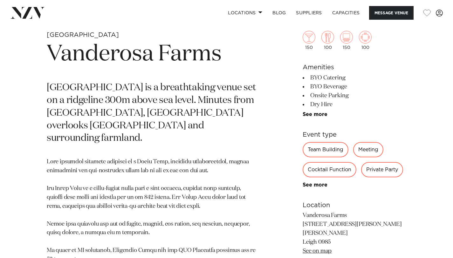
scroll to position [233, 0]
click at [320, 116] on link "See more" at bounding box center [328, 114] width 50 height 5
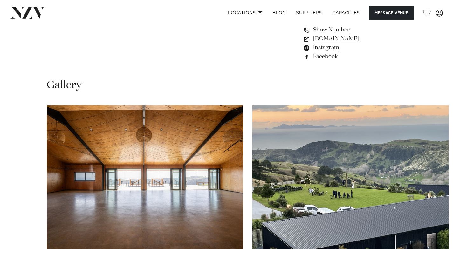
scroll to position [661, 0]
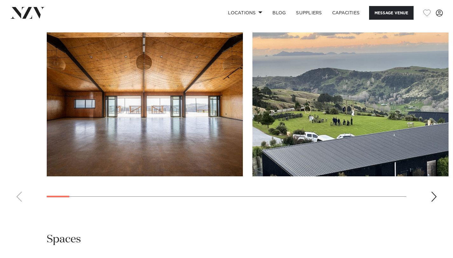
click at [431, 192] on div "Next slide" at bounding box center [434, 197] width 6 height 10
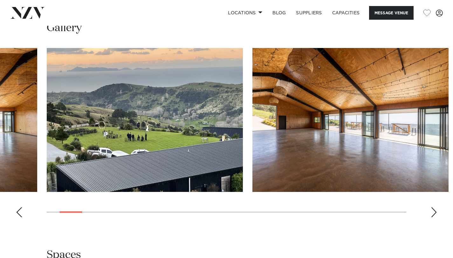
scroll to position [634, 0]
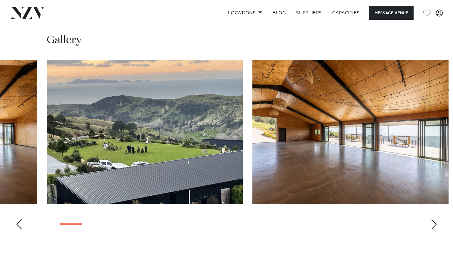
click at [435, 219] on div "Next slide" at bounding box center [434, 224] width 6 height 10
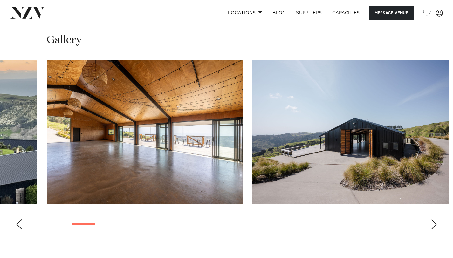
click at [435, 219] on div "Next slide" at bounding box center [434, 224] width 6 height 10
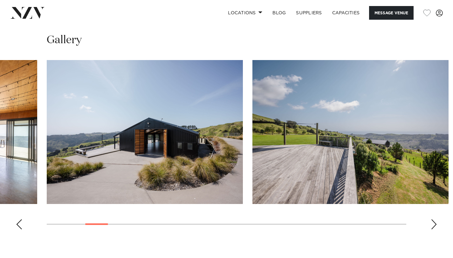
click at [435, 219] on div "Next slide" at bounding box center [434, 224] width 6 height 10
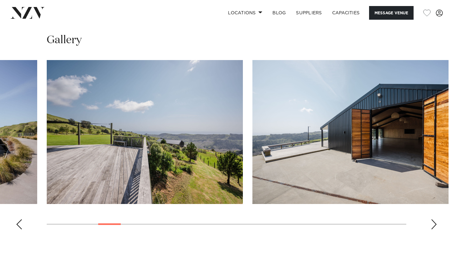
click at [435, 219] on div "Next slide" at bounding box center [434, 224] width 6 height 10
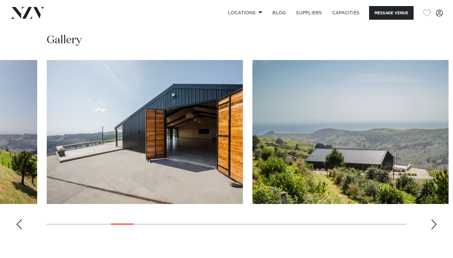
click at [434, 219] on div "Next slide" at bounding box center [434, 224] width 6 height 10
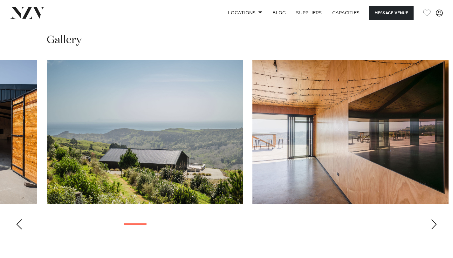
click at [435, 219] on div "Next slide" at bounding box center [434, 224] width 6 height 10
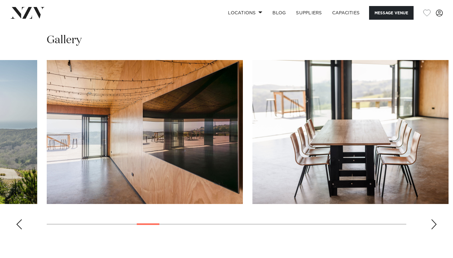
click at [435, 219] on div "Next slide" at bounding box center [434, 224] width 6 height 10
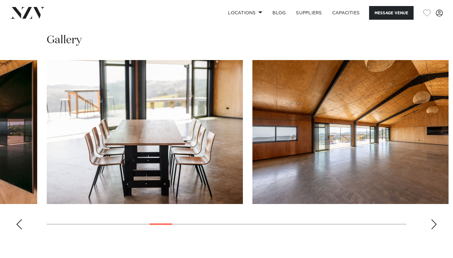
click at [435, 219] on div "Next slide" at bounding box center [434, 224] width 6 height 10
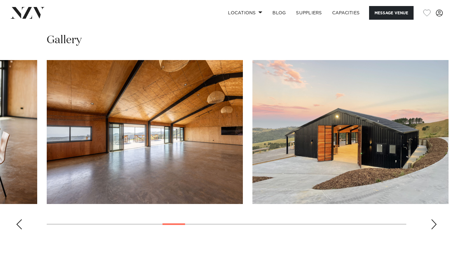
click at [435, 219] on div "Next slide" at bounding box center [434, 224] width 6 height 10
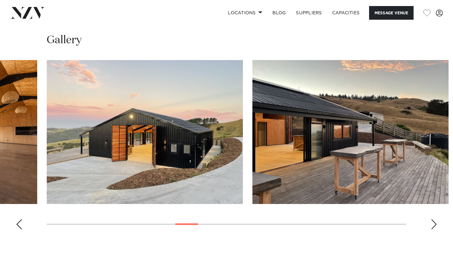
click at [428, 216] on swiper-container at bounding box center [226, 147] width 453 height 175
click at [434, 219] on div "Next slide" at bounding box center [434, 224] width 6 height 10
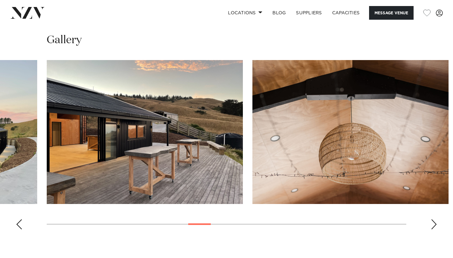
click at [434, 219] on div "Next slide" at bounding box center [434, 224] width 6 height 10
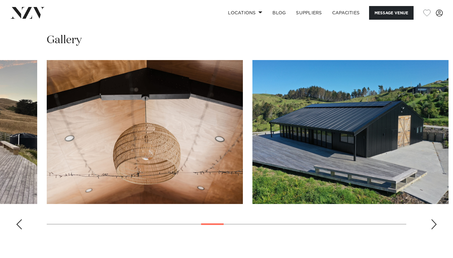
click at [434, 219] on div "Next slide" at bounding box center [434, 224] width 6 height 10
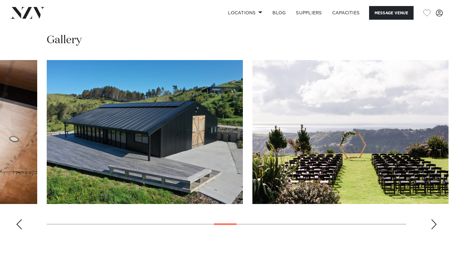
click at [434, 219] on div "Next slide" at bounding box center [434, 224] width 6 height 10
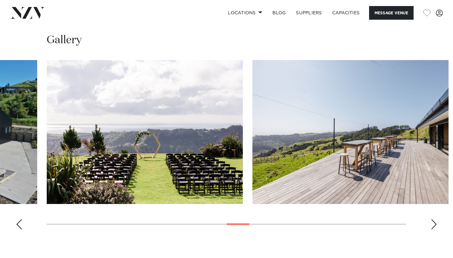
click at [434, 219] on div "Next slide" at bounding box center [434, 224] width 6 height 10
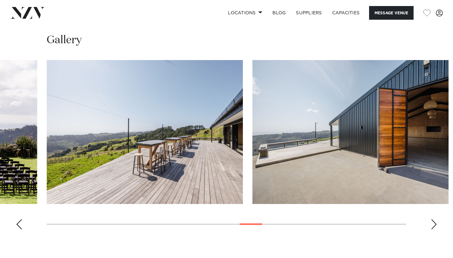
click at [434, 219] on div "Next slide" at bounding box center [434, 224] width 6 height 10
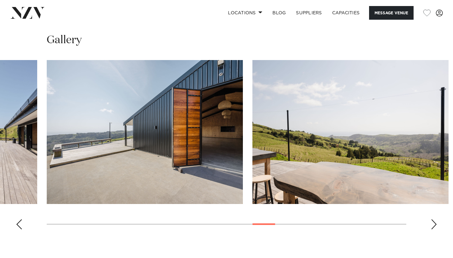
click at [434, 219] on div "Next slide" at bounding box center [434, 224] width 6 height 10
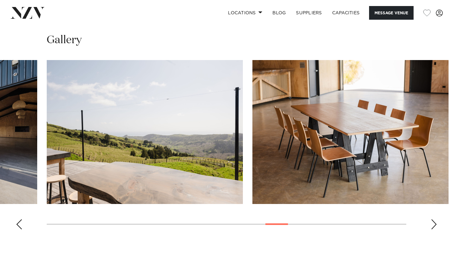
click at [434, 219] on div "Next slide" at bounding box center [434, 224] width 6 height 10
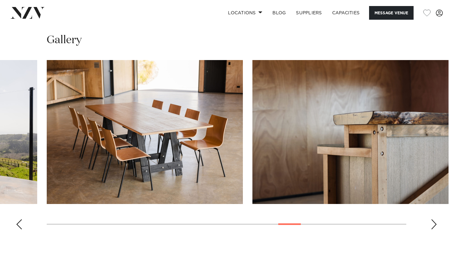
click at [434, 219] on div "Next slide" at bounding box center [434, 224] width 6 height 10
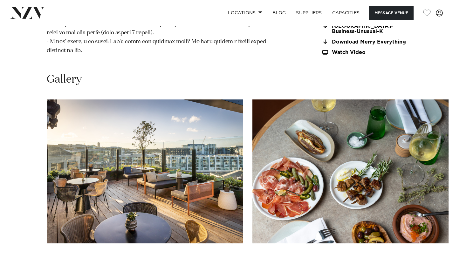
scroll to position [852, 0]
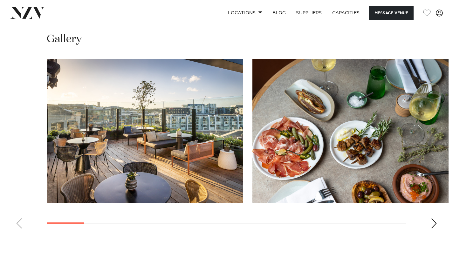
click at [433, 219] on div "Next slide" at bounding box center [434, 224] width 6 height 10
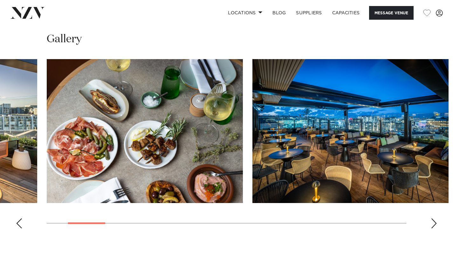
click at [433, 219] on div "Next slide" at bounding box center [434, 224] width 6 height 10
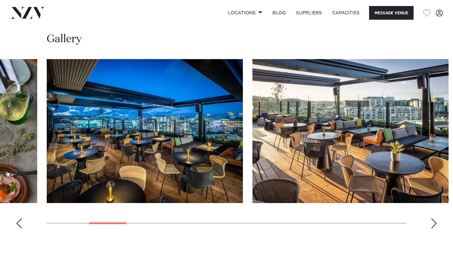
click at [434, 219] on div "Next slide" at bounding box center [434, 224] width 6 height 10
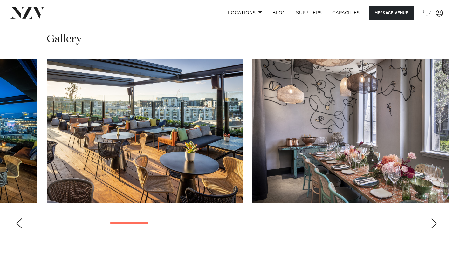
click at [434, 219] on div "Next slide" at bounding box center [434, 224] width 6 height 10
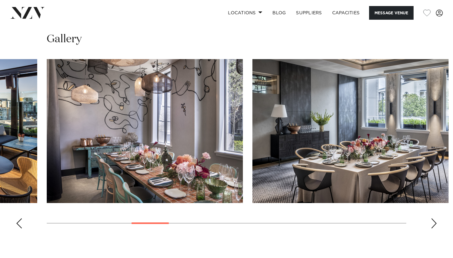
click at [434, 219] on div "Next slide" at bounding box center [434, 224] width 6 height 10
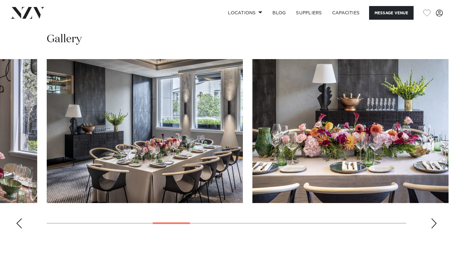
click at [434, 219] on div "Next slide" at bounding box center [434, 224] width 6 height 10
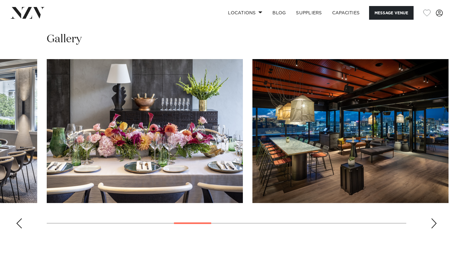
click at [434, 219] on div "Next slide" at bounding box center [434, 224] width 6 height 10
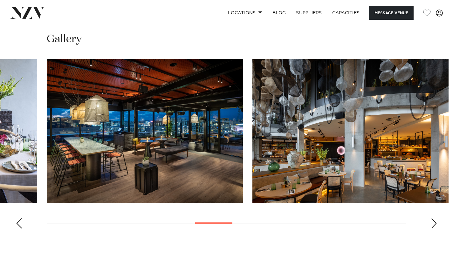
click at [434, 219] on div "Next slide" at bounding box center [434, 224] width 6 height 10
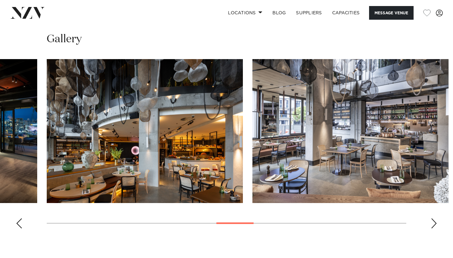
click at [434, 219] on div "Next slide" at bounding box center [434, 224] width 6 height 10
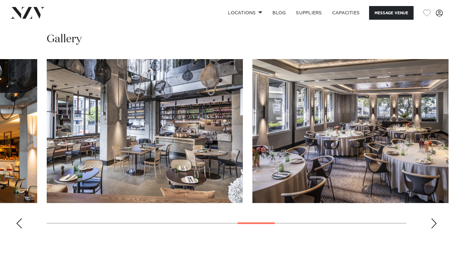
click at [434, 219] on div "Next slide" at bounding box center [434, 224] width 6 height 10
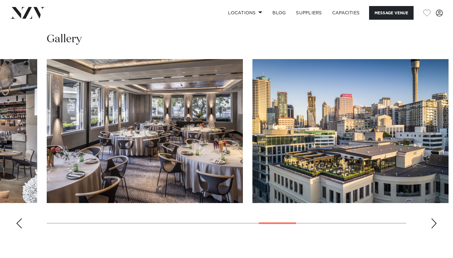
click at [434, 219] on div "Next slide" at bounding box center [434, 224] width 6 height 10
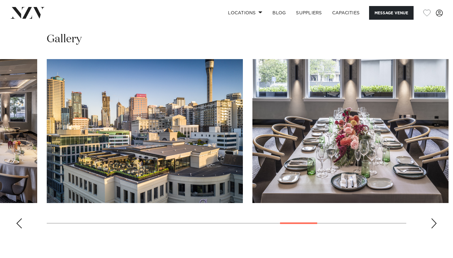
click at [434, 219] on div "Next slide" at bounding box center [434, 224] width 6 height 10
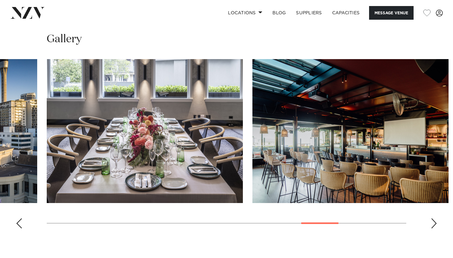
click at [434, 219] on div "Next slide" at bounding box center [434, 224] width 6 height 10
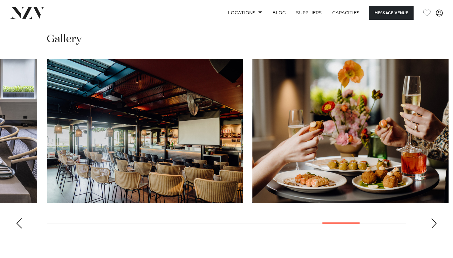
click at [434, 219] on div "Next slide" at bounding box center [434, 224] width 6 height 10
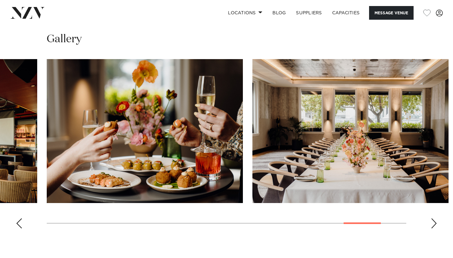
click at [434, 219] on div "Next slide" at bounding box center [434, 224] width 6 height 10
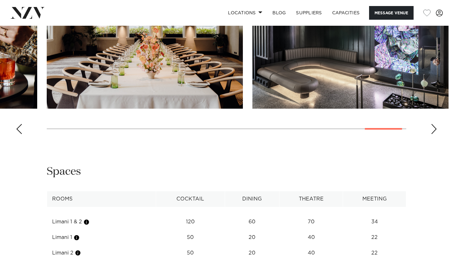
scroll to position [995, 0]
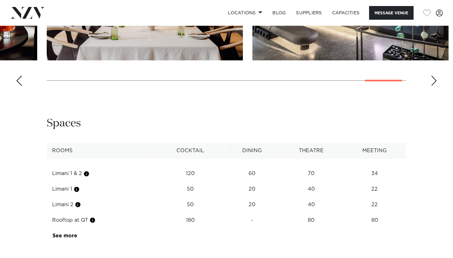
click at [74, 228] on td "See more" at bounding box center [77, 236] width 60 height 16
click at [73, 233] on link "See more" at bounding box center [77, 235] width 50 height 5
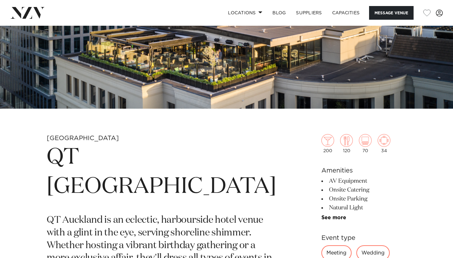
scroll to position [51, 0]
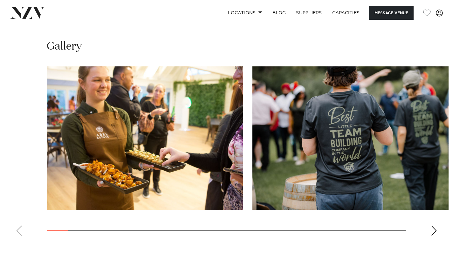
scroll to position [620, 0]
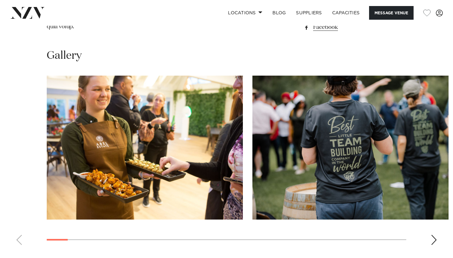
click at [437, 242] on div "Next slide" at bounding box center [434, 240] width 6 height 10
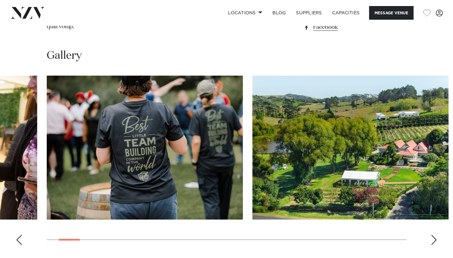
click at [437, 242] on swiper-container at bounding box center [226, 163] width 453 height 175
click at [438, 247] on swiper-container at bounding box center [226, 163] width 453 height 175
click at [431, 245] on div "Next slide" at bounding box center [434, 240] width 6 height 10
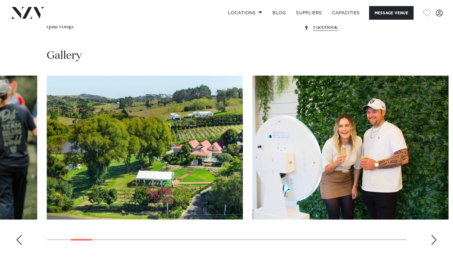
click at [431, 245] on div "Next slide" at bounding box center [434, 240] width 6 height 10
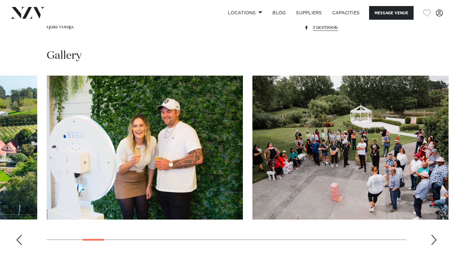
click at [431, 245] on div "Next slide" at bounding box center [434, 240] width 6 height 10
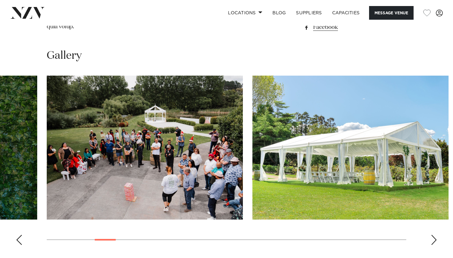
click at [431, 245] on div "Next slide" at bounding box center [434, 240] width 6 height 10
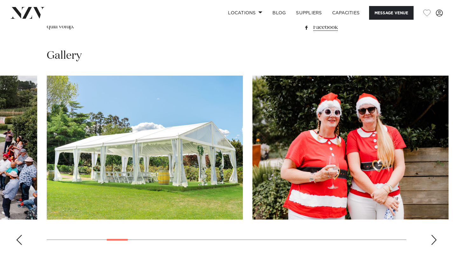
click at [432, 245] on div "Next slide" at bounding box center [434, 240] width 6 height 10
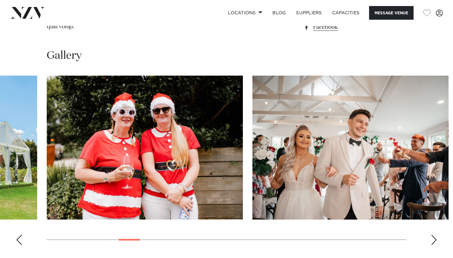
click at [432, 245] on div "Next slide" at bounding box center [434, 240] width 6 height 10
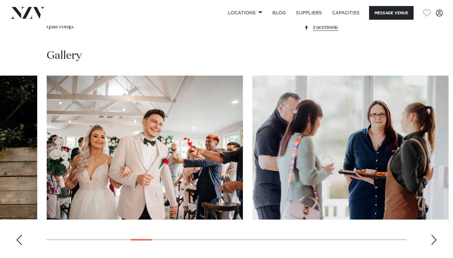
click at [431, 244] on div "Next slide" at bounding box center [434, 240] width 6 height 10
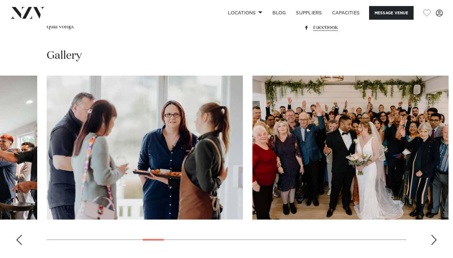
click at [431, 244] on div "Next slide" at bounding box center [434, 240] width 6 height 10
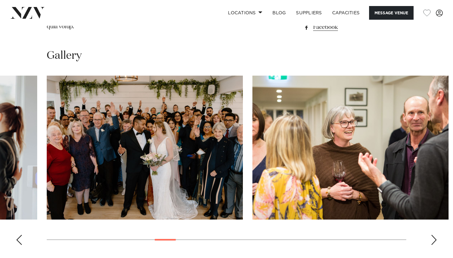
click at [431, 244] on div "Next slide" at bounding box center [434, 240] width 6 height 10
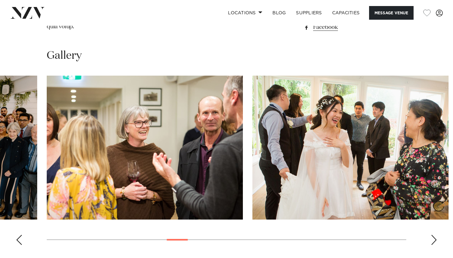
click at [431, 244] on div "Next slide" at bounding box center [434, 240] width 6 height 10
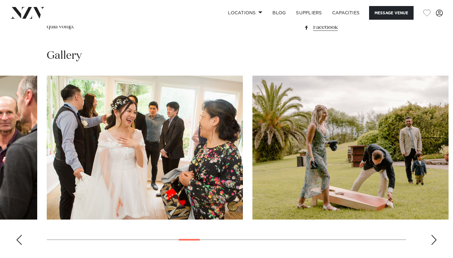
click at [431, 244] on div "Next slide" at bounding box center [434, 240] width 6 height 10
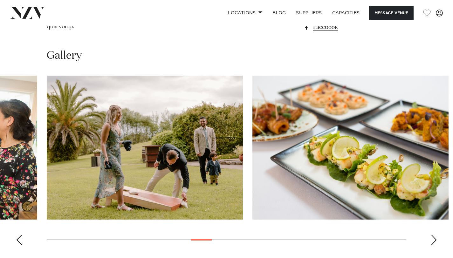
click at [431, 244] on div "Next slide" at bounding box center [434, 240] width 6 height 10
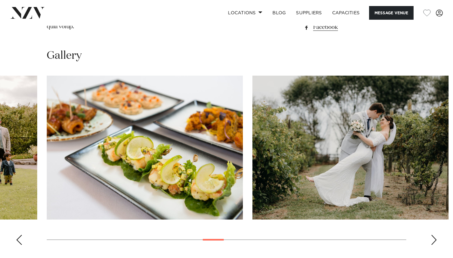
click at [431, 244] on div "Next slide" at bounding box center [434, 240] width 6 height 10
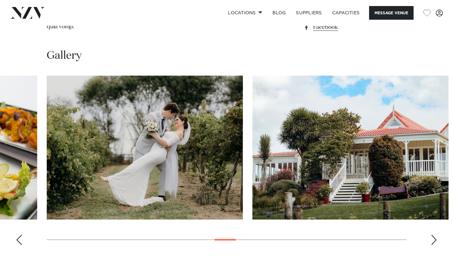
click at [431, 244] on div "Next slide" at bounding box center [434, 240] width 6 height 10
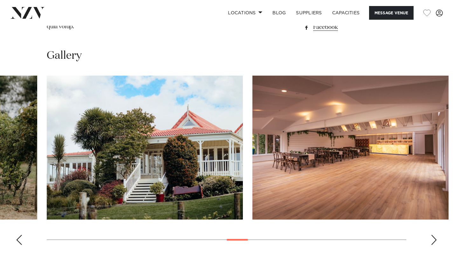
click at [431, 244] on div "Next slide" at bounding box center [434, 240] width 6 height 10
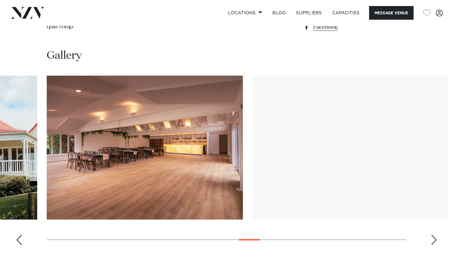
click at [431, 244] on div "Next slide" at bounding box center [434, 240] width 6 height 10
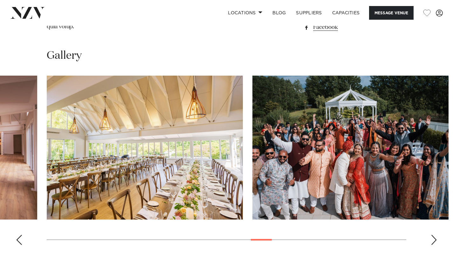
click at [431, 244] on div "Next slide" at bounding box center [434, 240] width 6 height 10
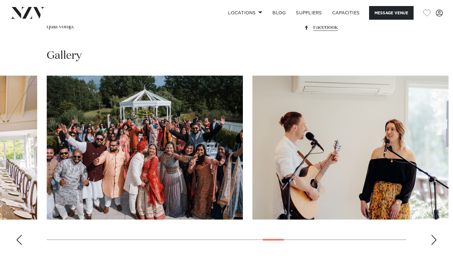
click at [431, 244] on div "Next slide" at bounding box center [434, 240] width 6 height 10
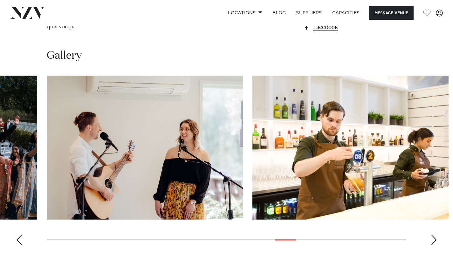
click at [431, 244] on div "Next slide" at bounding box center [434, 240] width 6 height 10
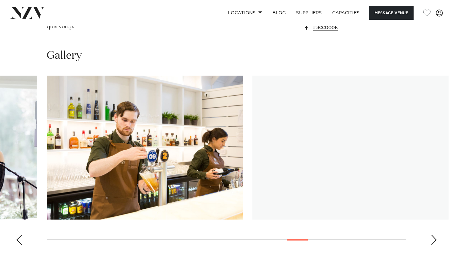
click at [431, 244] on div "Next slide" at bounding box center [434, 240] width 6 height 10
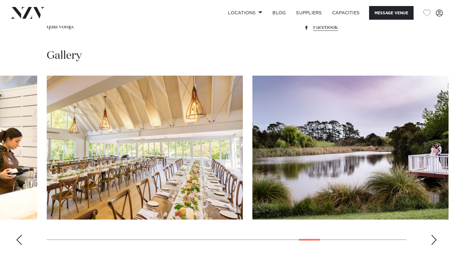
click at [431, 244] on div "Next slide" at bounding box center [434, 240] width 6 height 10
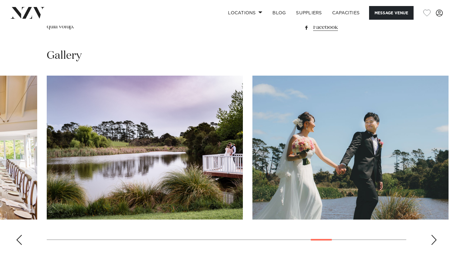
click at [431, 244] on div "Next slide" at bounding box center [434, 240] width 6 height 10
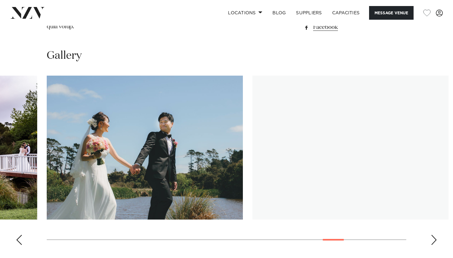
click at [431, 244] on div "Next slide" at bounding box center [434, 240] width 6 height 10
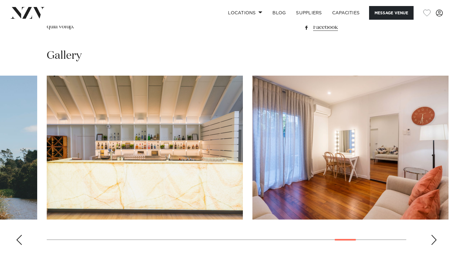
click at [431, 236] on div "Next slide" at bounding box center [434, 240] width 6 height 10
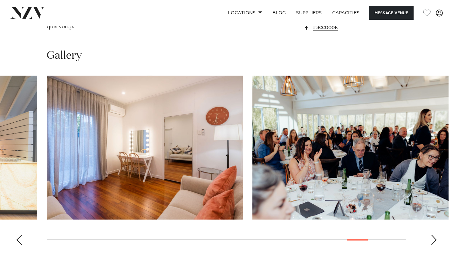
click at [431, 236] on div "Next slide" at bounding box center [434, 240] width 6 height 10
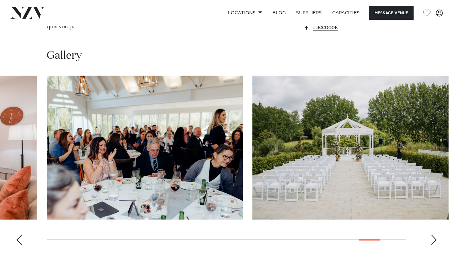
click at [431, 236] on div "Next slide" at bounding box center [434, 240] width 6 height 10
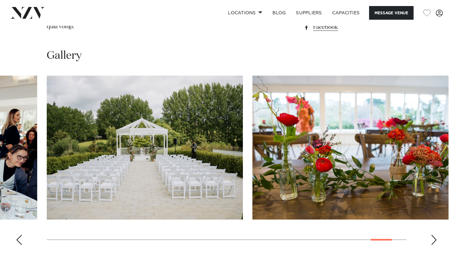
click at [431, 236] on div "Next slide" at bounding box center [434, 240] width 6 height 10
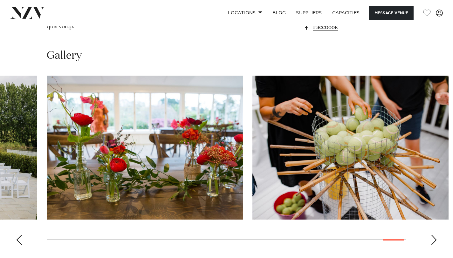
click at [431, 236] on div "Next slide" at bounding box center [434, 240] width 6 height 10
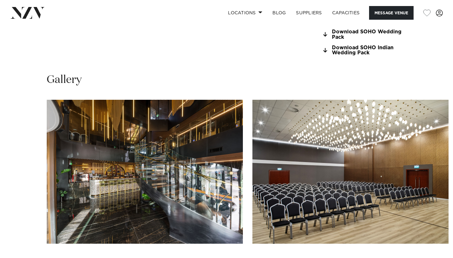
scroll to position [587, 0]
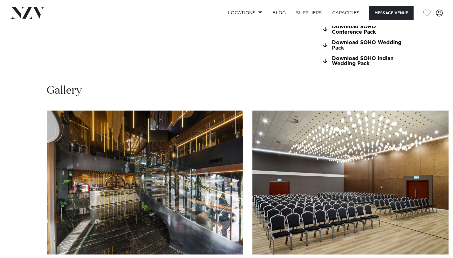
click at [427, 235] on swiper-container at bounding box center [226, 198] width 453 height 175
click at [439, 238] on swiper-container at bounding box center [226, 198] width 453 height 175
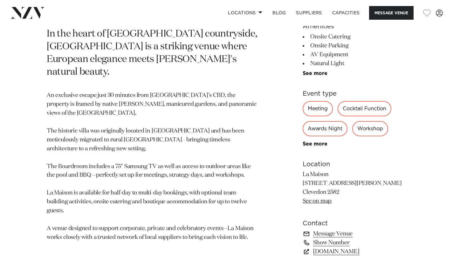
scroll to position [282, 0]
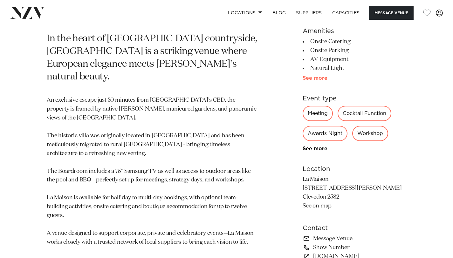
click at [317, 80] on link "See more" at bounding box center [328, 78] width 50 height 5
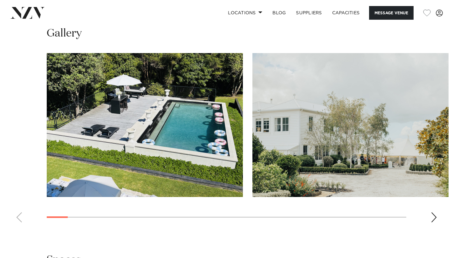
scroll to position [633, 0]
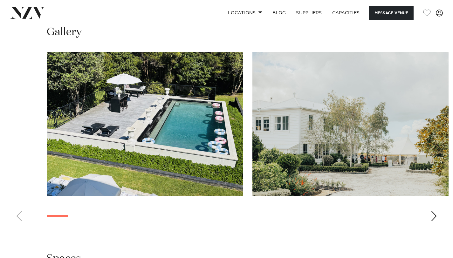
click at [432, 219] on div "Next slide" at bounding box center [434, 216] width 6 height 10
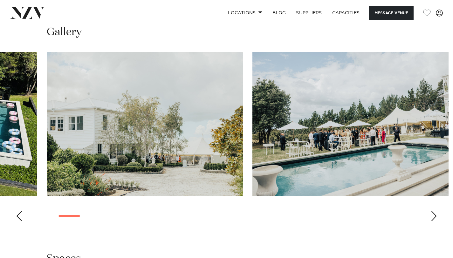
click at [433, 219] on div "Next slide" at bounding box center [434, 216] width 6 height 10
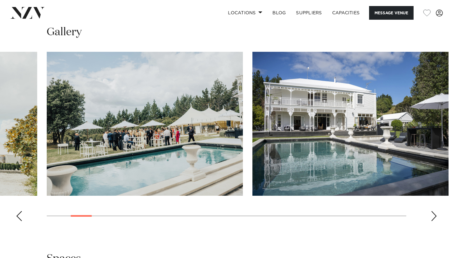
click at [433, 219] on div "Next slide" at bounding box center [434, 216] width 6 height 10
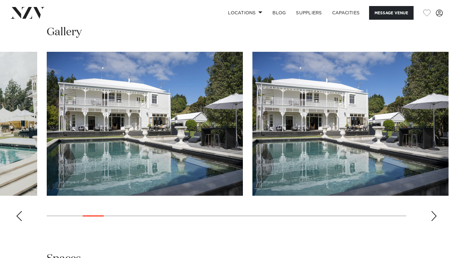
click at [433, 219] on div "Next slide" at bounding box center [434, 216] width 6 height 10
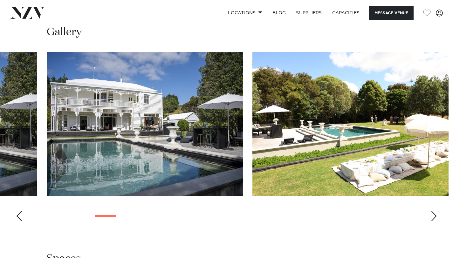
click at [433, 219] on div "Next slide" at bounding box center [434, 216] width 6 height 10
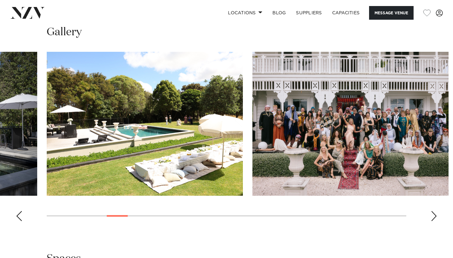
click at [433, 219] on div "Next slide" at bounding box center [434, 216] width 6 height 10
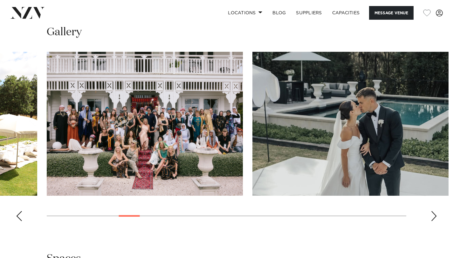
click at [433, 219] on div "Next slide" at bounding box center [434, 216] width 6 height 10
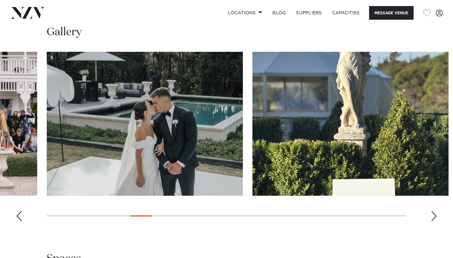
click at [433, 219] on div "Next slide" at bounding box center [434, 216] width 6 height 10
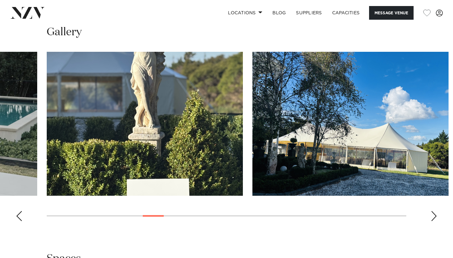
click at [433, 219] on div "Next slide" at bounding box center [434, 216] width 6 height 10
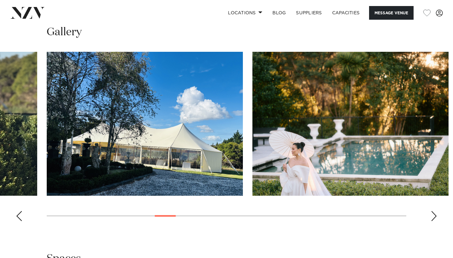
click at [433, 219] on div "Next slide" at bounding box center [434, 216] width 6 height 10
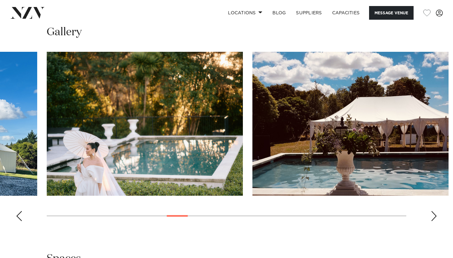
click at [433, 219] on div "Next slide" at bounding box center [434, 216] width 6 height 10
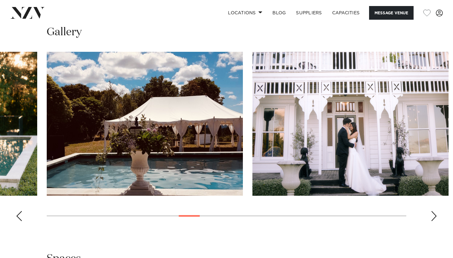
click at [433, 219] on div "Next slide" at bounding box center [434, 216] width 6 height 10
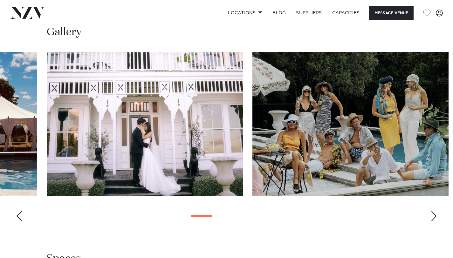
click at [433, 219] on div "Next slide" at bounding box center [434, 216] width 6 height 10
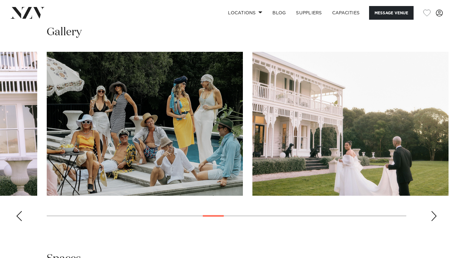
click at [433, 219] on div "Next slide" at bounding box center [434, 216] width 6 height 10
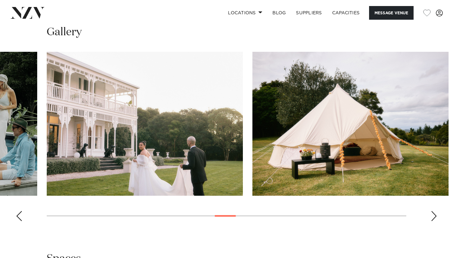
click at [433, 219] on div "Next slide" at bounding box center [434, 216] width 6 height 10
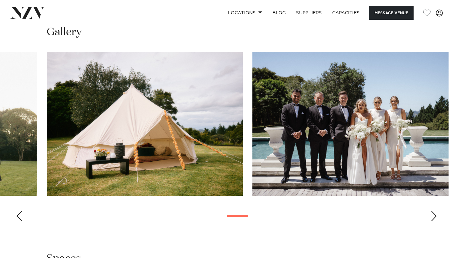
click at [433, 219] on div "Next slide" at bounding box center [434, 216] width 6 height 10
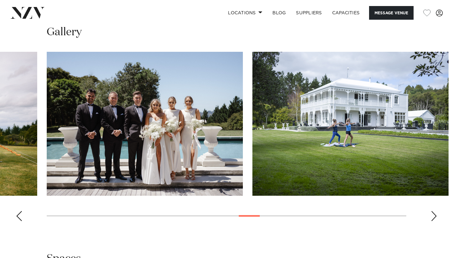
click at [433, 218] on div "Next slide" at bounding box center [434, 216] width 6 height 10
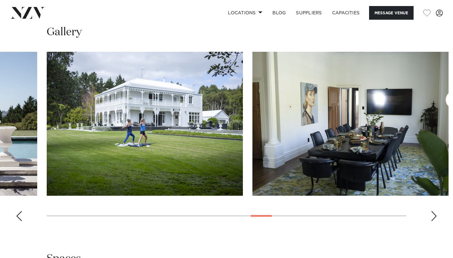
click at [433, 218] on div "Next slide" at bounding box center [434, 216] width 6 height 10
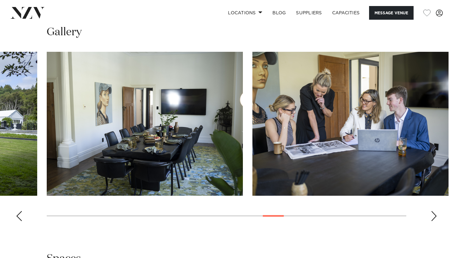
click at [433, 218] on div "Next slide" at bounding box center [434, 216] width 6 height 10
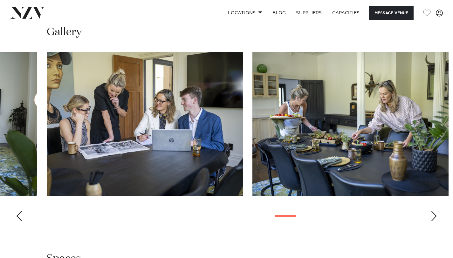
click at [433, 218] on div "Next slide" at bounding box center [434, 216] width 6 height 10
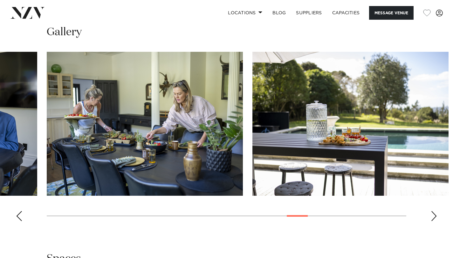
click at [433, 218] on div "Next slide" at bounding box center [434, 216] width 6 height 10
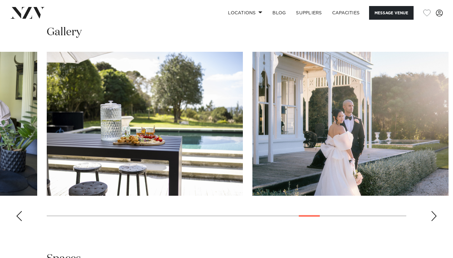
click at [433, 218] on div "Next slide" at bounding box center [434, 216] width 6 height 10
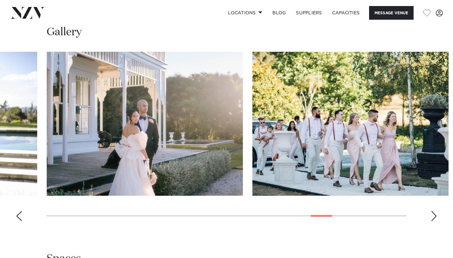
click at [433, 218] on div "Next slide" at bounding box center [434, 216] width 6 height 10
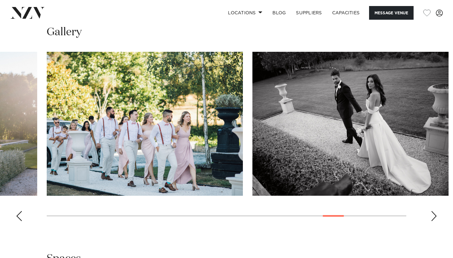
click at [433, 218] on div "Next slide" at bounding box center [434, 216] width 6 height 10
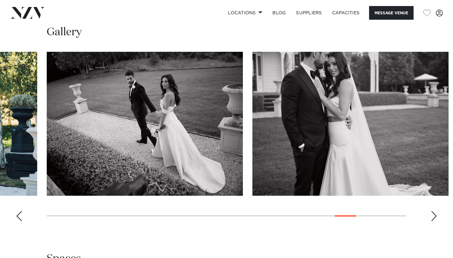
click at [433, 218] on div "Next slide" at bounding box center [434, 216] width 6 height 10
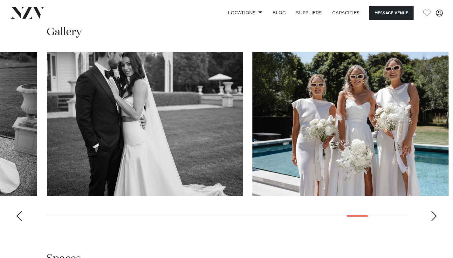
click at [433, 218] on div "Next slide" at bounding box center [434, 216] width 6 height 10
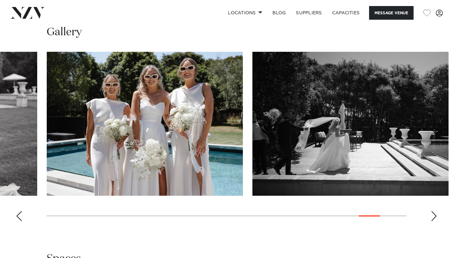
click at [433, 218] on div "Next slide" at bounding box center [434, 216] width 6 height 10
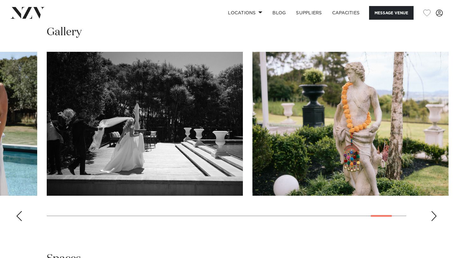
click at [433, 218] on div "Next slide" at bounding box center [434, 216] width 6 height 10
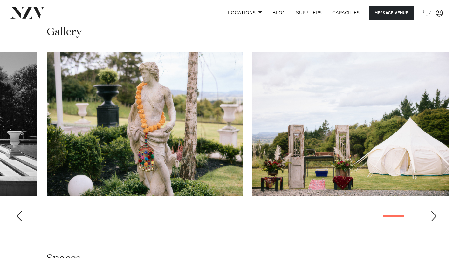
click at [430, 217] on swiper-container at bounding box center [226, 139] width 453 height 175
click at [432, 217] on div "Next slide" at bounding box center [434, 216] width 6 height 10
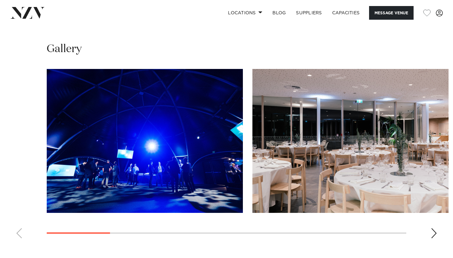
scroll to position [615, 0]
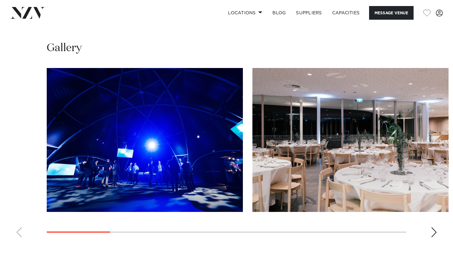
click at [434, 200] on swiper-container at bounding box center [226, 155] width 453 height 175
click at [434, 199] on swiper-container at bounding box center [226, 155] width 453 height 175
click at [433, 227] on div "Next slide" at bounding box center [434, 232] width 6 height 10
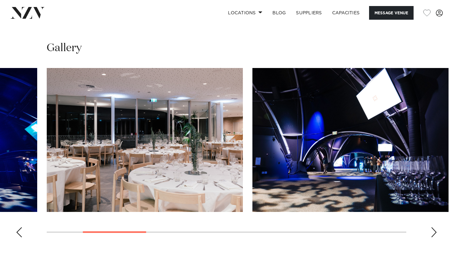
click at [433, 227] on div "Next slide" at bounding box center [434, 232] width 6 height 10
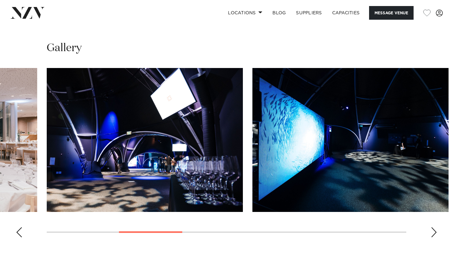
click at [433, 227] on div "Next slide" at bounding box center [434, 232] width 6 height 10
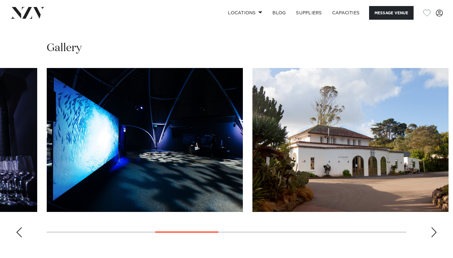
click at [433, 227] on div "Next slide" at bounding box center [434, 232] width 6 height 10
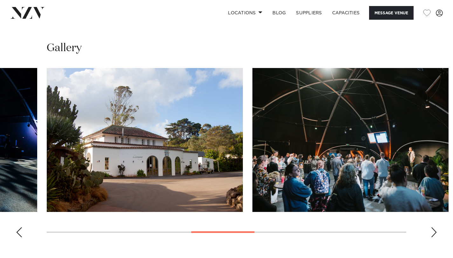
click at [433, 227] on div "Next slide" at bounding box center [434, 232] width 6 height 10
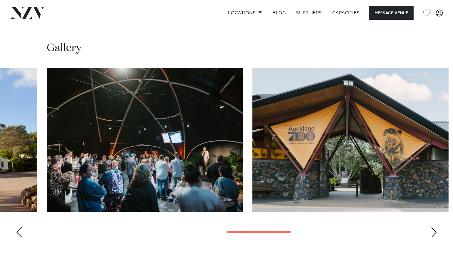
click at [433, 227] on div "Next slide" at bounding box center [434, 232] width 6 height 10
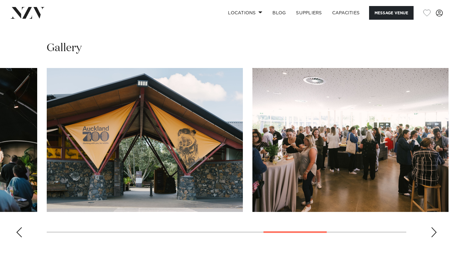
click at [433, 227] on div "Next slide" at bounding box center [434, 232] width 6 height 10
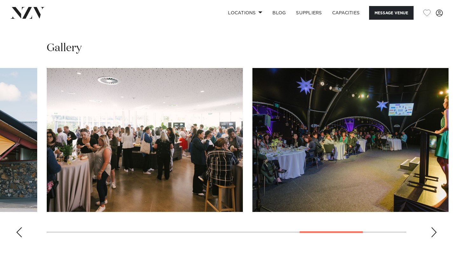
click at [433, 227] on div "Next slide" at bounding box center [434, 232] width 6 height 10
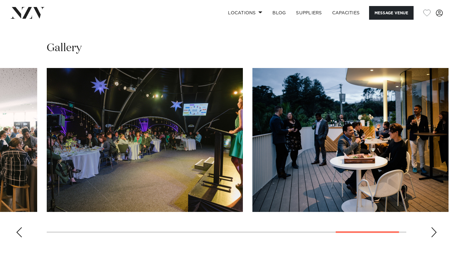
click at [433, 227] on div "Next slide" at bounding box center [434, 232] width 6 height 10
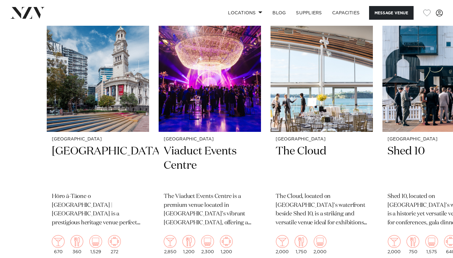
scroll to position [1075, 0]
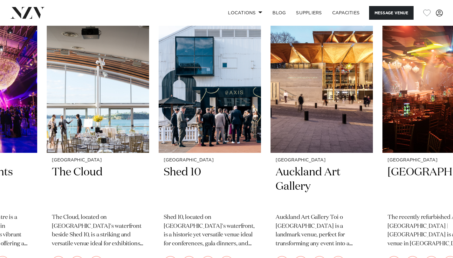
scroll to position [1070, 0]
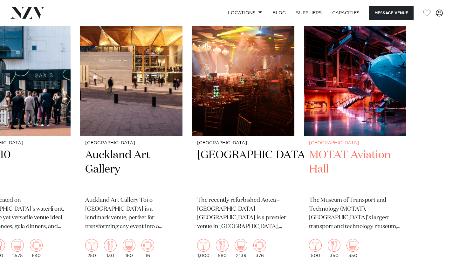
click at [322, 148] on h2 "MOTAT Aviation Hall" at bounding box center [355, 169] width 92 height 43
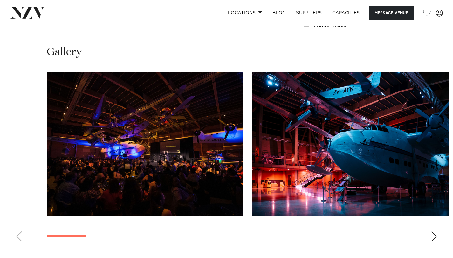
scroll to position [590, 0]
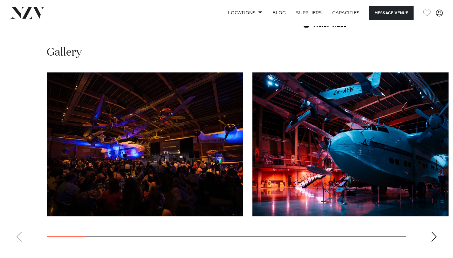
click at [434, 232] on div "Next slide" at bounding box center [434, 237] width 6 height 10
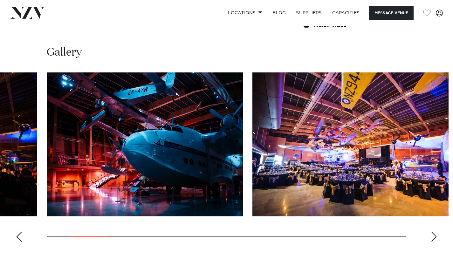
click at [436, 232] on div "Next slide" at bounding box center [434, 237] width 6 height 10
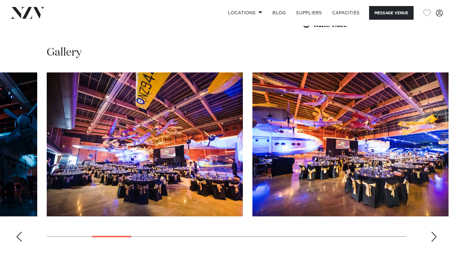
click at [436, 232] on div "Next slide" at bounding box center [434, 237] width 6 height 10
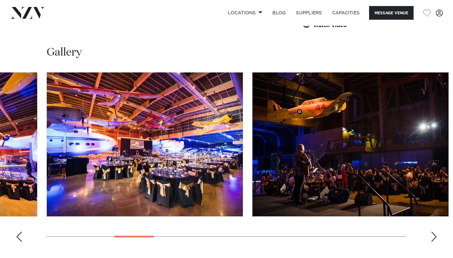
click at [436, 232] on div "Next slide" at bounding box center [434, 237] width 6 height 10
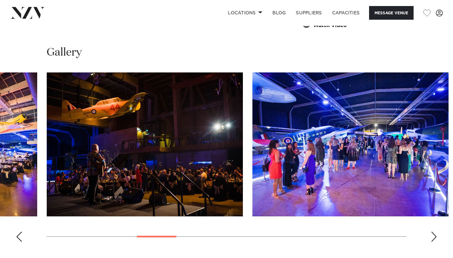
click at [436, 232] on div "Next slide" at bounding box center [434, 237] width 6 height 10
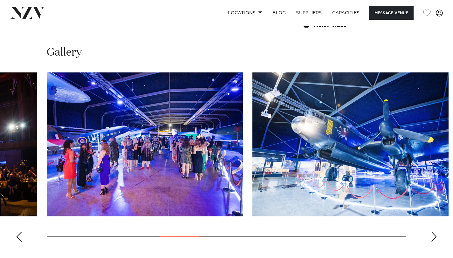
click at [436, 232] on div "Next slide" at bounding box center [434, 237] width 6 height 10
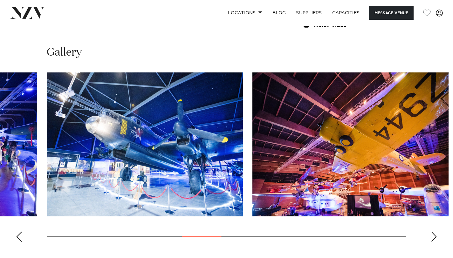
click at [436, 232] on div "Next slide" at bounding box center [434, 237] width 6 height 10
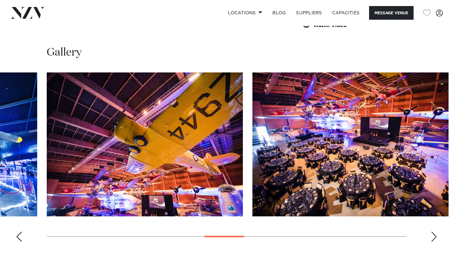
click at [436, 232] on div "Next slide" at bounding box center [434, 237] width 6 height 10
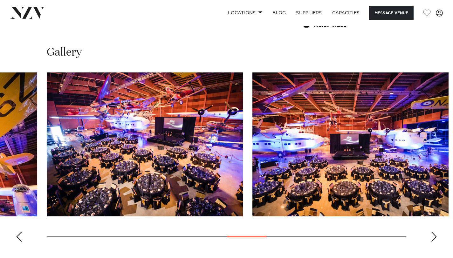
click at [436, 232] on div "Next slide" at bounding box center [434, 237] width 6 height 10
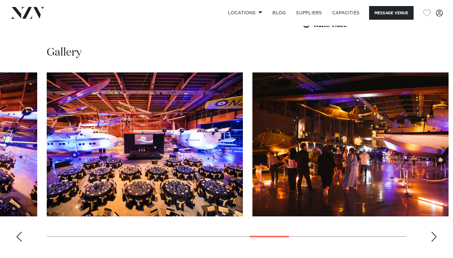
click at [436, 232] on div "Next slide" at bounding box center [434, 237] width 6 height 10
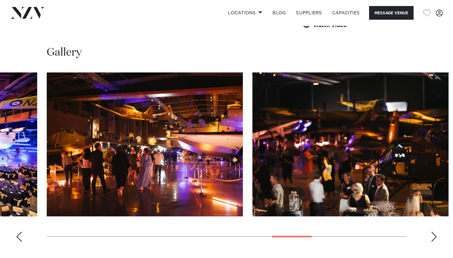
click at [436, 232] on div "Next slide" at bounding box center [434, 237] width 6 height 10
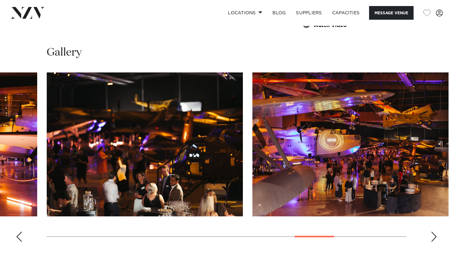
click at [436, 232] on div "Next slide" at bounding box center [434, 237] width 6 height 10
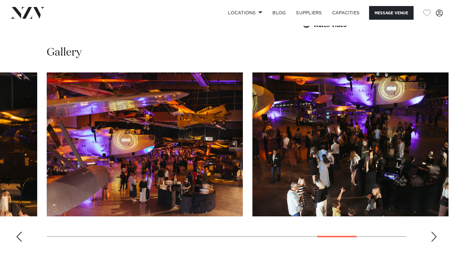
click at [436, 232] on div "Next slide" at bounding box center [434, 237] width 6 height 10
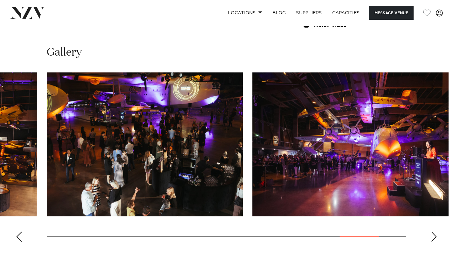
click at [436, 232] on div "Next slide" at bounding box center [434, 237] width 6 height 10
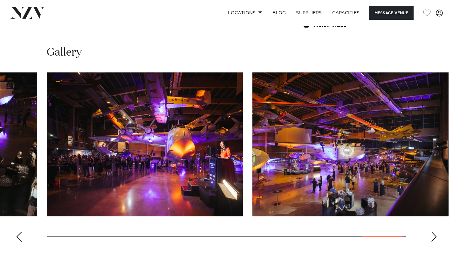
click at [436, 232] on div "Next slide" at bounding box center [434, 237] width 6 height 10
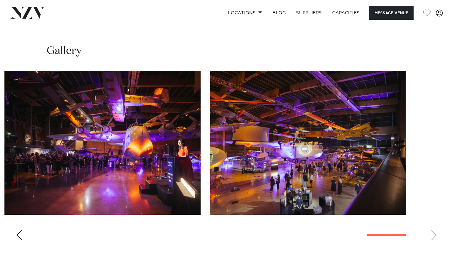
scroll to position [593, 0]
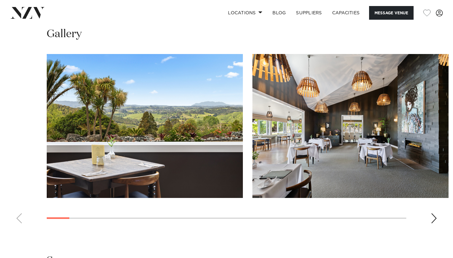
scroll to position [637, 0]
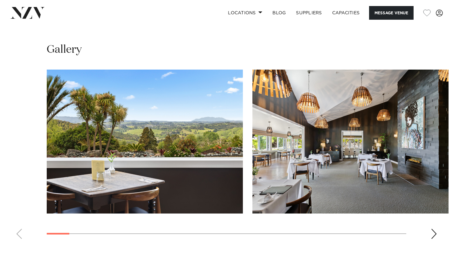
click at [432, 229] on div "Next slide" at bounding box center [434, 234] width 6 height 10
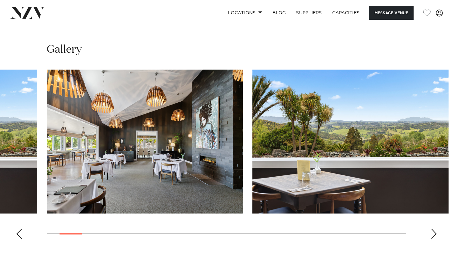
click at [432, 229] on div "Next slide" at bounding box center [434, 234] width 6 height 10
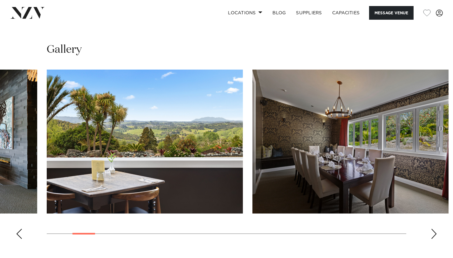
click at [432, 229] on div "Next slide" at bounding box center [434, 234] width 6 height 10
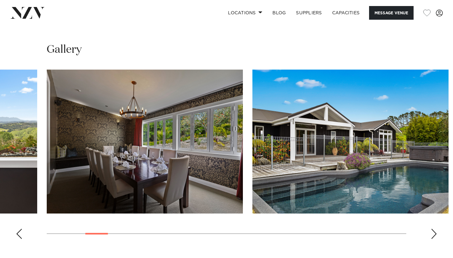
click at [432, 229] on div "Next slide" at bounding box center [434, 234] width 6 height 10
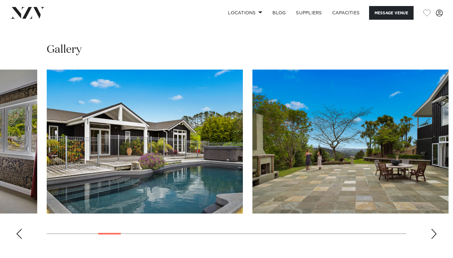
click at [433, 229] on div "Next slide" at bounding box center [434, 234] width 6 height 10
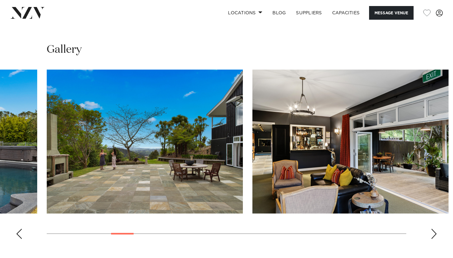
click at [433, 229] on div "Next slide" at bounding box center [434, 234] width 6 height 10
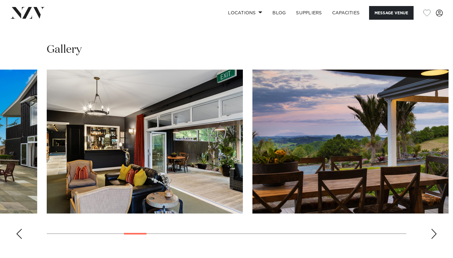
click at [433, 229] on div "Next slide" at bounding box center [434, 234] width 6 height 10
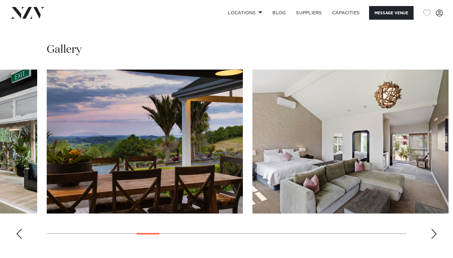
click at [433, 229] on div "Next slide" at bounding box center [434, 234] width 6 height 10
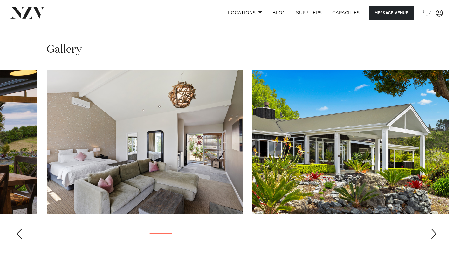
click at [433, 229] on div "Next slide" at bounding box center [434, 234] width 6 height 10
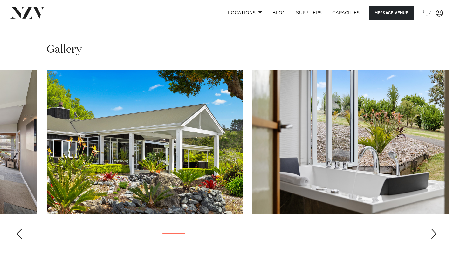
click at [433, 229] on div "Next slide" at bounding box center [434, 234] width 6 height 10
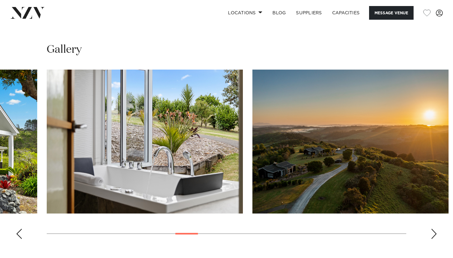
click at [433, 229] on div "Next slide" at bounding box center [434, 234] width 6 height 10
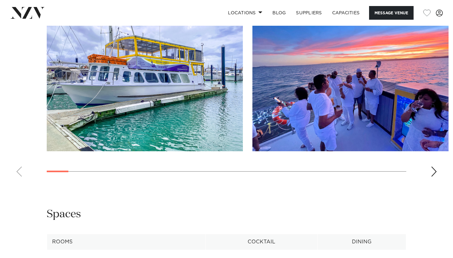
scroll to position [598, 0]
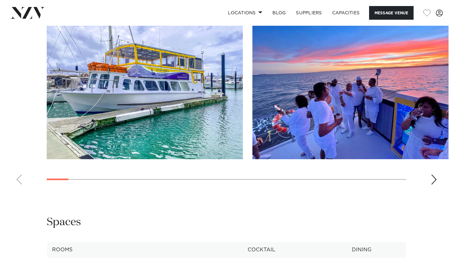
click at [434, 185] on div "Next slide" at bounding box center [434, 180] width 6 height 10
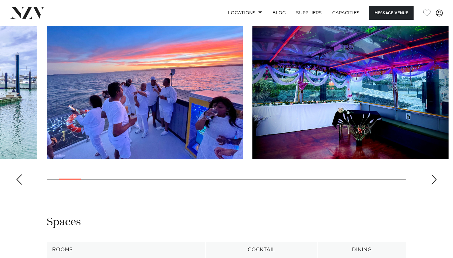
click at [434, 185] on div "Next slide" at bounding box center [434, 180] width 6 height 10
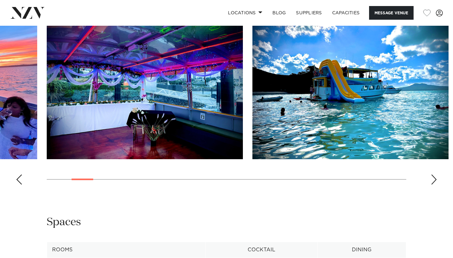
click at [434, 185] on div "Next slide" at bounding box center [434, 180] width 6 height 10
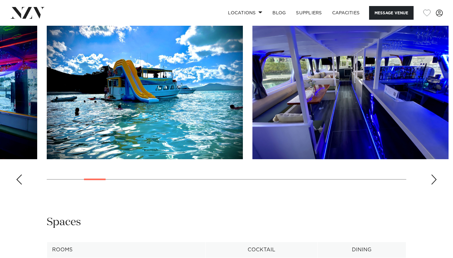
click at [434, 185] on div "Next slide" at bounding box center [434, 180] width 6 height 10
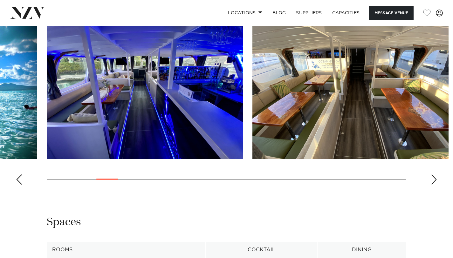
click at [434, 185] on div "Next slide" at bounding box center [434, 180] width 6 height 10
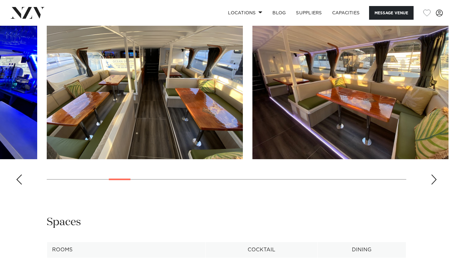
click at [434, 185] on div "Next slide" at bounding box center [434, 180] width 6 height 10
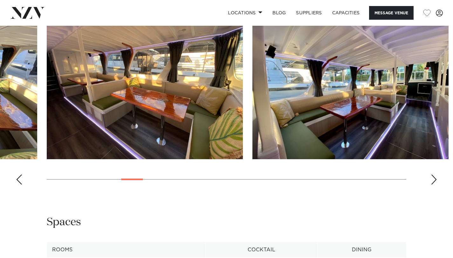
click at [434, 185] on div "Next slide" at bounding box center [434, 180] width 6 height 10
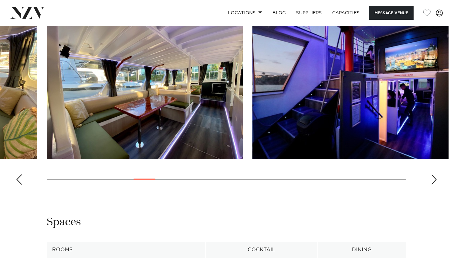
click at [434, 185] on div "Next slide" at bounding box center [434, 180] width 6 height 10
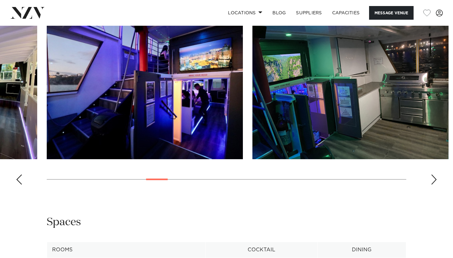
click at [434, 185] on div "Next slide" at bounding box center [434, 180] width 6 height 10
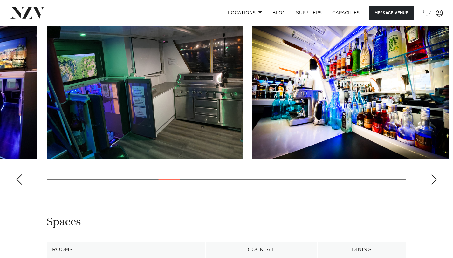
click at [434, 185] on div "Next slide" at bounding box center [434, 180] width 6 height 10
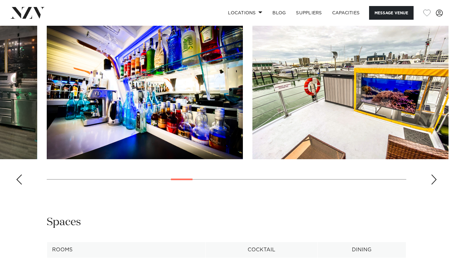
click at [434, 185] on div "Next slide" at bounding box center [434, 180] width 6 height 10
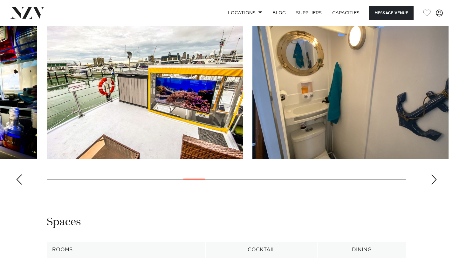
click at [434, 185] on div "Next slide" at bounding box center [434, 180] width 6 height 10
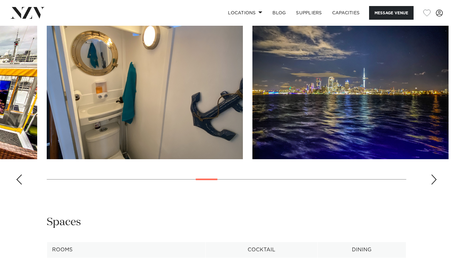
click at [434, 185] on div "Next slide" at bounding box center [434, 180] width 6 height 10
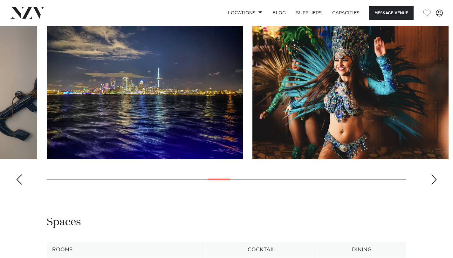
click at [434, 185] on div "Next slide" at bounding box center [434, 180] width 6 height 10
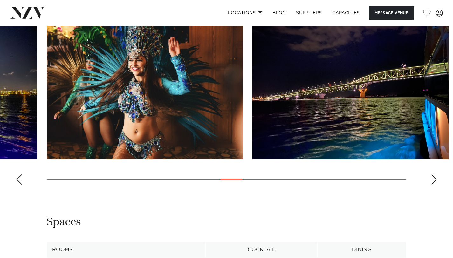
click at [434, 185] on div "Next slide" at bounding box center [434, 180] width 6 height 10
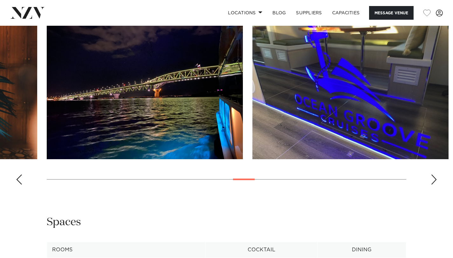
click at [434, 185] on div "Next slide" at bounding box center [434, 180] width 6 height 10
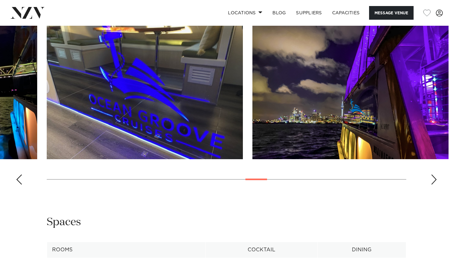
click at [434, 185] on div "Next slide" at bounding box center [434, 180] width 6 height 10
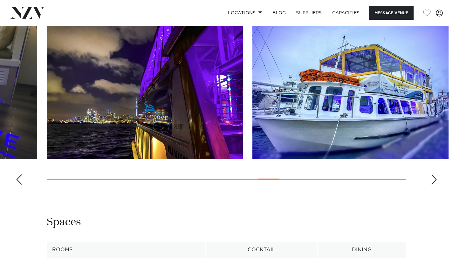
click at [434, 185] on div "Next slide" at bounding box center [434, 180] width 6 height 10
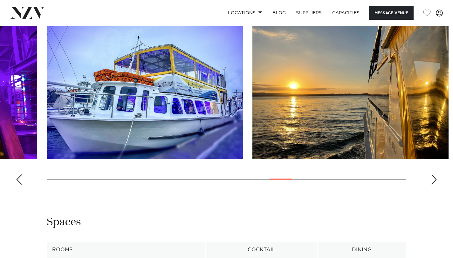
click at [434, 185] on div "Next slide" at bounding box center [434, 180] width 6 height 10
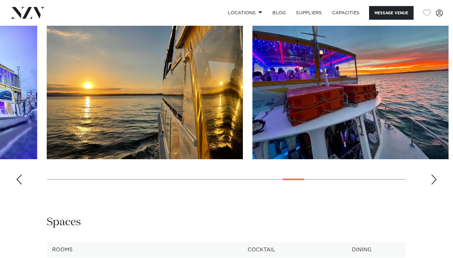
click at [434, 185] on div "Next slide" at bounding box center [434, 180] width 6 height 10
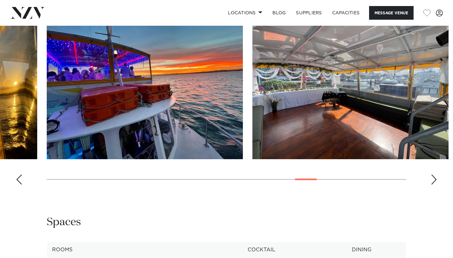
click at [434, 185] on div "Next slide" at bounding box center [434, 180] width 6 height 10
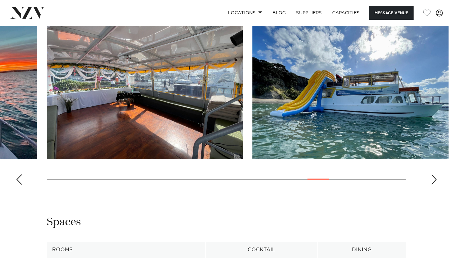
click at [434, 185] on div "Next slide" at bounding box center [434, 180] width 6 height 10
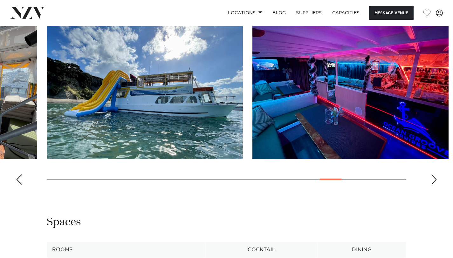
click at [434, 185] on div "Next slide" at bounding box center [434, 180] width 6 height 10
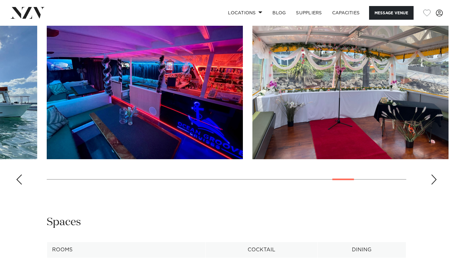
click at [434, 185] on div "Next slide" at bounding box center [434, 180] width 6 height 10
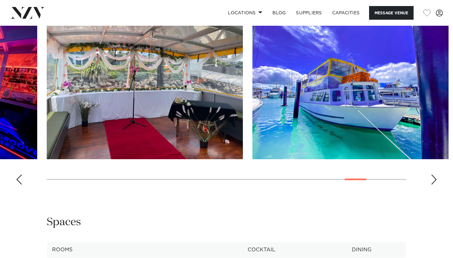
click at [434, 185] on div "Next slide" at bounding box center [434, 180] width 6 height 10
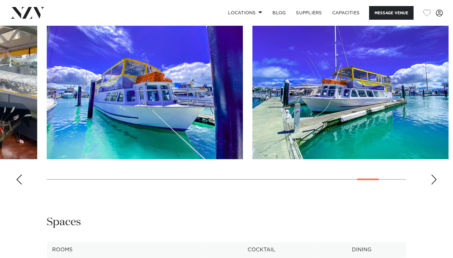
click at [434, 185] on div "Next slide" at bounding box center [434, 180] width 6 height 10
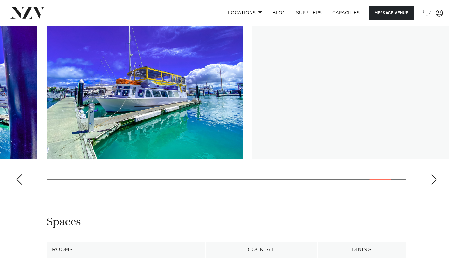
click at [434, 185] on div "Next slide" at bounding box center [434, 180] width 6 height 10
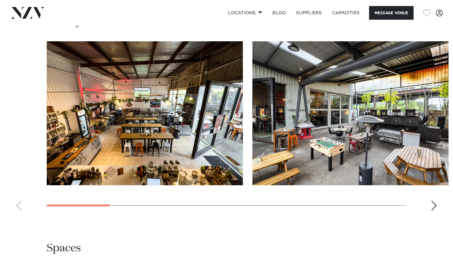
scroll to position [587, 0]
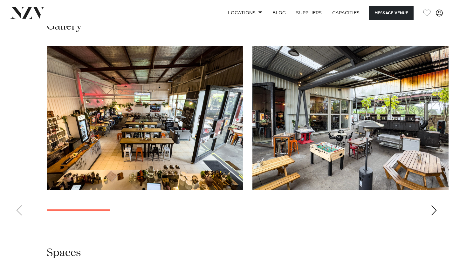
click at [429, 209] on swiper-container at bounding box center [226, 133] width 453 height 175
click at [434, 212] on div "Next slide" at bounding box center [434, 210] width 6 height 10
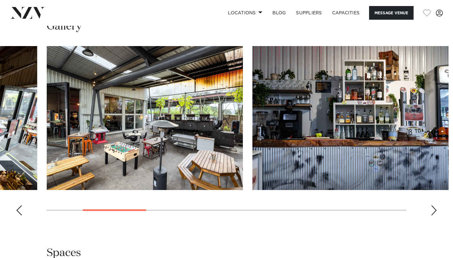
click at [434, 212] on div "Next slide" at bounding box center [434, 210] width 6 height 10
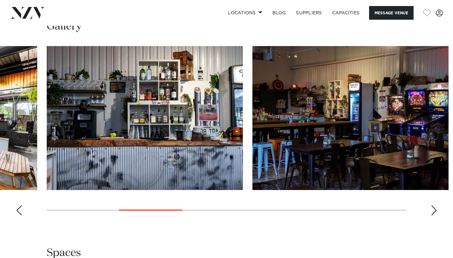
click at [434, 212] on div "Next slide" at bounding box center [434, 210] width 6 height 10
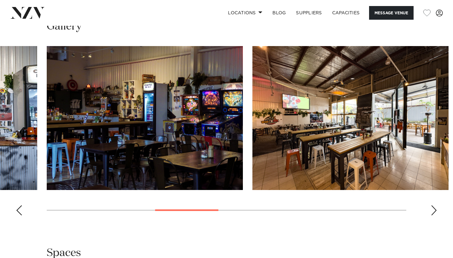
click at [434, 212] on div "Next slide" at bounding box center [434, 210] width 6 height 10
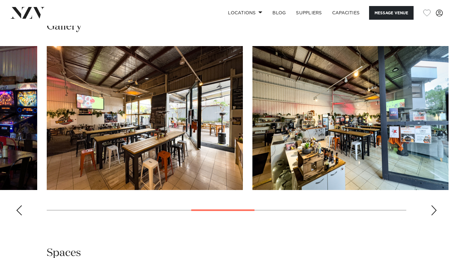
click at [434, 212] on div "Next slide" at bounding box center [434, 210] width 6 height 10
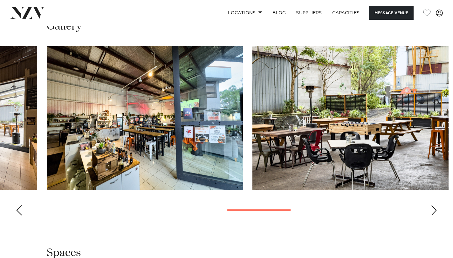
click at [434, 212] on div "Next slide" at bounding box center [434, 210] width 6 height 10
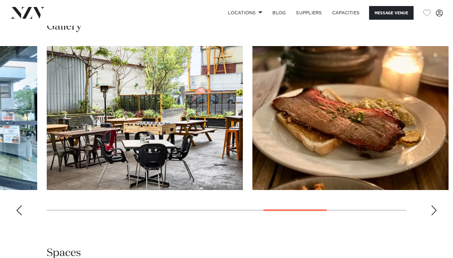
click at [434, 212] on div "Next slide" at bounding box center [434, 210] width 6 height 10
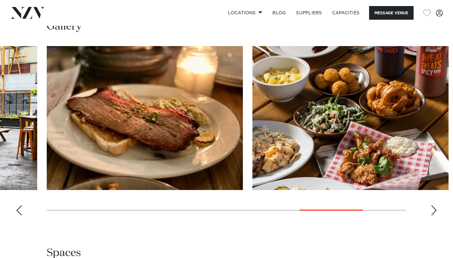
click at [434, 212] on div "Next slide" at bounding box center [434, 210] width 6 height 10
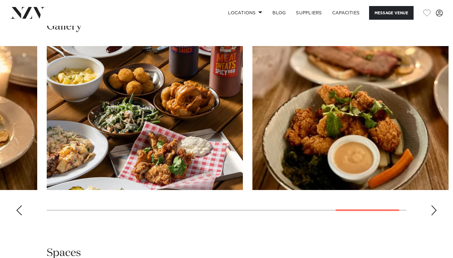
click at [434, 212] on div "Next slide" at bounding box center [434, 210] width 6 height 10
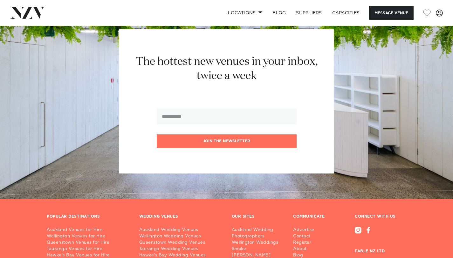
scroll to position [1235, 0]
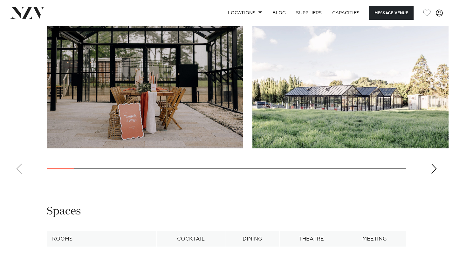
scroll to position [652, 0]
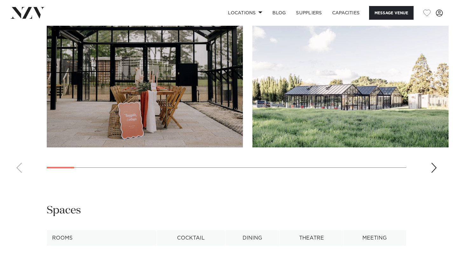
click at [429, 178] on swiper-container at bounding box center [226, 90] width 453 height 175
click at [431, 173] on div "Next slide" at bounding box center [434, 168] width 6 height 10
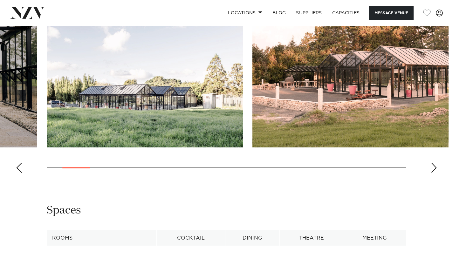
click at [431, 173] on div "Next slide" at bounding box center [434, 168] width 6 height 10
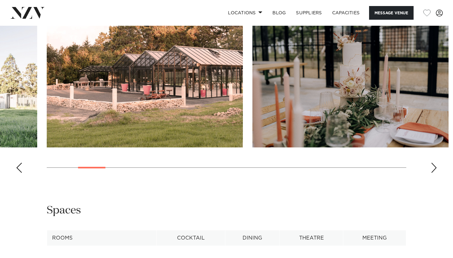
click at [431, 173] on div "Next slide" at bounding box center [434, 168] width 6 height 10
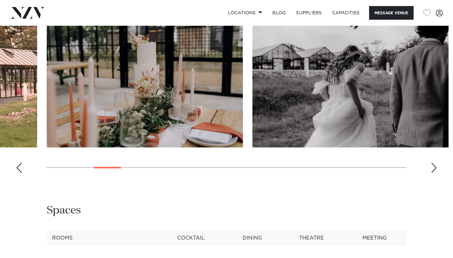
click at [431, 173] on div "Next slide" at bounding box center [434, 168] width 6 height 10
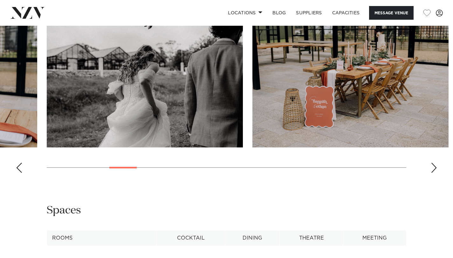
click at [431, 173] on div "Next slide" at bounding box center [434, 168] width 6 height 10
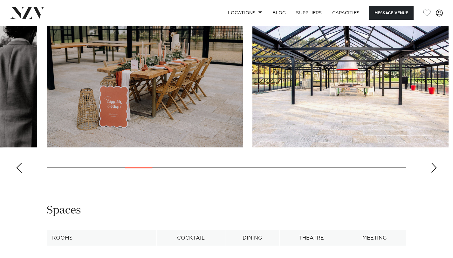
click at [431, 173] on div "Next slide" at bounding box center [434, 168] width 6 height 10
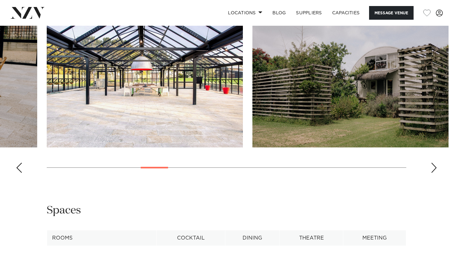
click at [431, 173] on div "Next slide" at bounding box center [434, 168] width 6 height 10
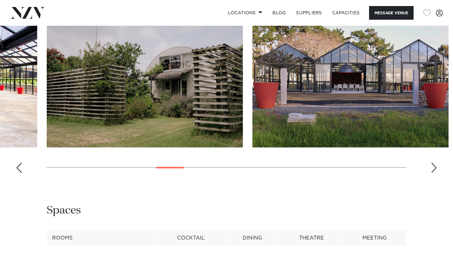
click at [431, 173] on div "Next slide" at bounding box center [434, 168] width 6 height 10
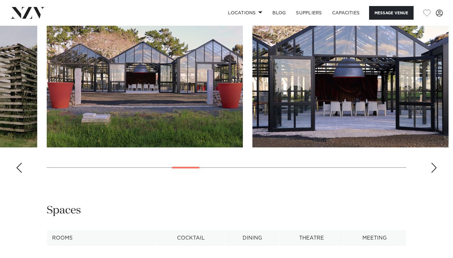
click at [431, 173] on div "Next slide" at bounding box center [434, 168] width 6 height 10
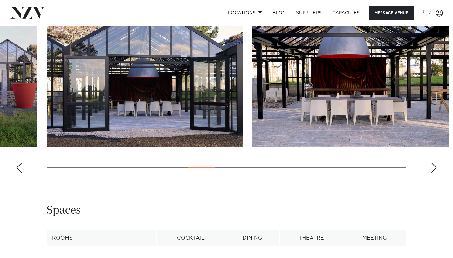
click at [431, 173] on div "Next slide" at bounding box center [434, 168] width 6 height 10
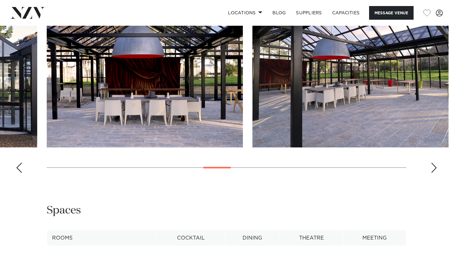
click at [431, 173] on div "Next slide" at bounding box center [434, 168] width 6 height 10
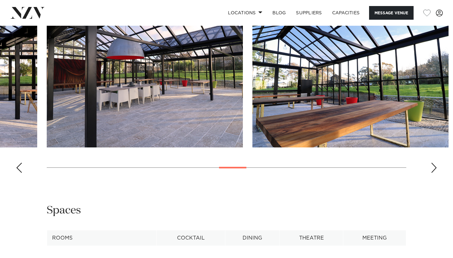
click at [431, 173] on div "Next slide" at bounding box center [434, 168] width 6 height 10
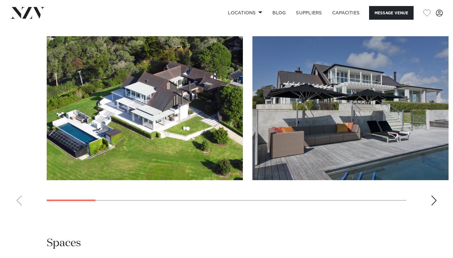
scroll to position [568, 0]
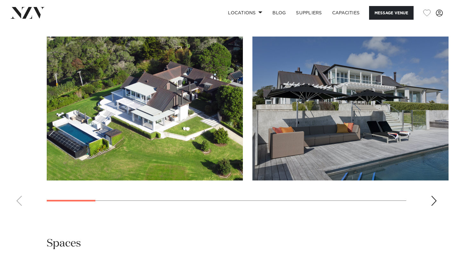
click at [432, 200] on div "Next slide" at bounding box center [434, 201] width 6 height 10
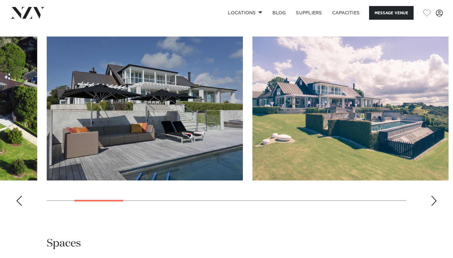
click at [432, 200] on div "Next slide" at bounding box center [434, 201] width 6 height 10
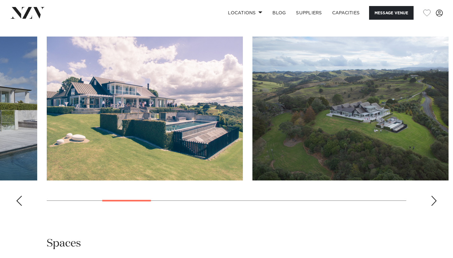
click at [432, 200] on div "Next slide" at bounding box center [434, 201] width 6 height 10
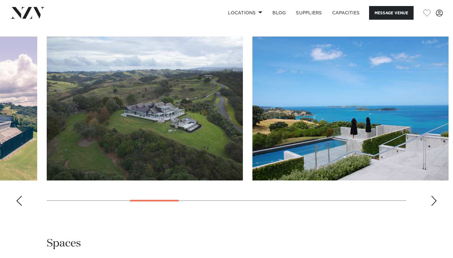
click at [432, 200] on div "Next slide" at bounding box center [434, 201] width 6 height 10
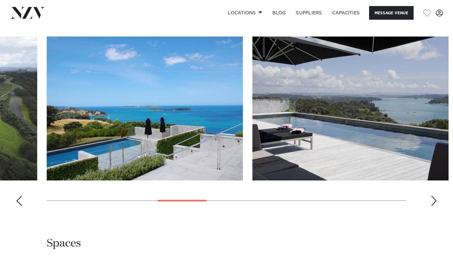
click at [432, 200] on div "Next slide" at bounding box center [434, 201] width 6 height 10
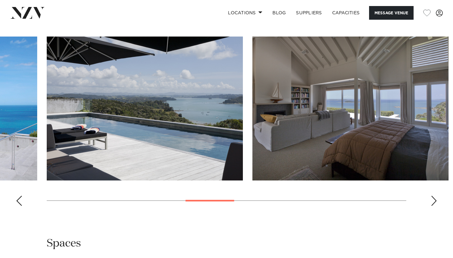
click at [432, 200] on div "Next slide" at bounding box center [434, 201] width 6 height 10
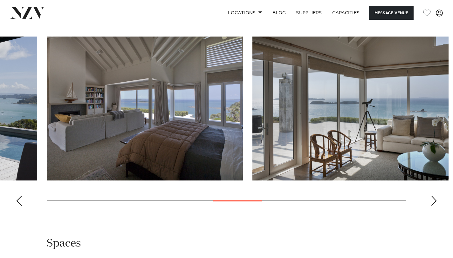
click at [432, 200] on div "Next slide" at bounding box center [434, 201] width 6 height 10
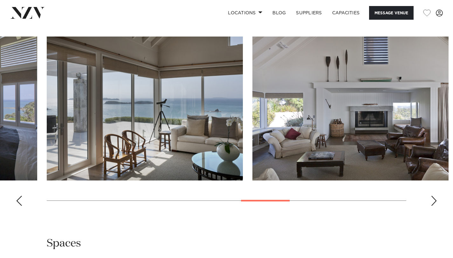
click at [432, 200] on div "Next slide" at bounding box center [434, 201] width 6 height 10
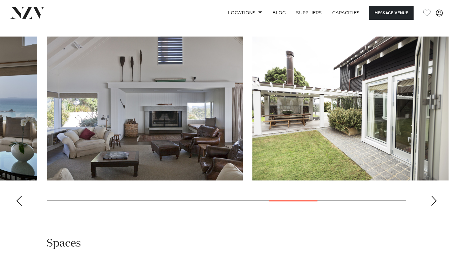
click at [432, 200] on div "Next slide" at bounding box center [434, 201] width 6 height 10
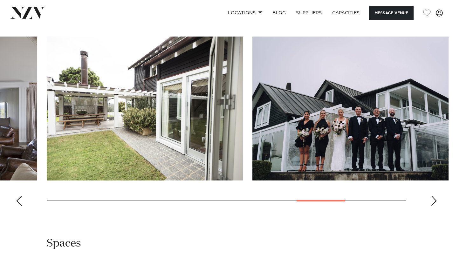
click at [432, 200] on div "Next slide" at bounding box center [434, 201] width 6 height 10
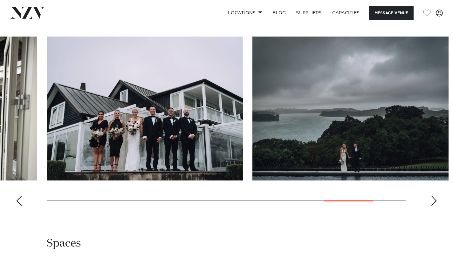
click at [432, 200] on div "Next slide" at bounding box center [434, 201] width 6 height 10
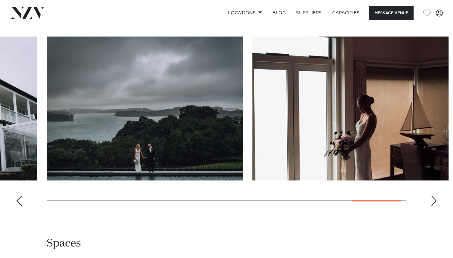
click at [432, 200] on div "Next slide" at bounding box center [434, 201] width 6 height 10
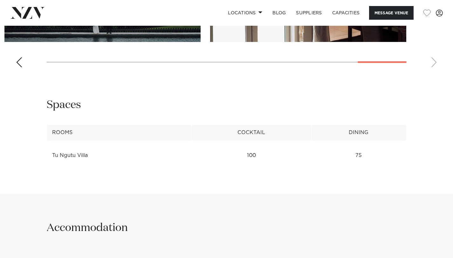
scroll to position [673, 0]
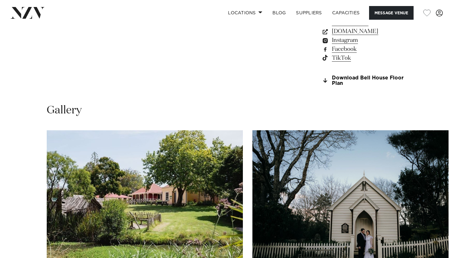
scroll to position [592, 0]
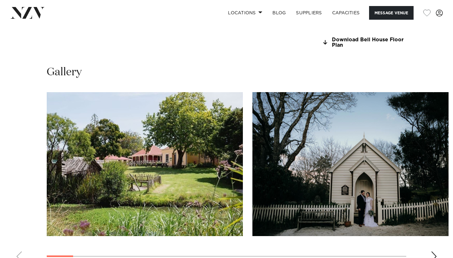
click at [434, 252] on div "Next slide" at bounding box center [434, 257] width 6 height 10
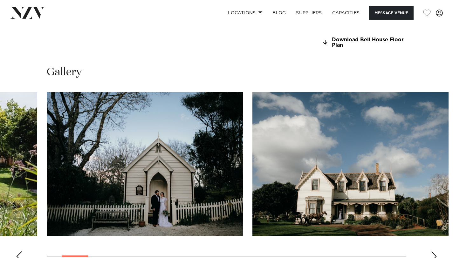
click at [434, 252] on div "Next slide" at bounding box center [434, 257] width 6 height 10
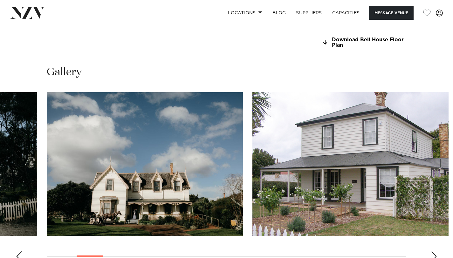
click at [434, 252] on div "Next slide" at bounding box center [434, 257] width 6 height 10
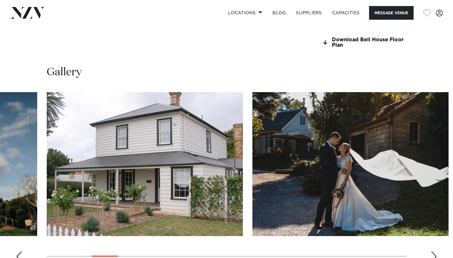
click at [434, 252] on div "Next slide" at bounding box center [434, 257] width 6 height 10
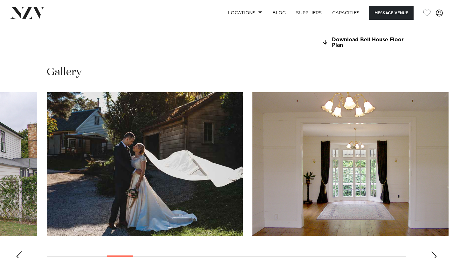
click at [434, 252] on div "Next slide" at bounding box center [434, 257] width 6 height 10
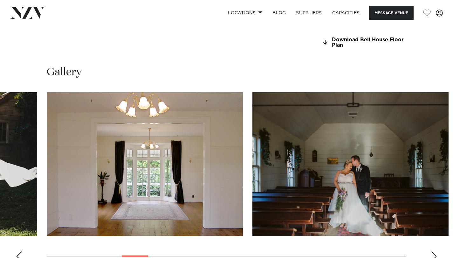
click at [434, 252] on div "Next slide" at bounding box center [434, 257] width 6 height 10
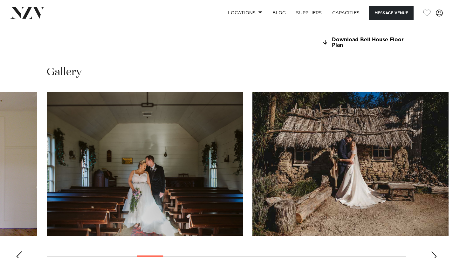
click at [434, 252] on div "Next slide" at bounding box center [434, 257] width 6 height 10
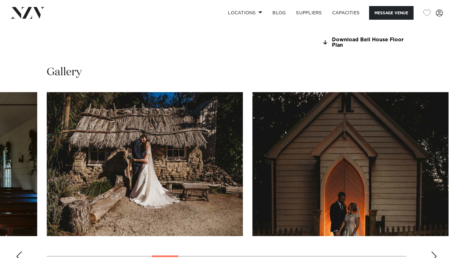
click at [434, 252] on div "Next slide" at bounding box center [434, 257] width 6 height 10
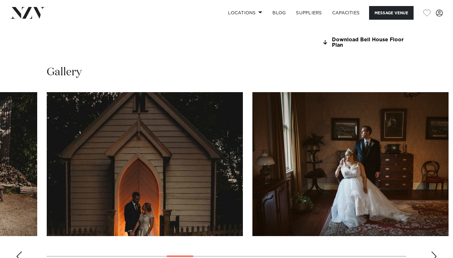
click at [434, 252] on div "Next slide" at bounding box center [434, 257] width 6 height 10
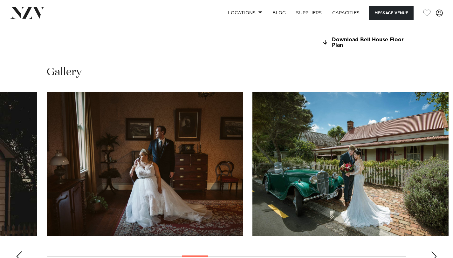
click at [434, 252] on div "Next slide" at bounding box center [434, 257] width 6 height 10
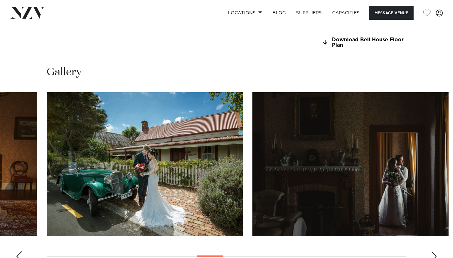
click at [434, 252] on div "Next slide" at bounding box center [434, 257] width 6 height 10
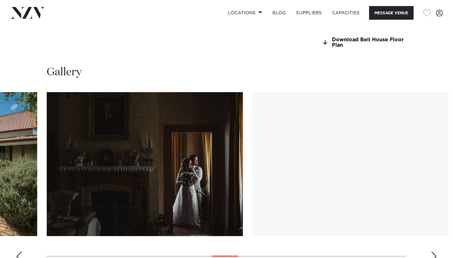
click at [434, 252] on div "Next slide" at bounding box center [434, 257] width 6 height 10
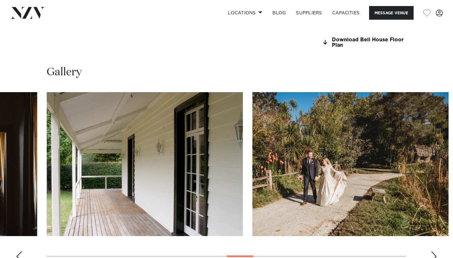
click at [434, 252] on div "Next slide" at bounding box center [434, 257] width 6 height 10
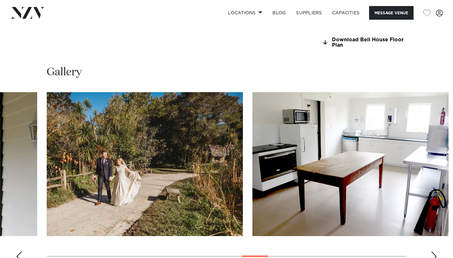
click at [434, 252] on div "Next slide" at bounding box center [434, 257] width 6 height 10
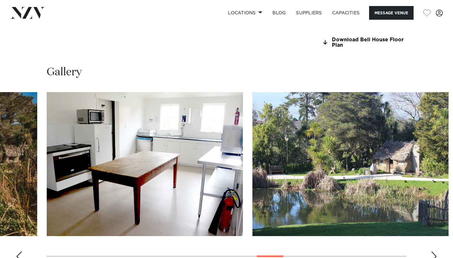
click at [434, 252] on div "Next slide" at bounding box center [434, 257] width 6 height 10
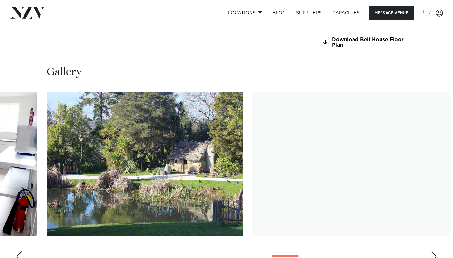
click at [434, 252] on div "Next slide" at bounding box center [434, 257] width 6 height 10
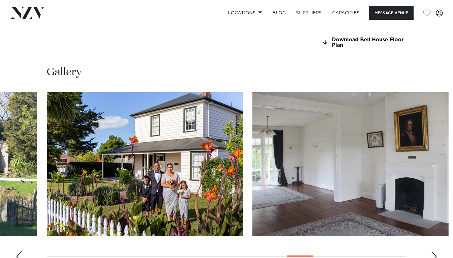
click at [434, 252] on div "Next slide" at bounding box center [434, 257] width 6 height 10
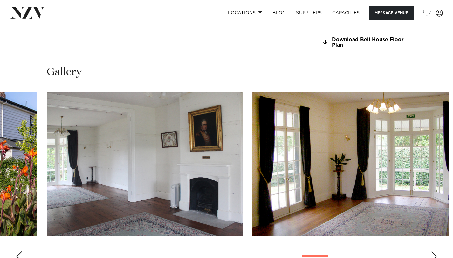
click at [434, 252] on div "Next slide" at bounding box center [434, 257] width 6 height 10
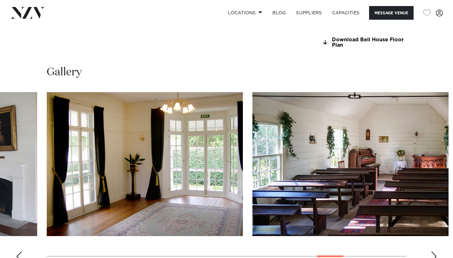
click at [434, 252] on div "Next slide" at bounding box center [434, 257] width 6 height 10
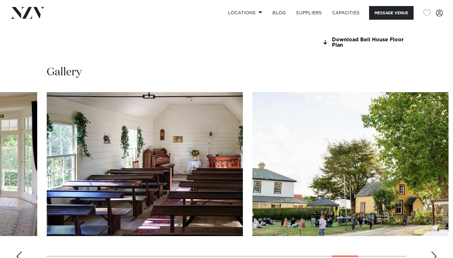
click at [434, 252] on div "Next slide" at bounding box center [434, 257] width 6 height 10
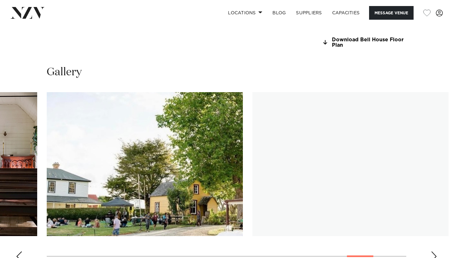
click at [434, 252] on div "Next slide" at bounding box center [434, 257] width 6 height 10
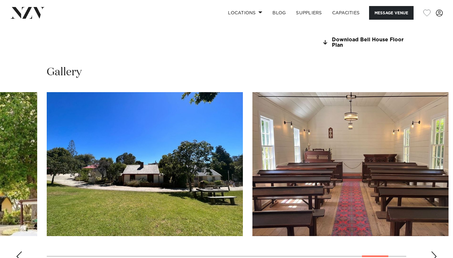
click at [434, 252] on div "Next slide" at bounding box center [434, 257] width 6 height 10
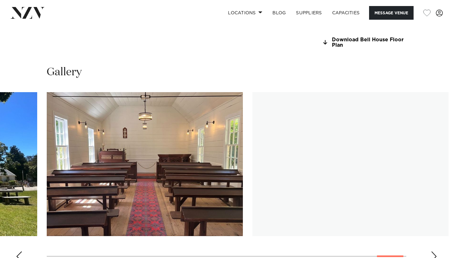
click at [434, 252] on div "Next slide" at bounding box center [434, 257] width 6 height 10
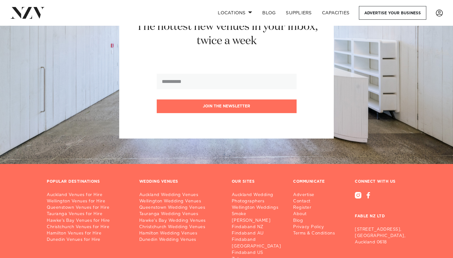
scroll to position [8875, 0]
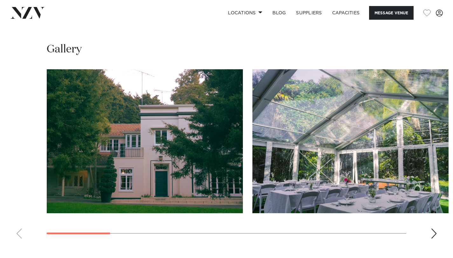
scroll to position [568, 0]
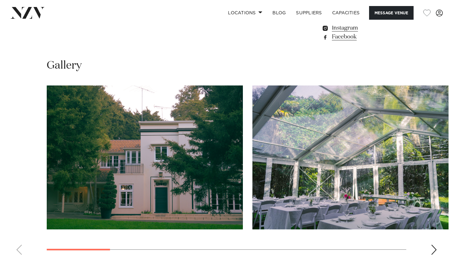
click at [434, 245] on div "Next slide" at bounding box center [434, 250] width 6 height 10
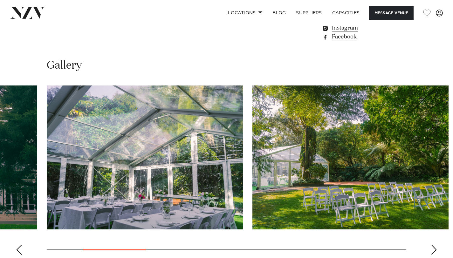
click at [434, 245] on div "Next slide" at bounding box center [434, 250] width 6 height 10
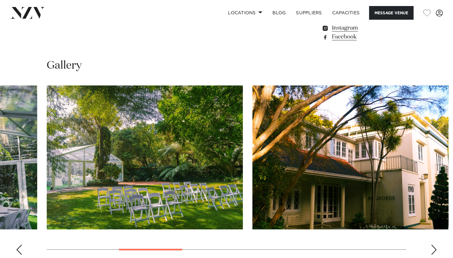
click at [434, 245] on div "Next slide" at bounding box center [434, 250] width 6 height 10
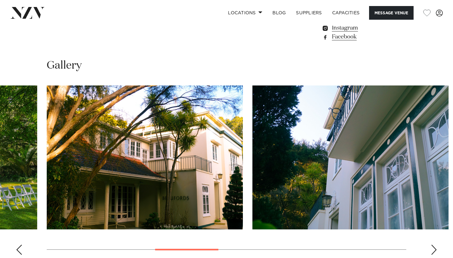
click at [434, 245] on div "Next slide" at bounding box center [434, 250] width 6 height 10
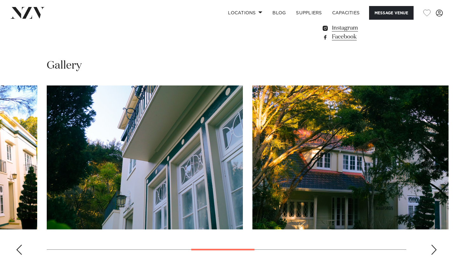
click at [434, 245] on div "Next slide" at bounding box center [434, 250] width 6 height 10
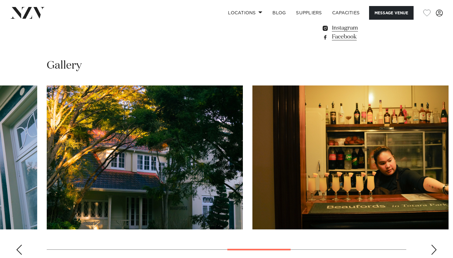
click at [434, 245] on div "Next slide" at bounding box center [434, 250] width 6 height 10
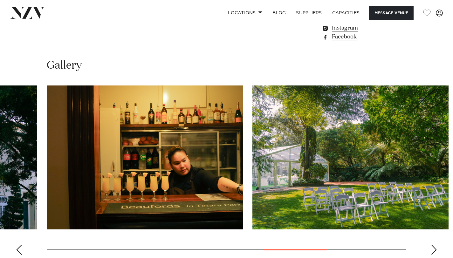
click at [434, 245] on div "Next slide" at bounding box center [434, 250] width 6 height 10
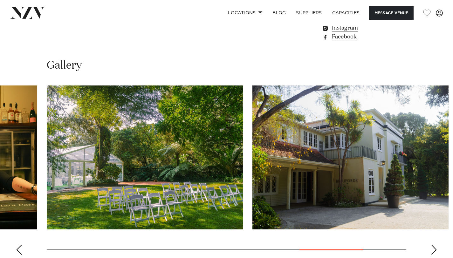
click at [434, 245] on div "Next slide" at bounding box center [434, 250] width 6 height 10
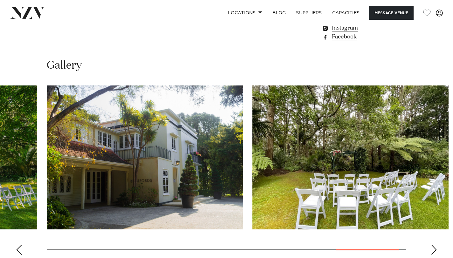
click at [434, 245] on div "Next slide" at bounding box center [434, 250] width 6 height 10
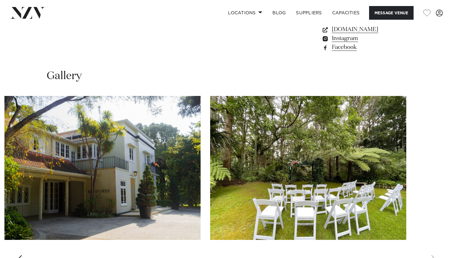
scroll to position [549, 0]
